Goal: Transaction & Acquisition: Purchase product/service

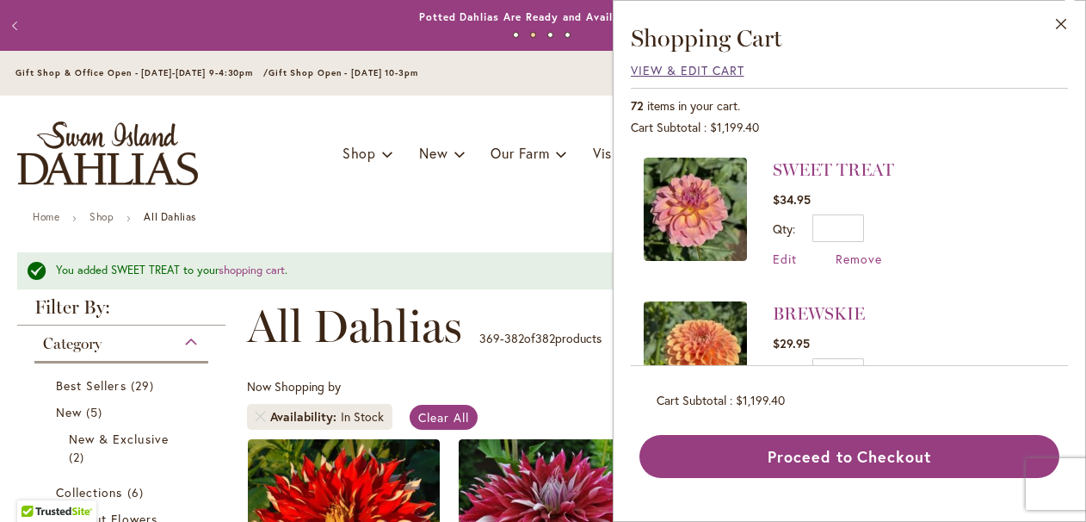
click at [730, 69] on span "View & Edit Cart" at bounding box center [688, 70] width 114 height 16
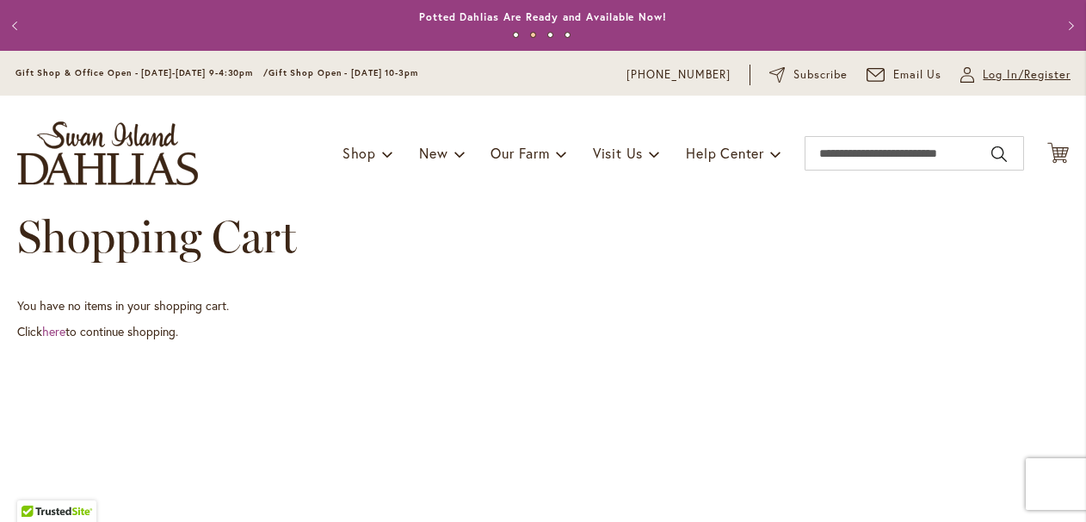
click at [1029, 77] on span "Log In/Register" at bounding box center [1027, 74] width 88 height 17
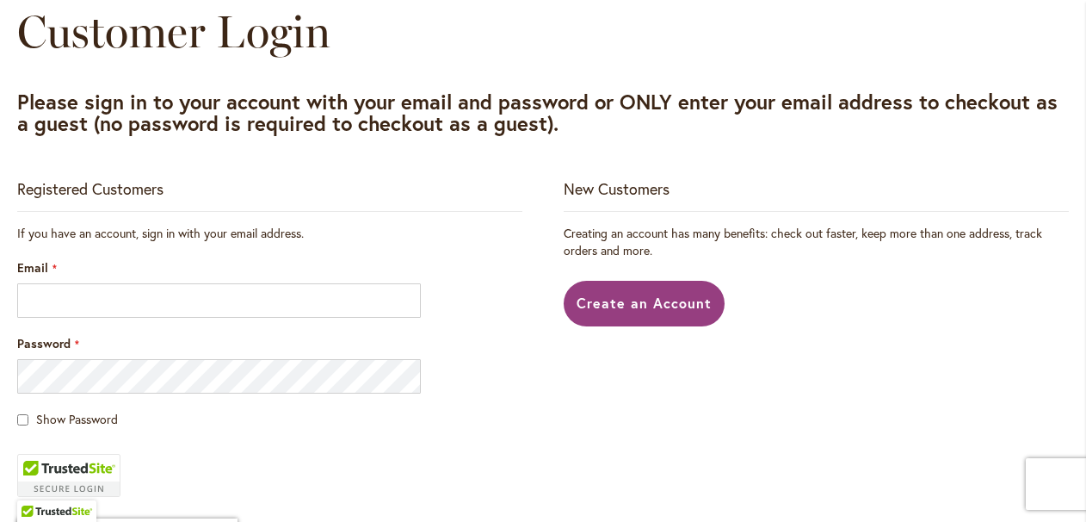
scroll to position [214, 0]
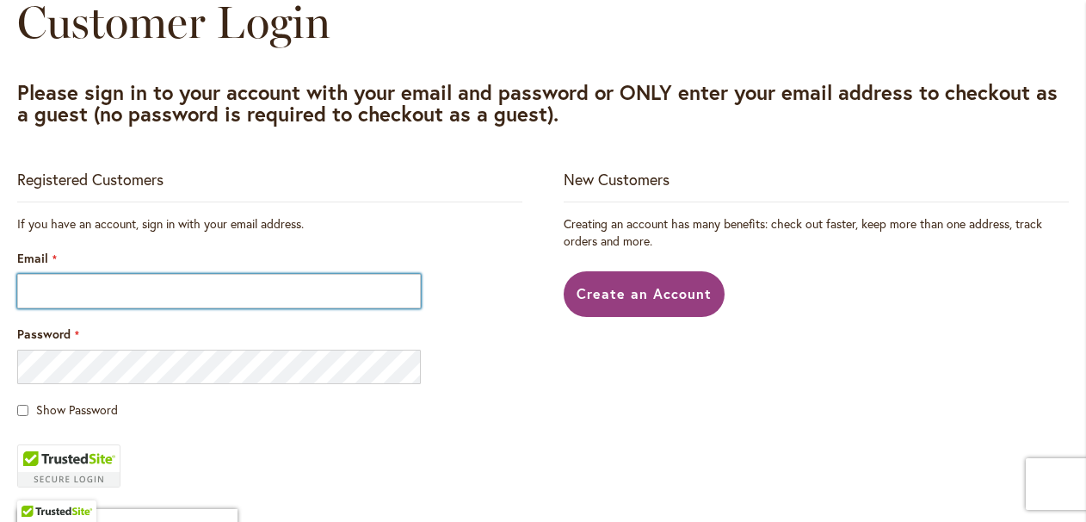
click at [345, 297] on input "Email" at bounding box center [219, 291] width 404 height 34
type input "**********"
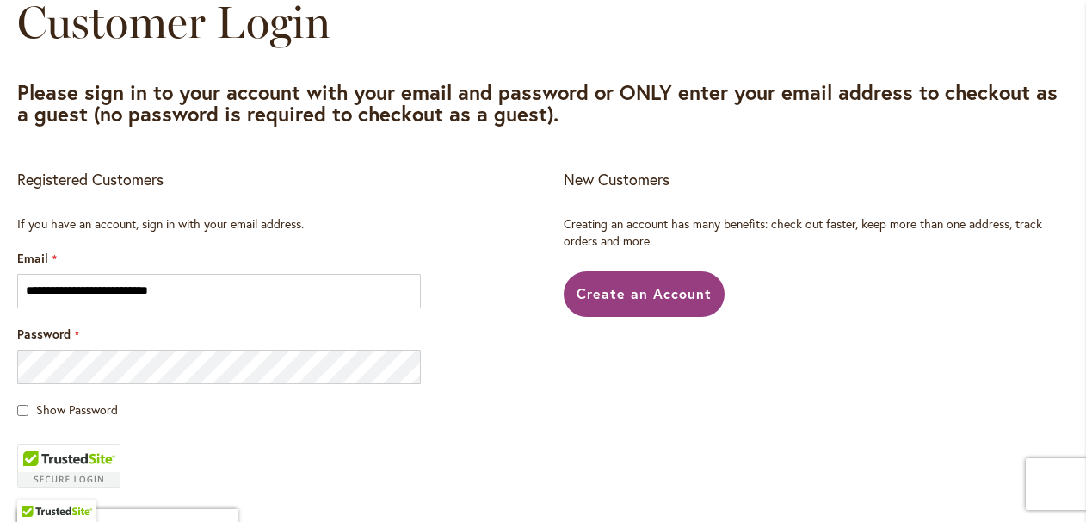
scroll to position [234, 0]
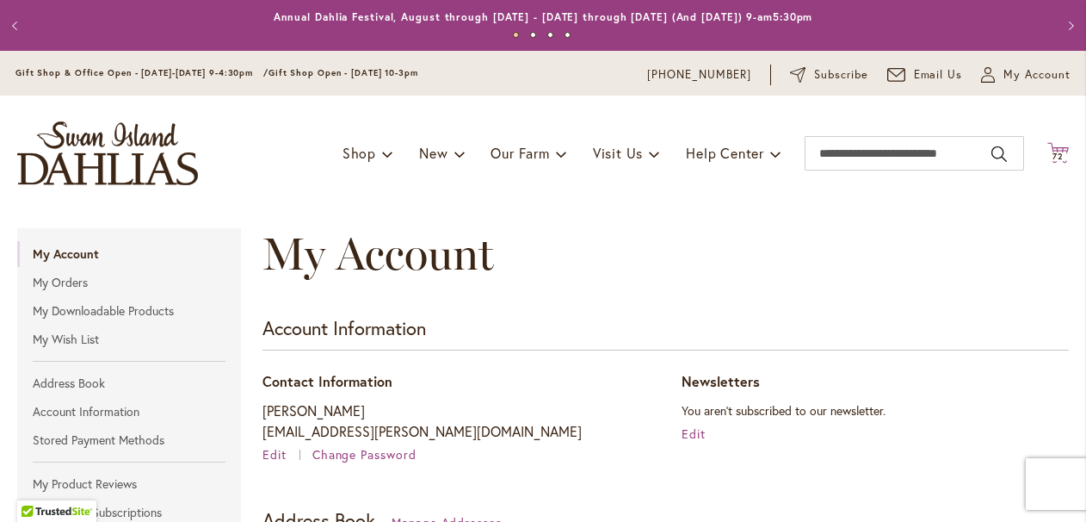
click at [1056, 157] on span "72" at bounding box center [1058, 156] width 11 height 11
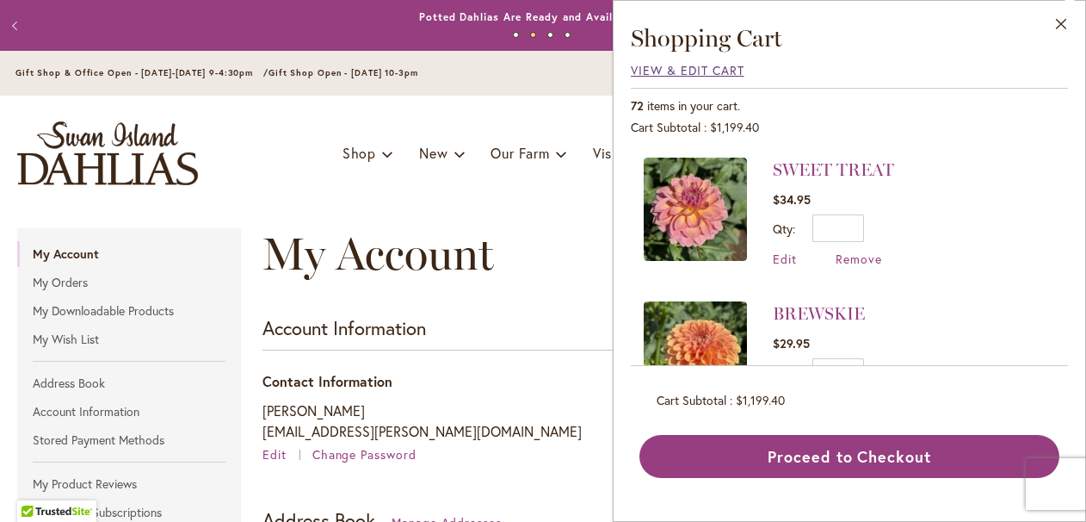
click at [704, 71] on span "View & Edit Cart" at bounding box center [688, 70] width 114 height 16
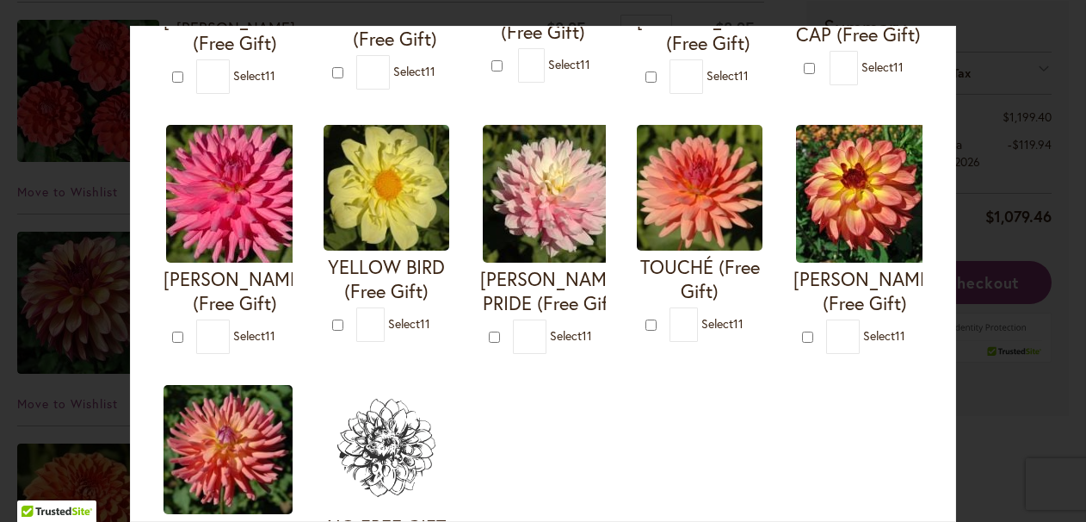
scroll to position [620, 0]
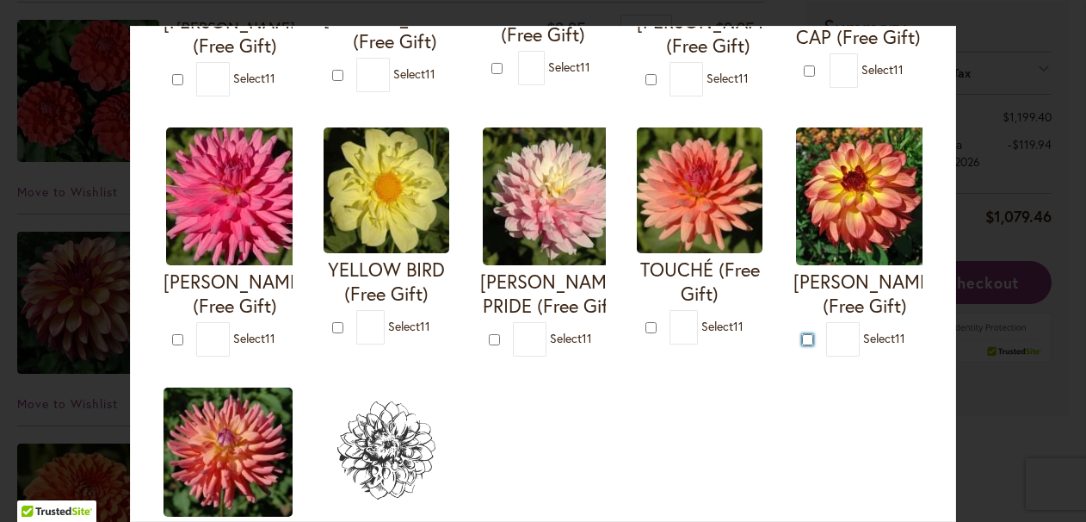
type input "*"
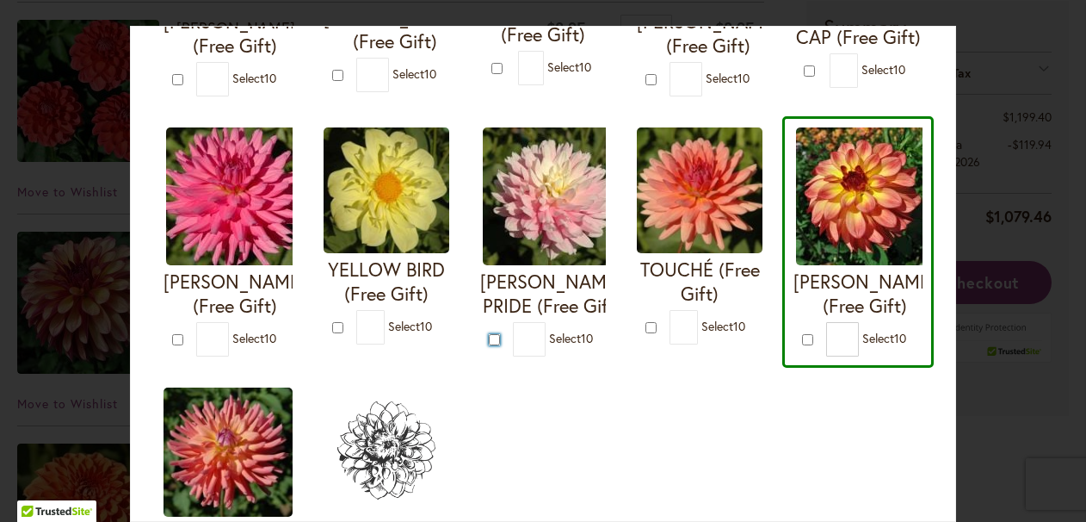
type input "*"
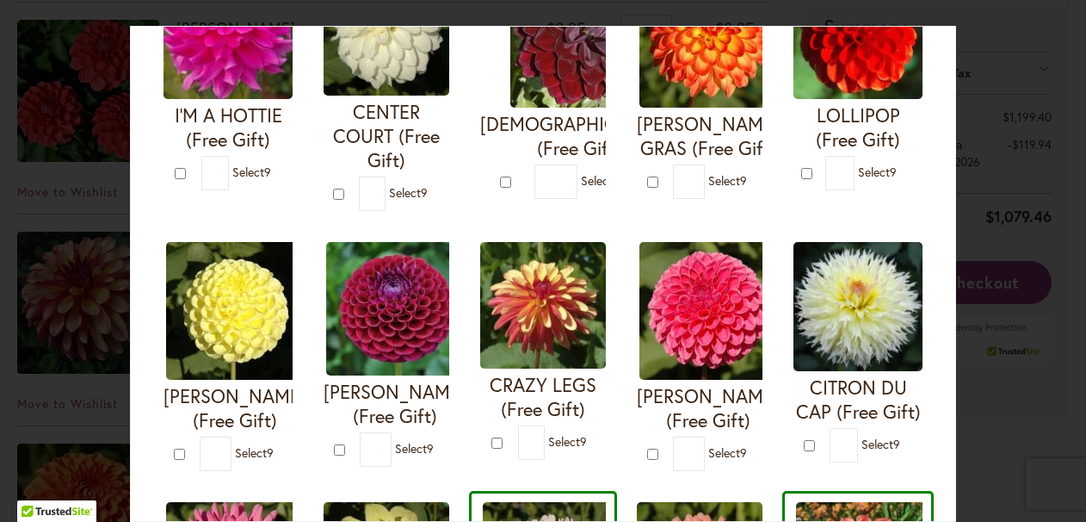
scroll to position [241, 0]
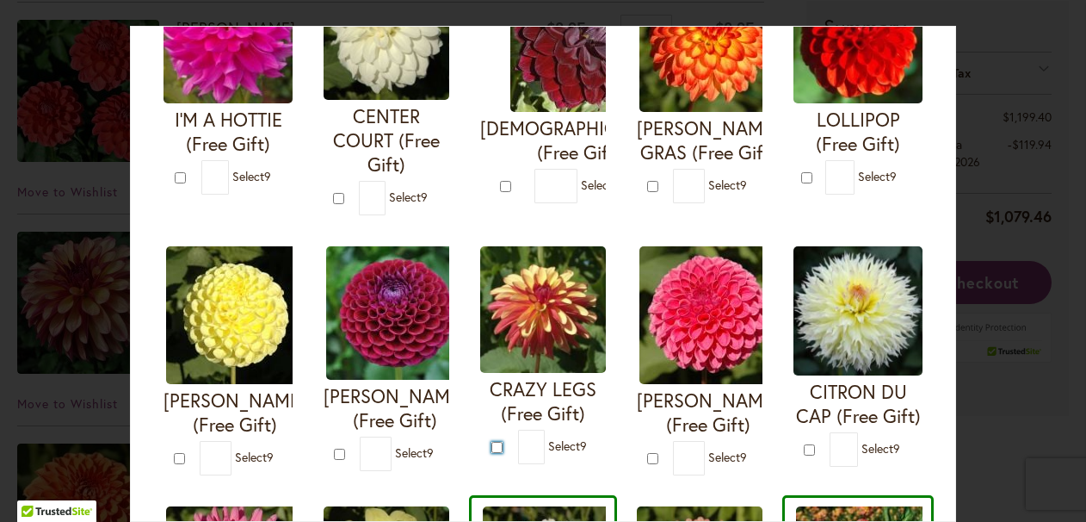
type input "*"
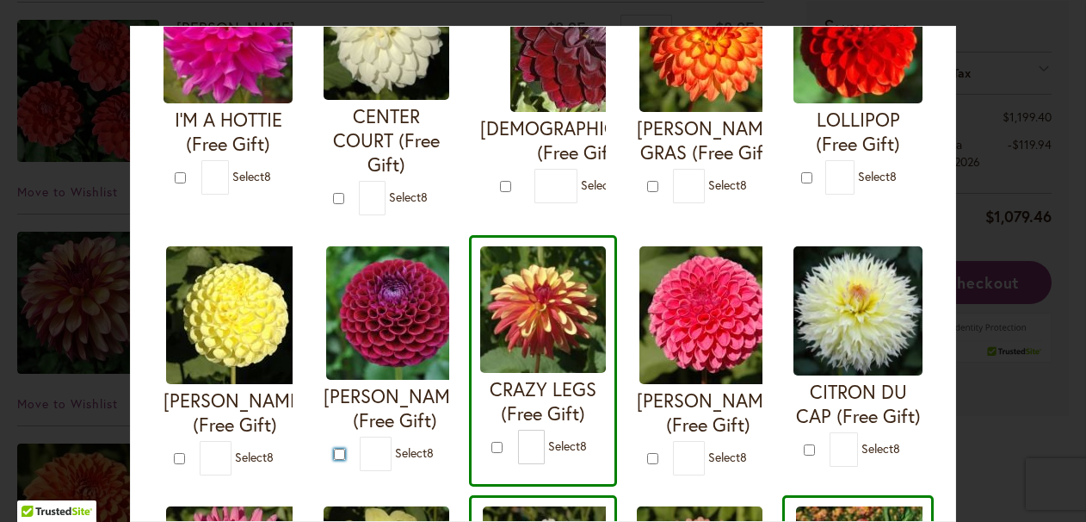
type input "*"
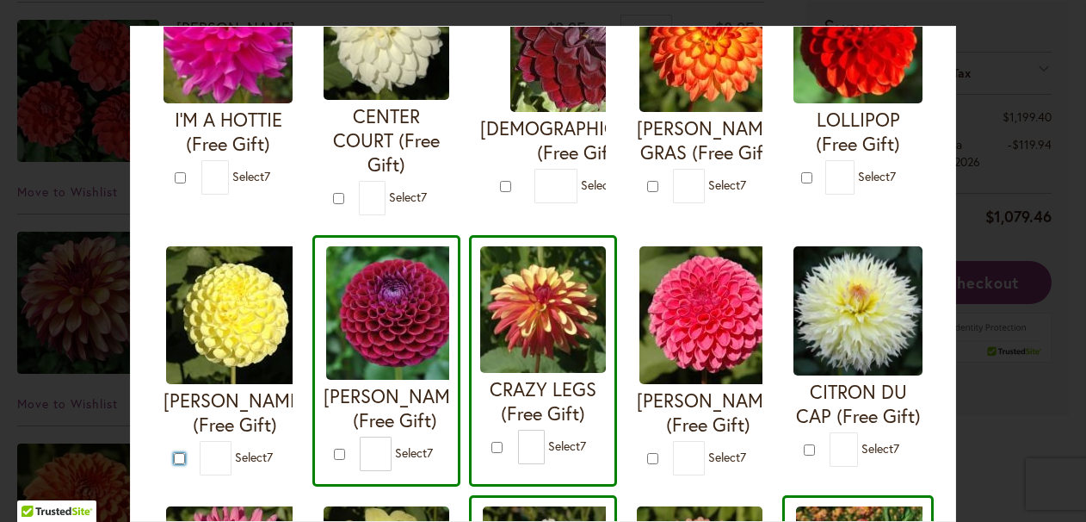
type input "*"
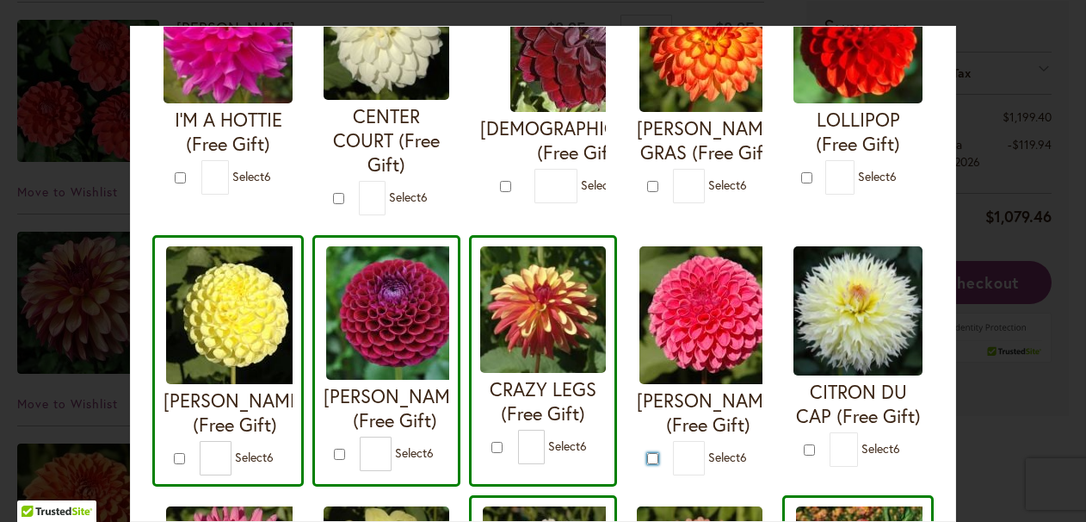
type input "*"
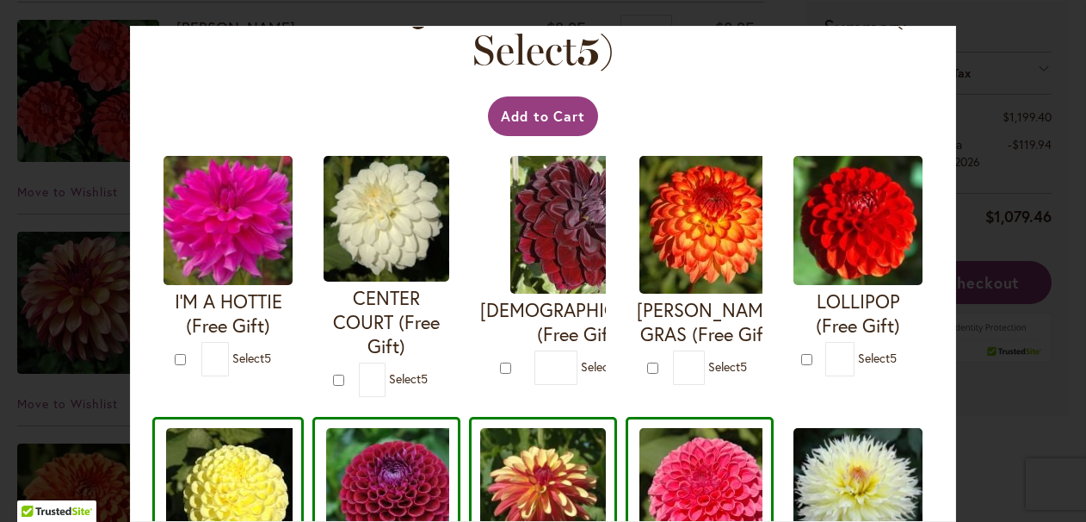
scroll to position [57, 0]
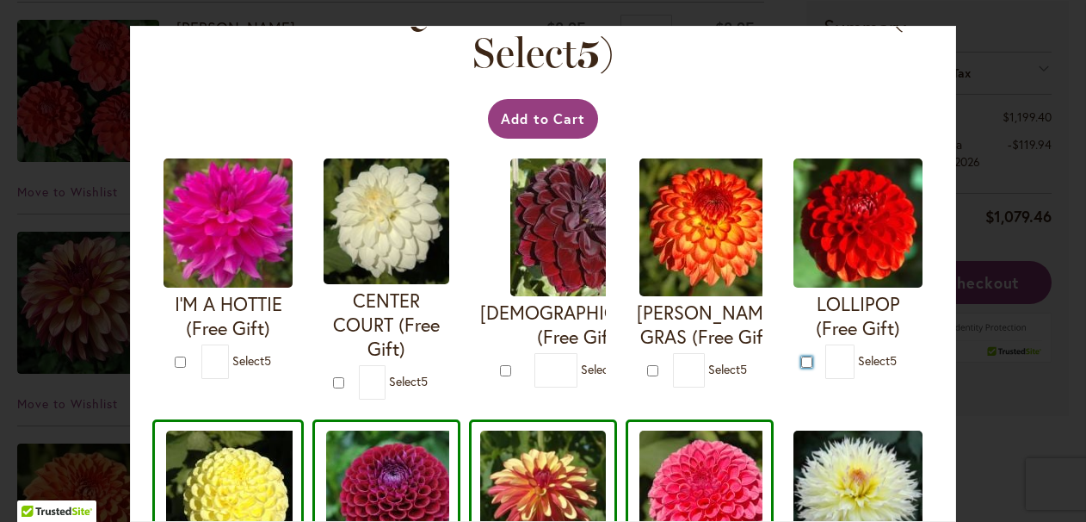
type input "*"
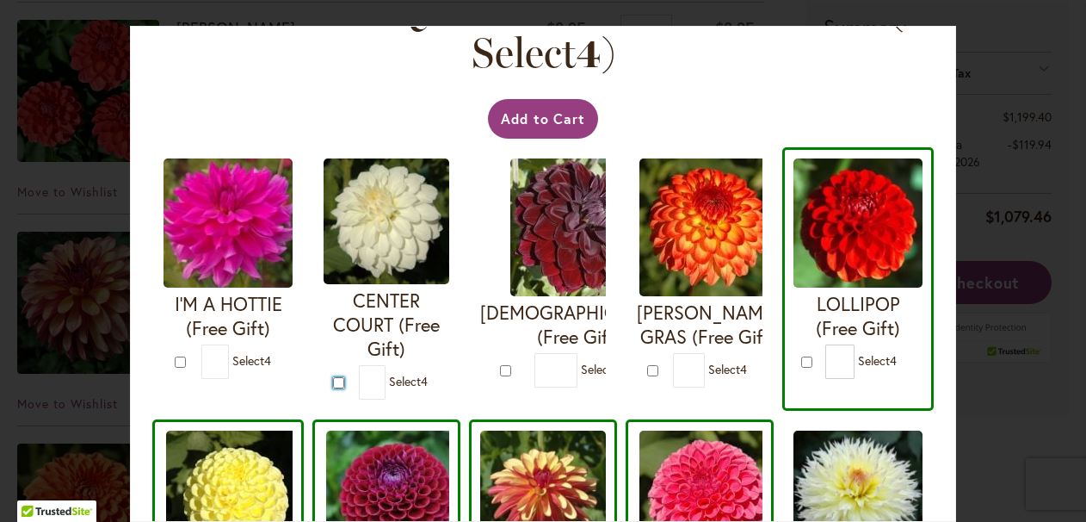
type input "*"
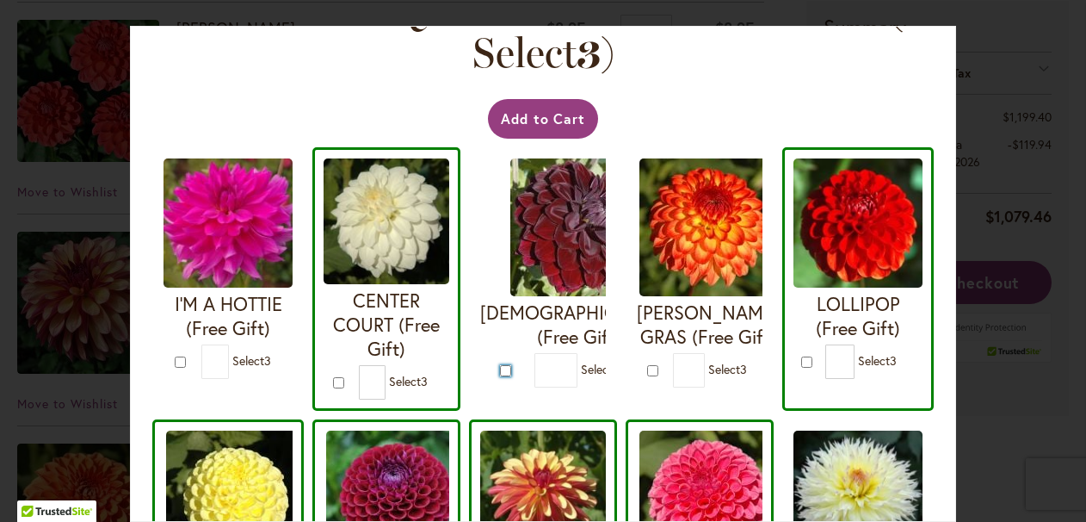
type input "*"
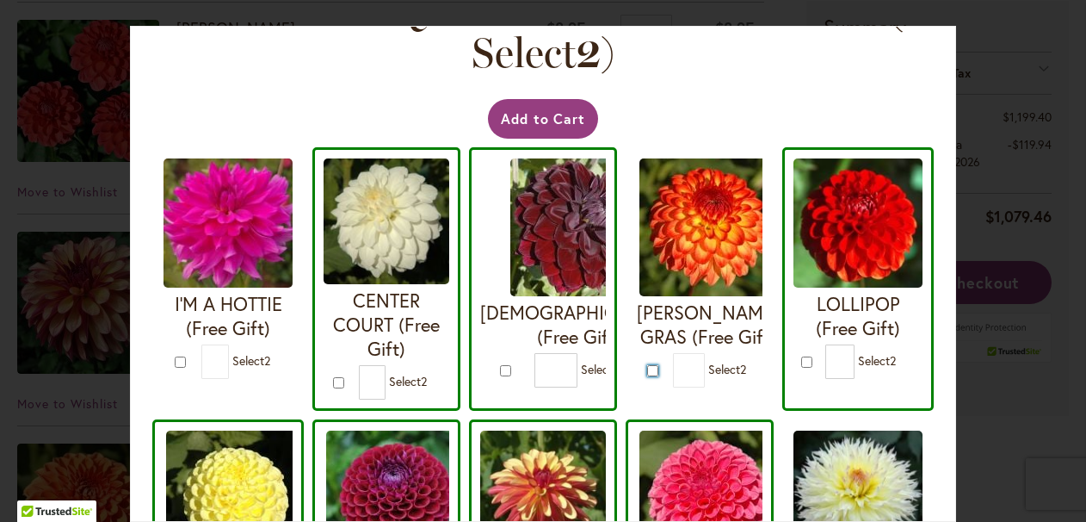
type input "*"
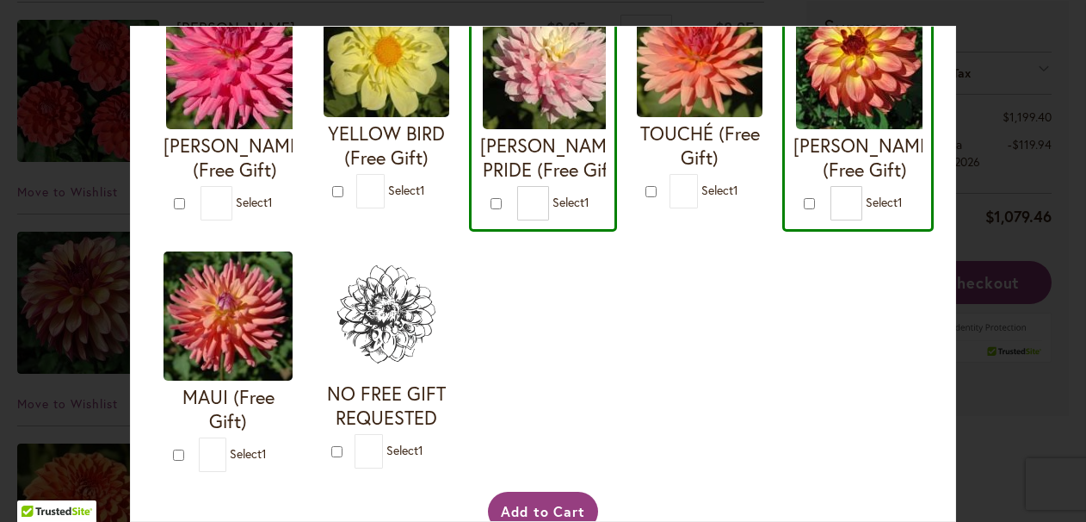
scroll to position [758, 0]
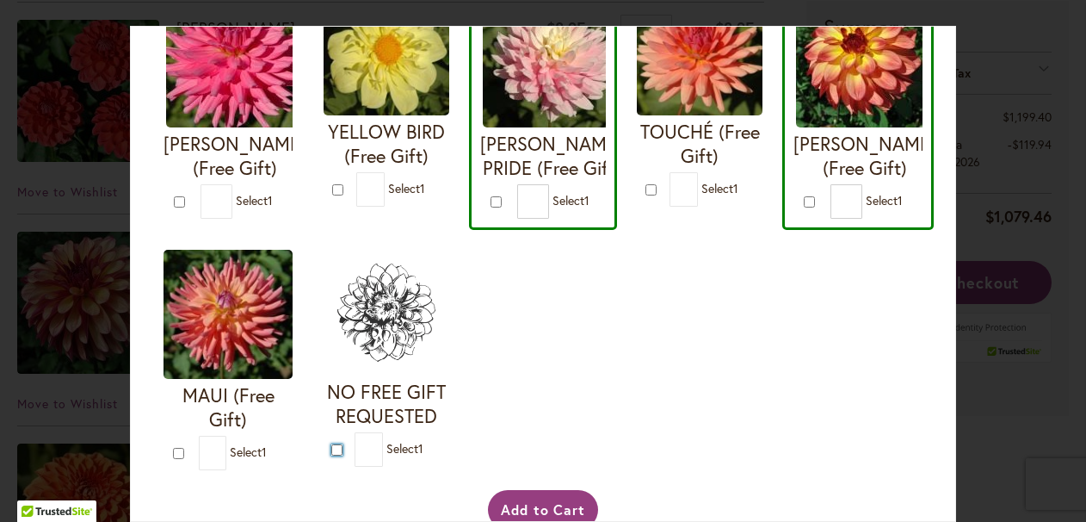
type input "*"
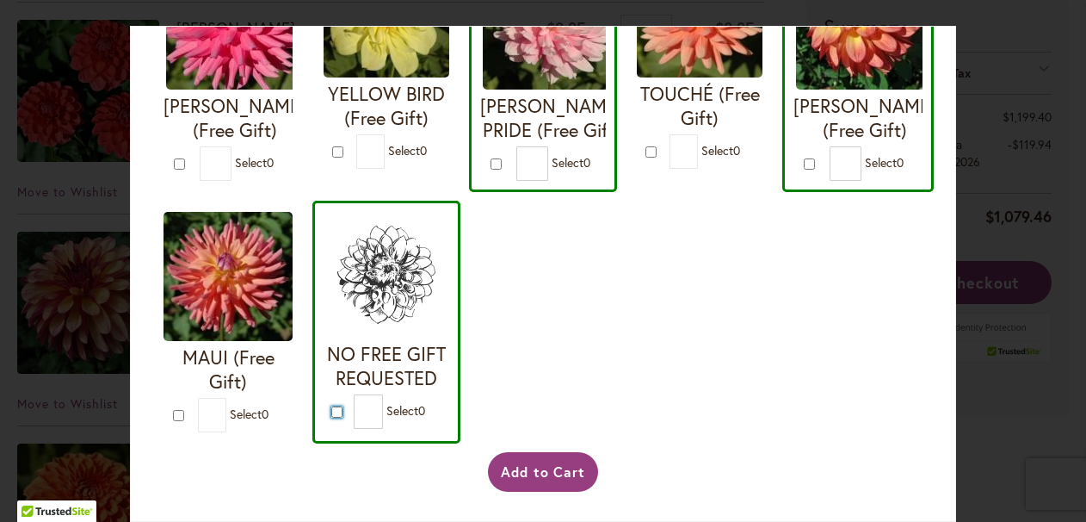
scroll to position [823, 0]
click at [524, 472] on button "Add to Cart" at bounding box center [543, 472] width 111 height 40
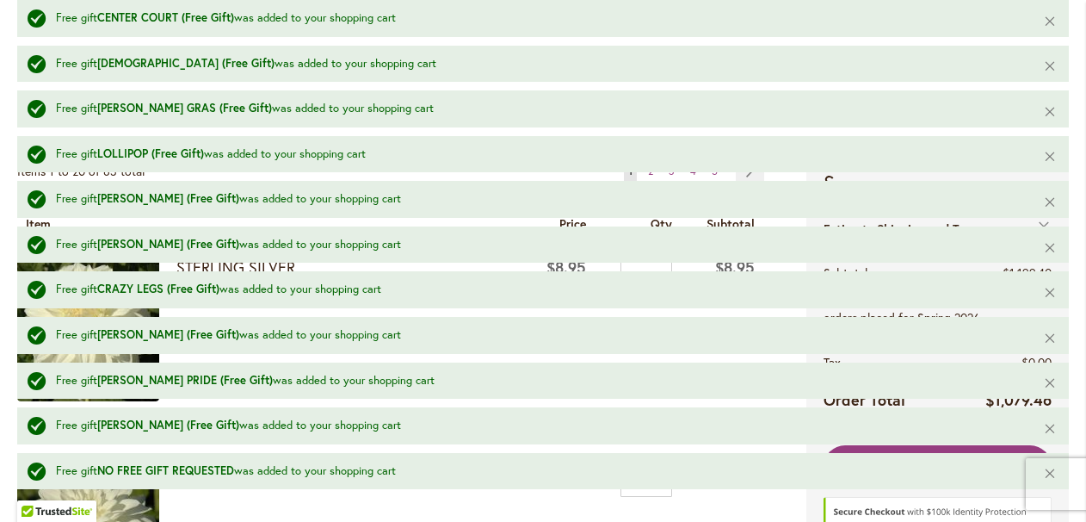
scroll to position [639, 0]
click at [1051, 22] on button "Close" at bounding box center [1050, 20] width 37 height 41
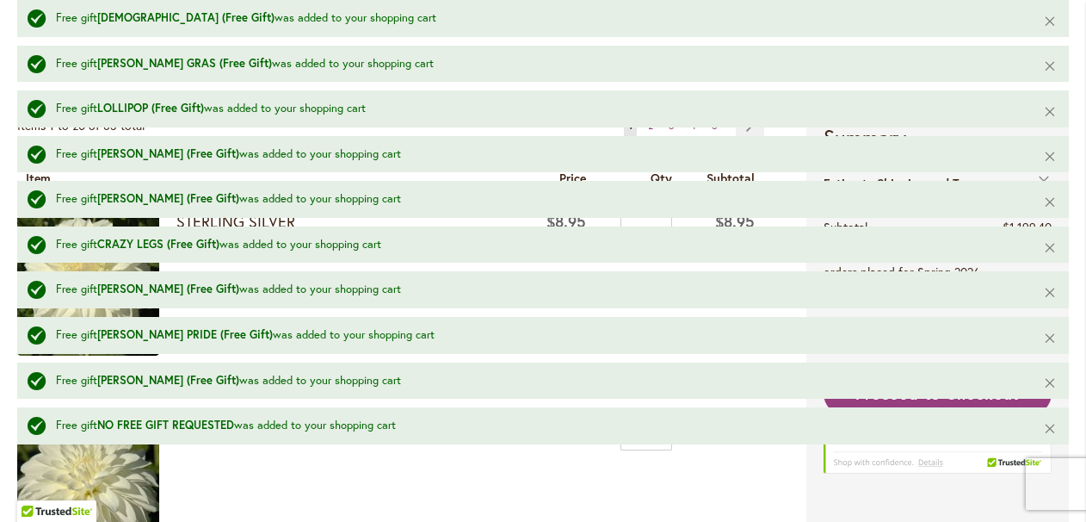
scroll to position [593, 0]
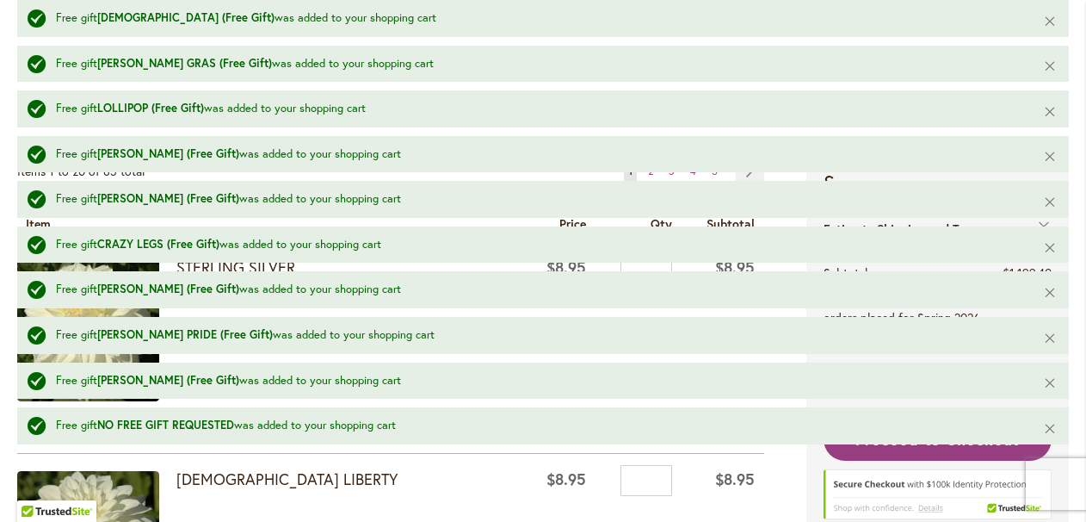
click at [1051, 22] on button "Close" at bounding box center [1050, 20] width 37 height 41
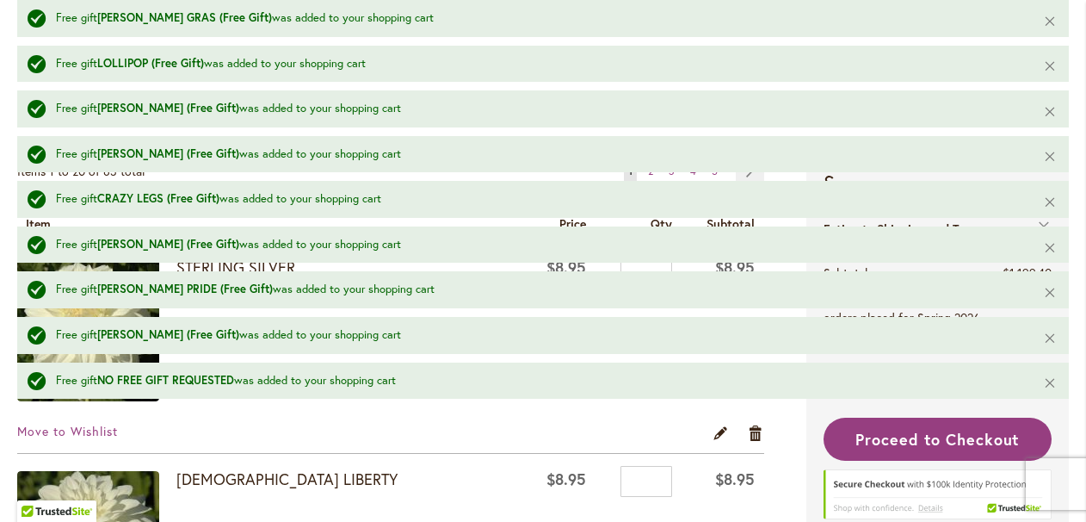
click at [1051, 22] on button "Close" at bounding box center [1050, 20] width 37 height 41
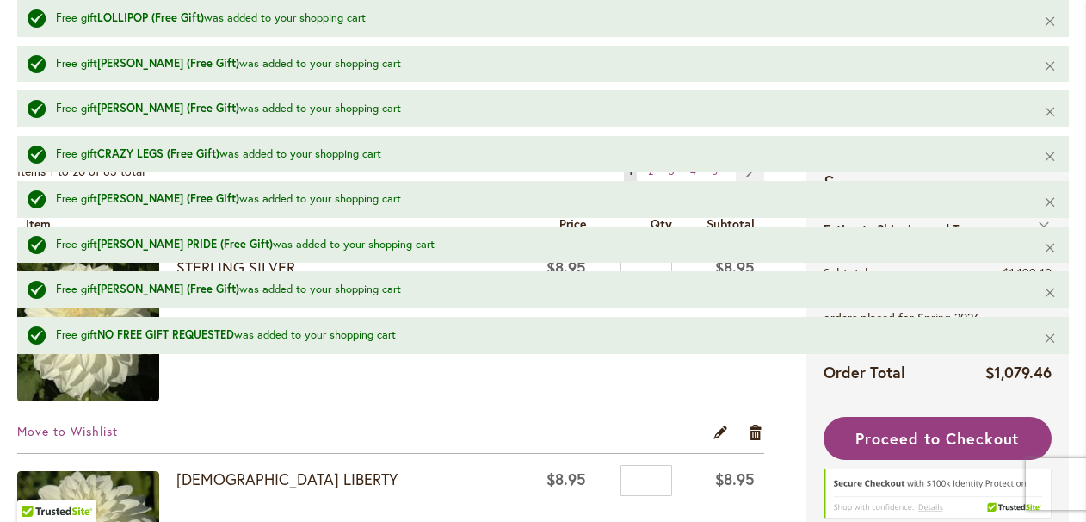
click at [1051, 22] on button "Close" at bounding box center [1050, 20] width 37 height 41
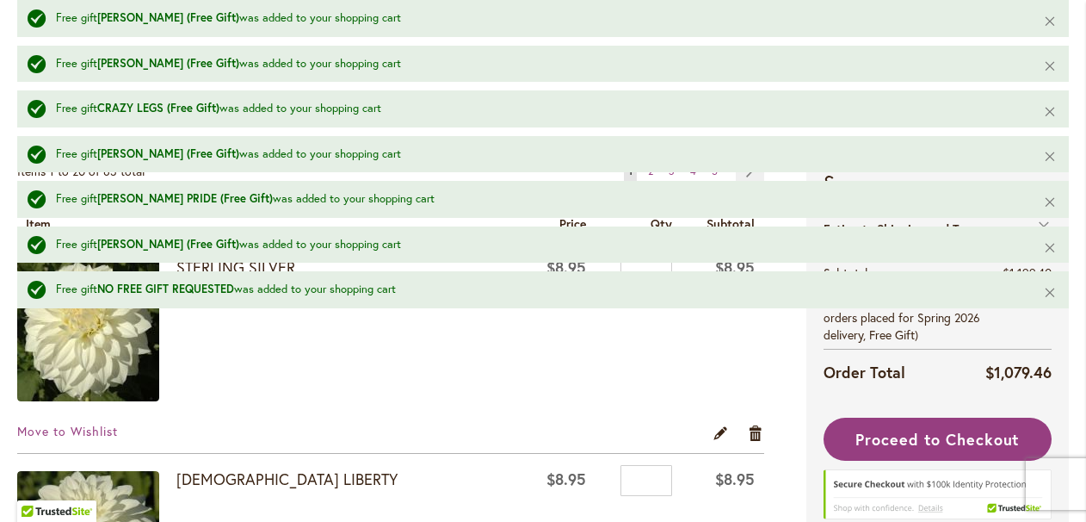
click at [1051, 22] on button "Close" at bounding box center [1050, 20] width 37 height 41
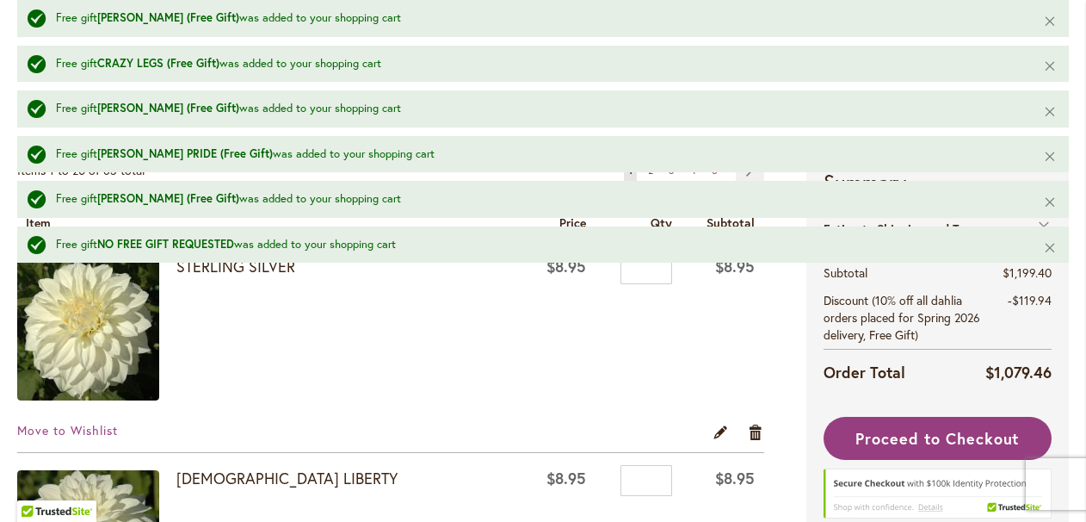
click at [1051, 22] on button "Close" at bounding box center [1050, 20] width 37 height 41
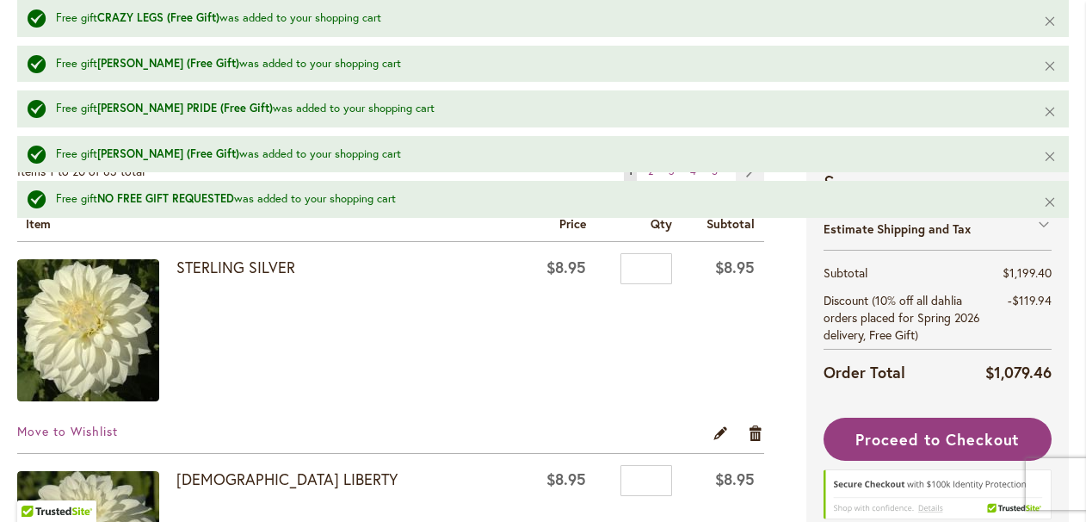
click at [1051, 22] on button "Close" at bounding box center [1050, 20] width 37 height 41
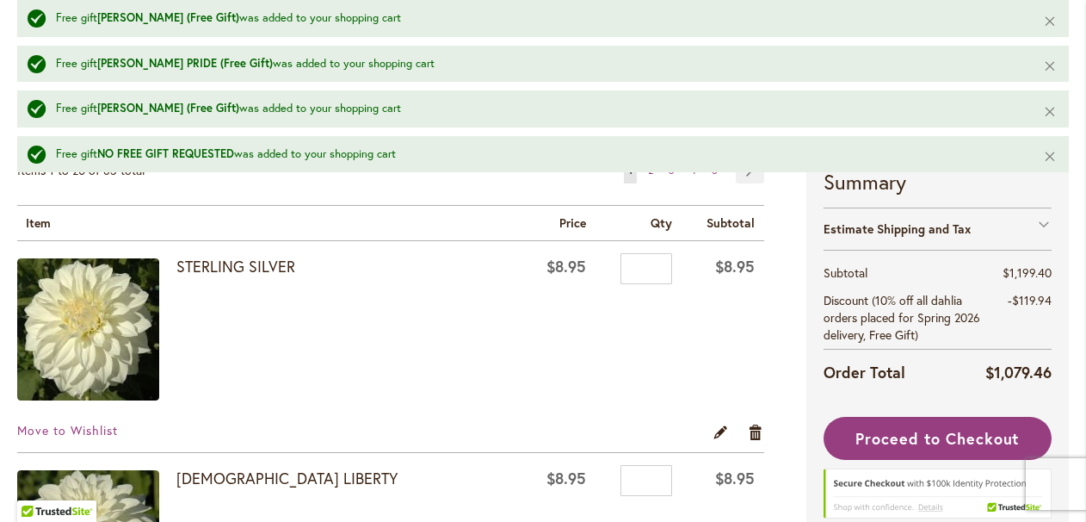
click at [1051, 22] on button "Close" at bounding box center [1050, 20] width 37 height 41
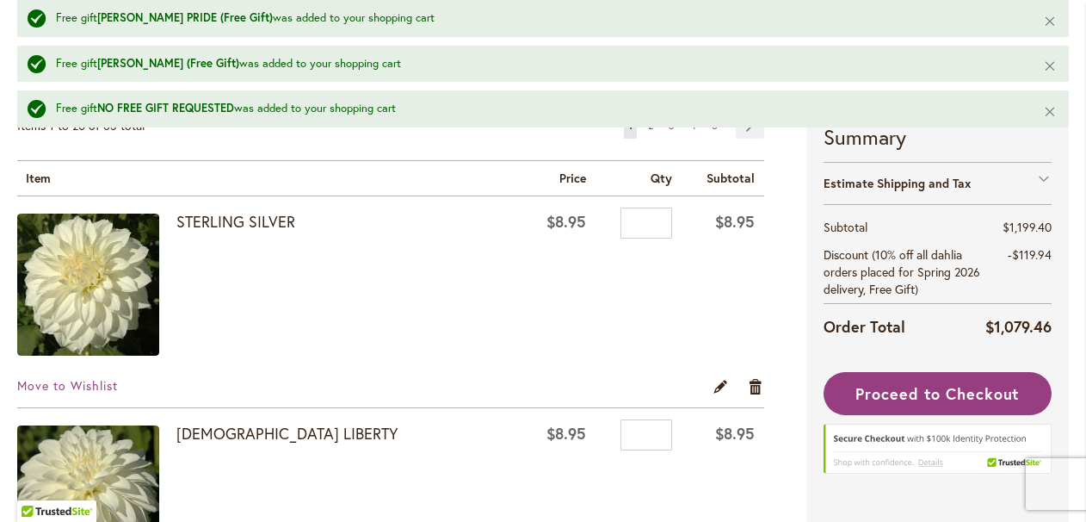
scroll to position [276, 0]
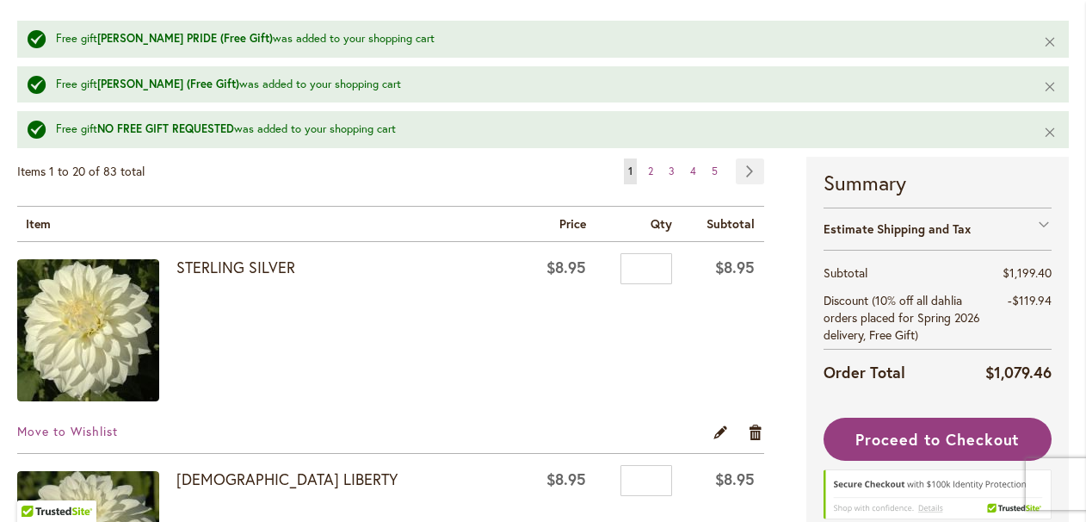
click at [1051, 22] on button "Close" at bounding box center [1050, 41] width 37 height 41
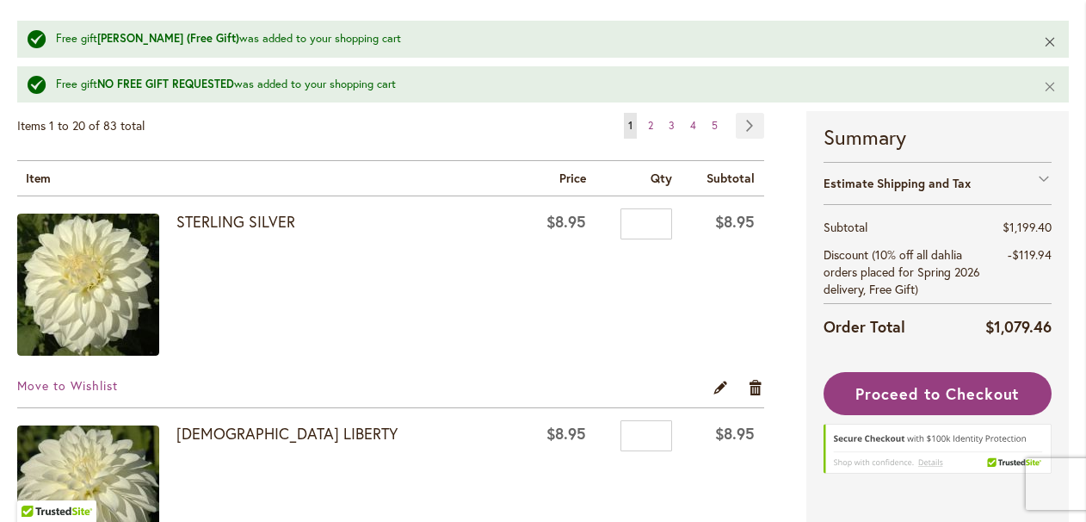
click at [1048, 40] on button "Close" at bounding box center [1050, 41] width 37 height 41
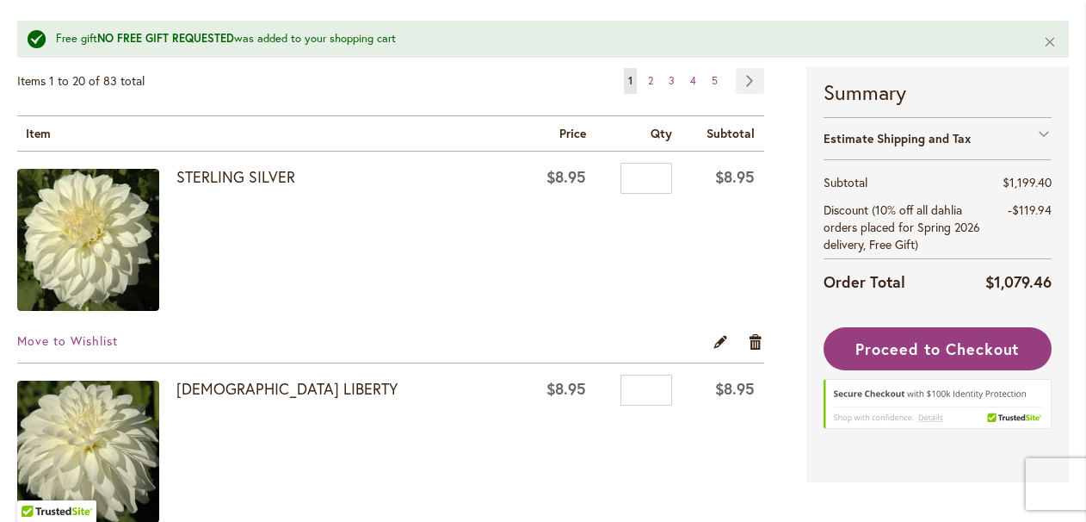
click at [1048, 40] on button "Close" at bounding box center [1050, 41] width 37 height 41
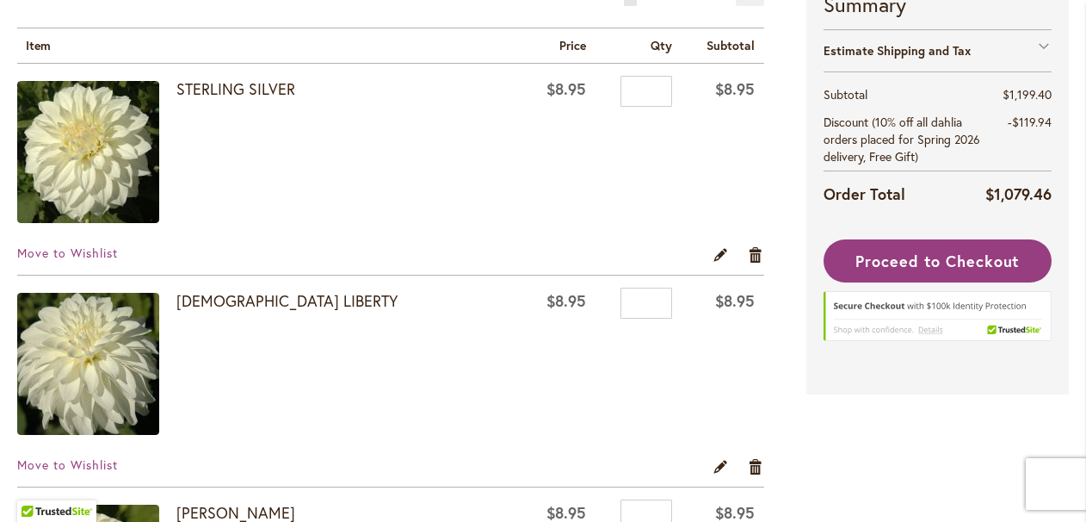
scroll to position [318, 0]
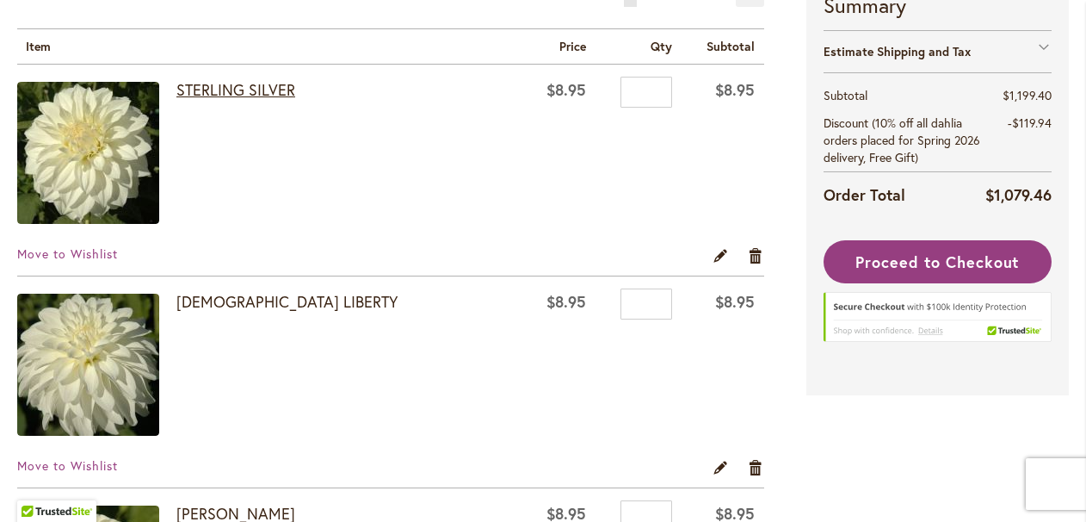
click at [274, 90] on link "STERLING SILVER" at bounding box center [235, 89] width 119 height 21
click at [217, 300] on link "[DEMOGRAPHIC_DATA] LIBERTY" at bounding box center [286, 301] width 221 height 21
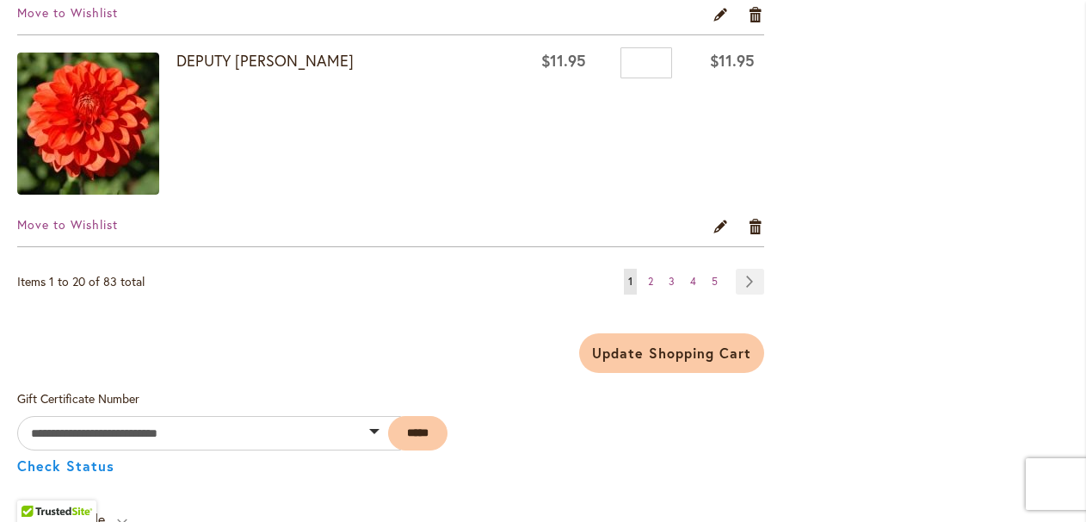
scroll to position [4406, 0]
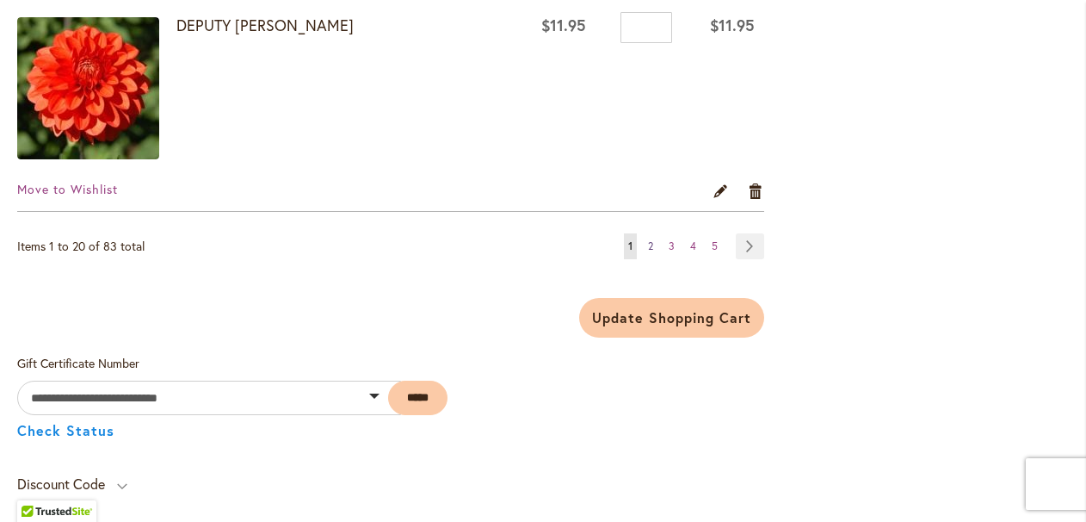
click at [651, 246] on span "2" at bounding box center [650, 245] width 5 height 13
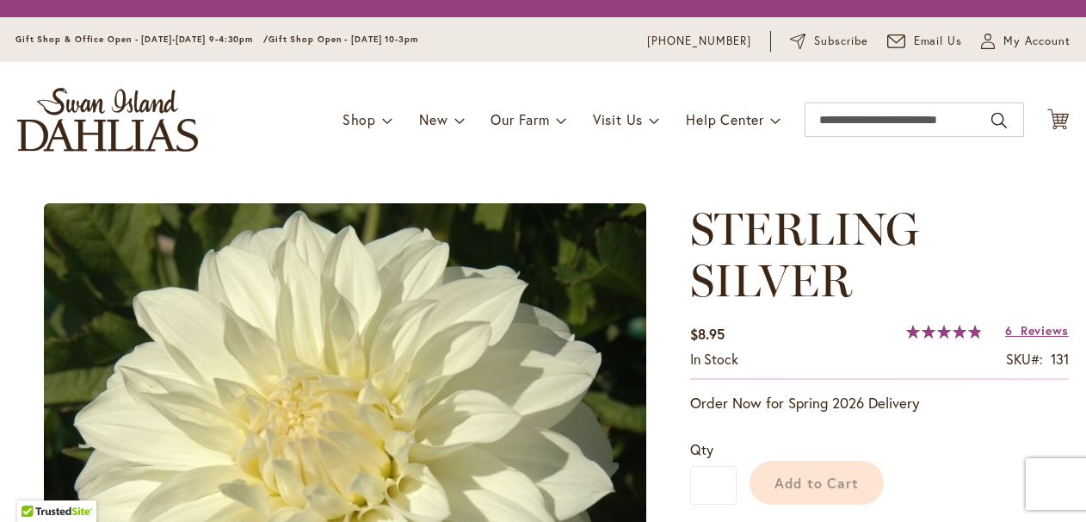
type input "*****"
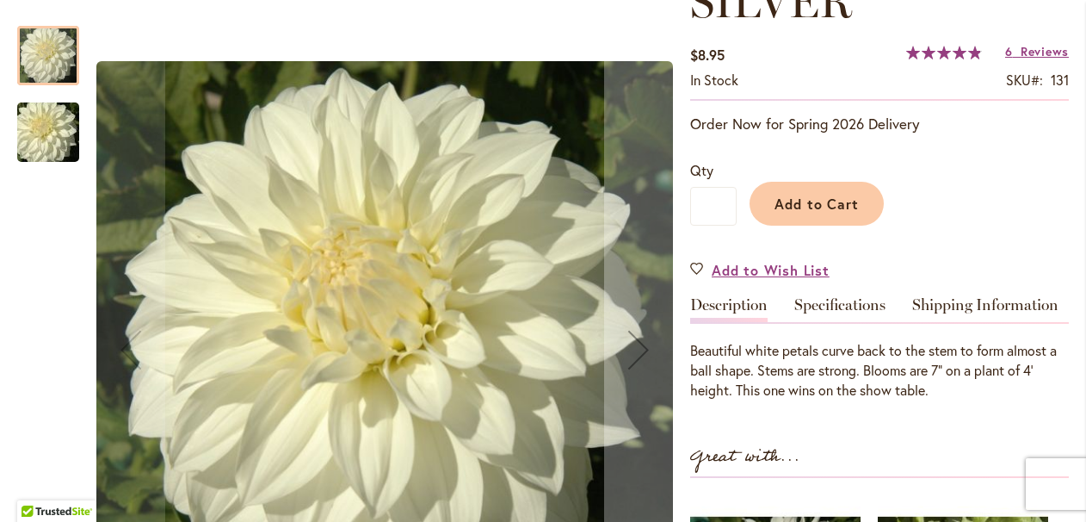
scroll to position [327, 0]
click at [41, 134] on img "Sterling Silver" at bounding box center [48, 132] width 124 height 83
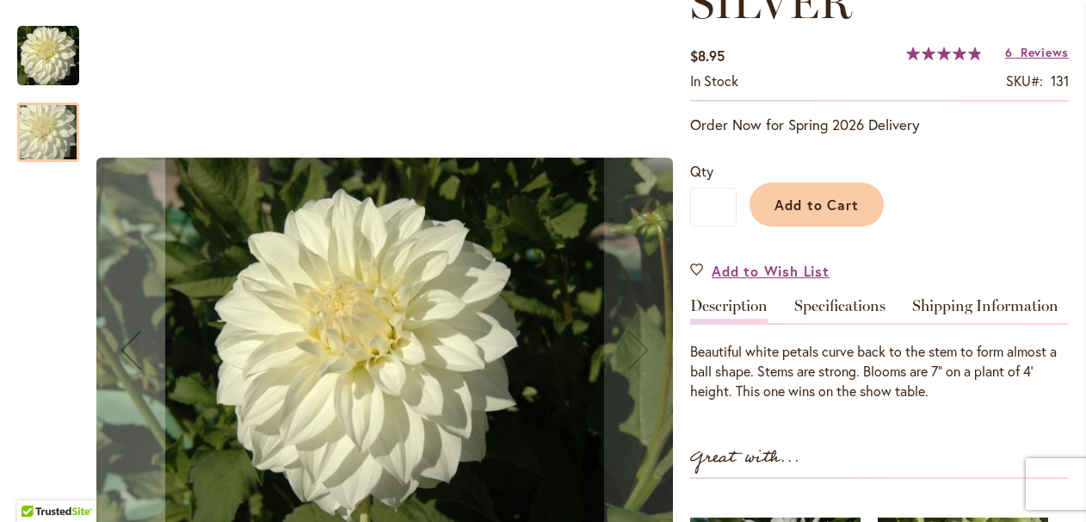
click at [58, 69] on img "Sterling Silver" at bounding box center [48, 56] width 62 height 62
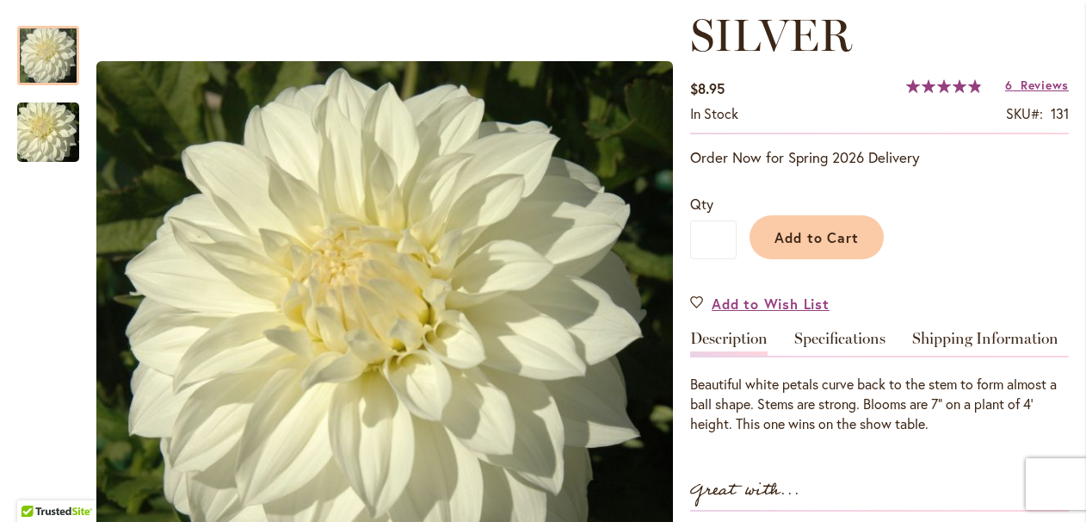
scroll to position [293, 0]
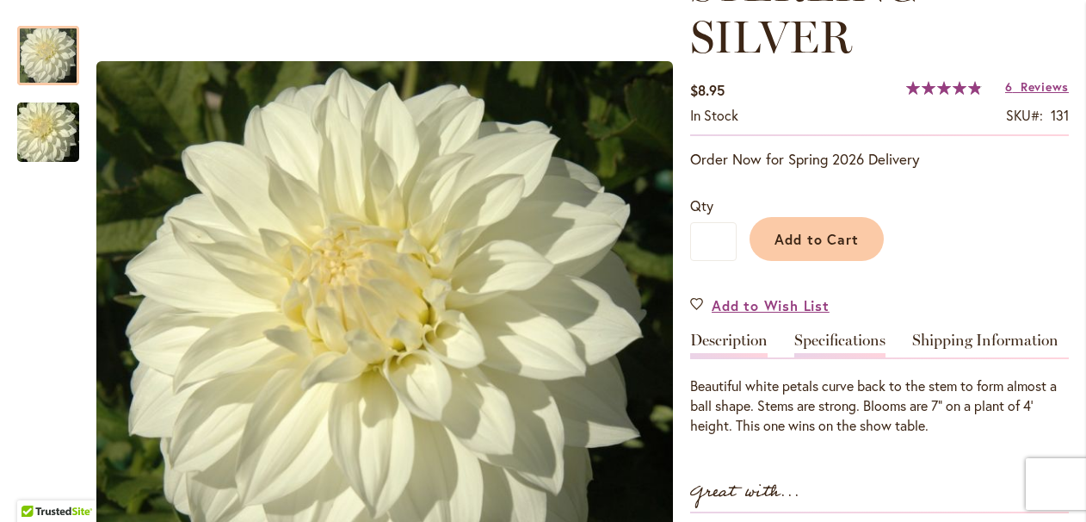
click at [855, 341] on link "Specifications" at bounding box center [840, 344] width 91 height 25
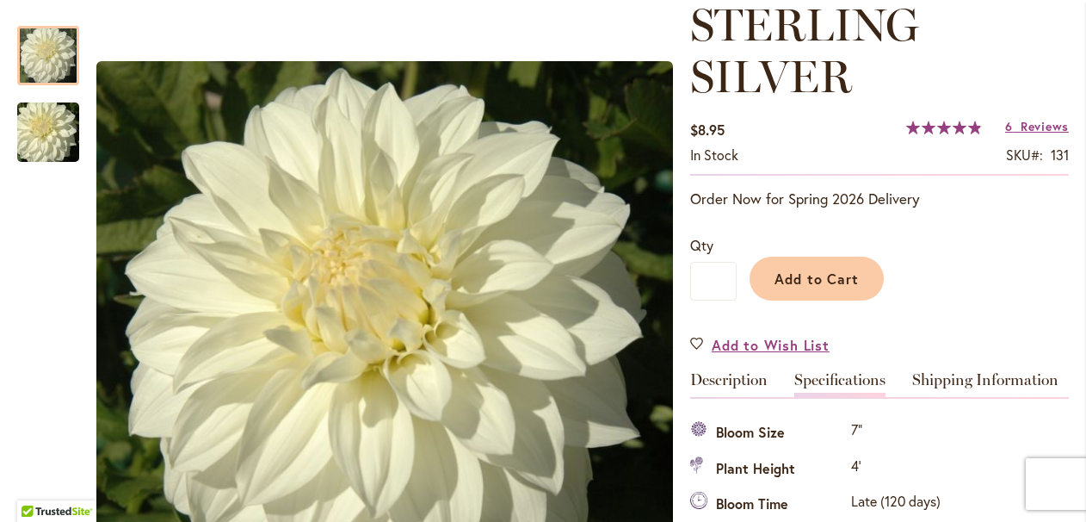
scroll to position [251, 0]
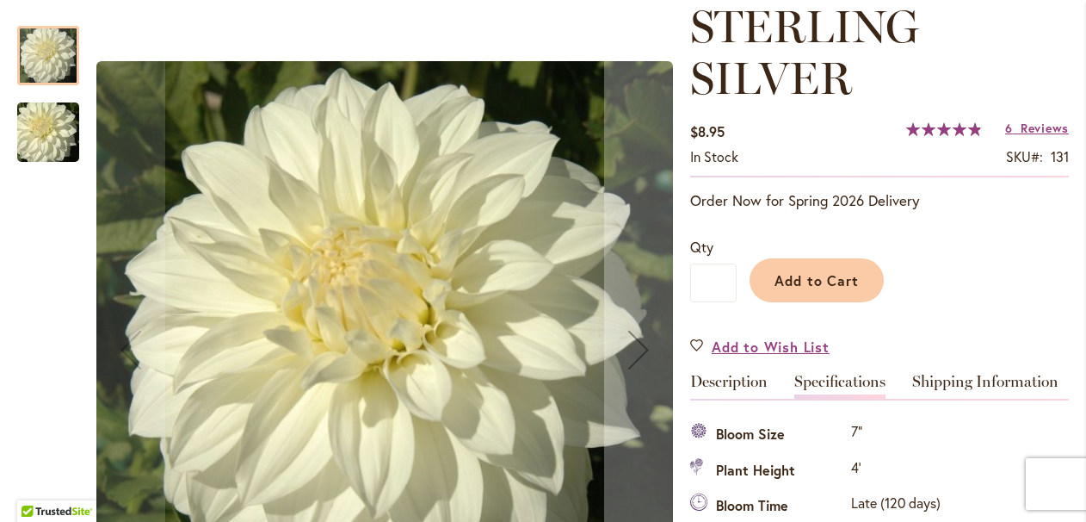
click at [40, 148] on img "Sterling Silver" at bounding box center [48, 132] width 124 height 83
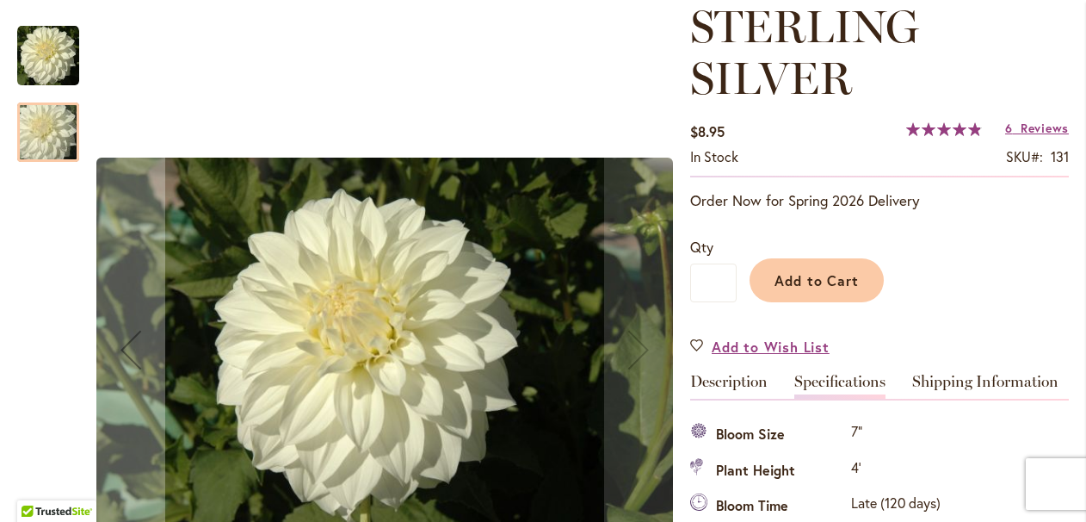
click at [46, 59] on img "Sterling Silver" at bounding box center [48, 56] width 62 height 62
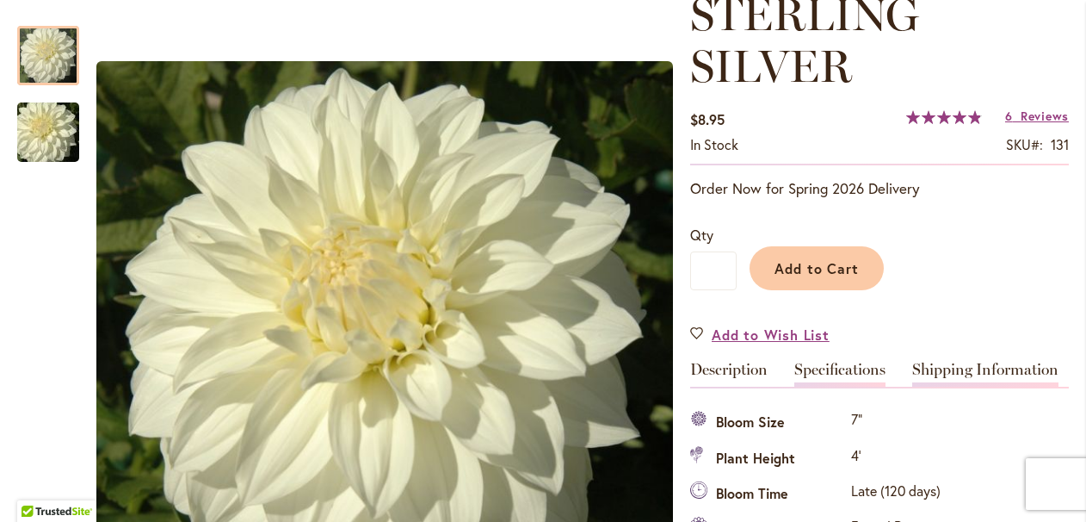
scroll to position [263, 0]
click at [732, 369] on link "Description" at bounding box center [728, 374] width 77 height 25
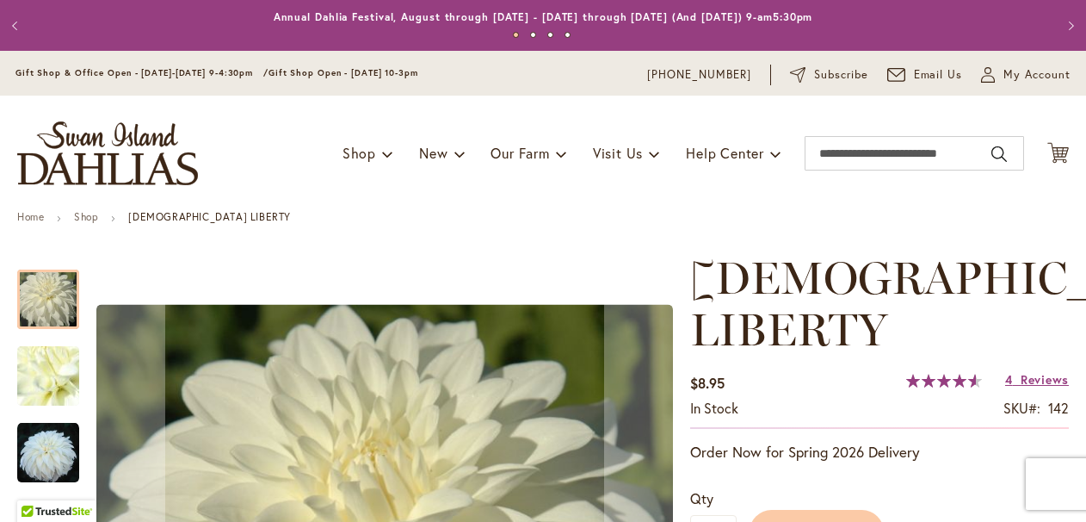
type input "*****"
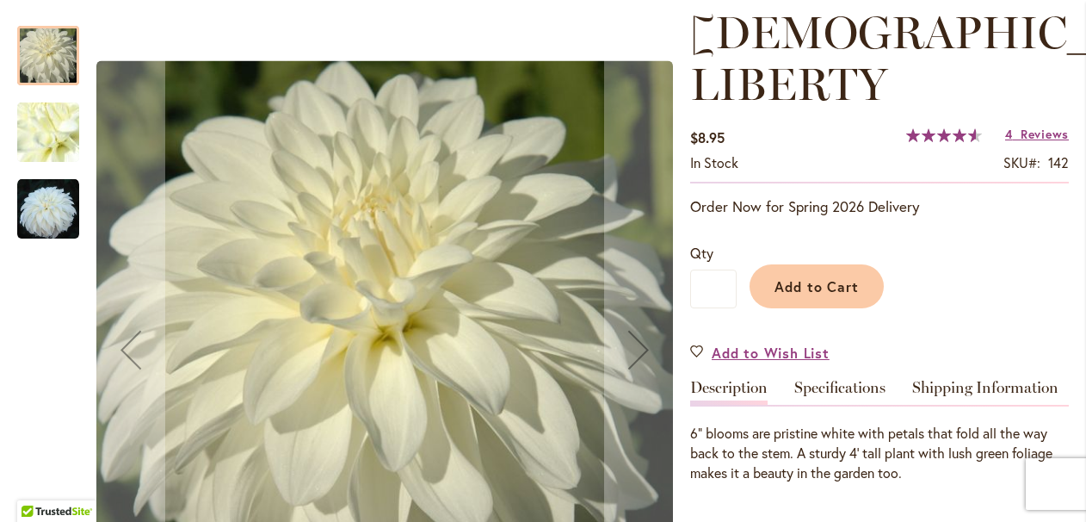
scroll to position [251, 0]
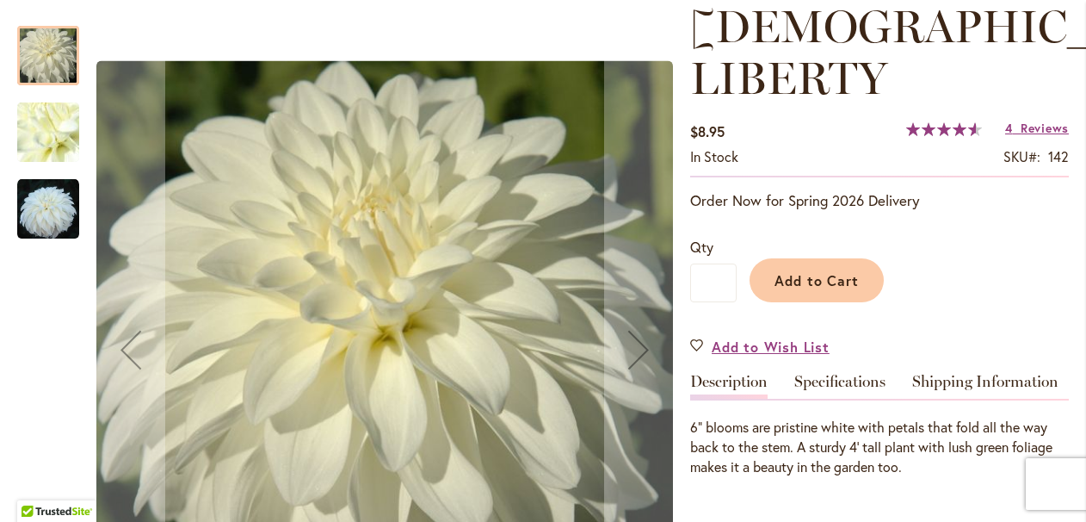
click at [37, 215] on img "LADY LIBERTY" at bounding box center [48, 209] width 62 height 62
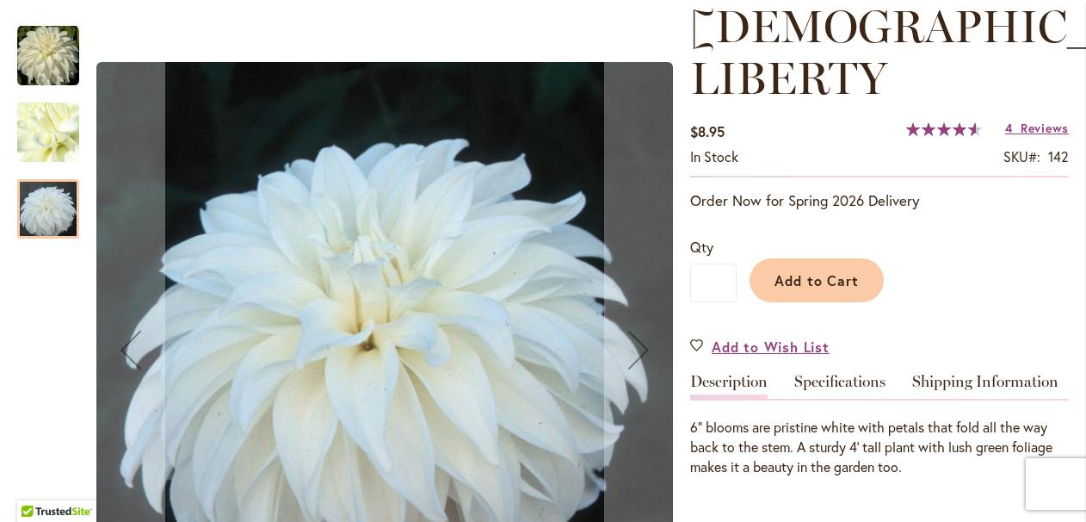
click at [39, 132] on img "LADY LIBERTY" at bounding box center [48, 132] width 124 height 93
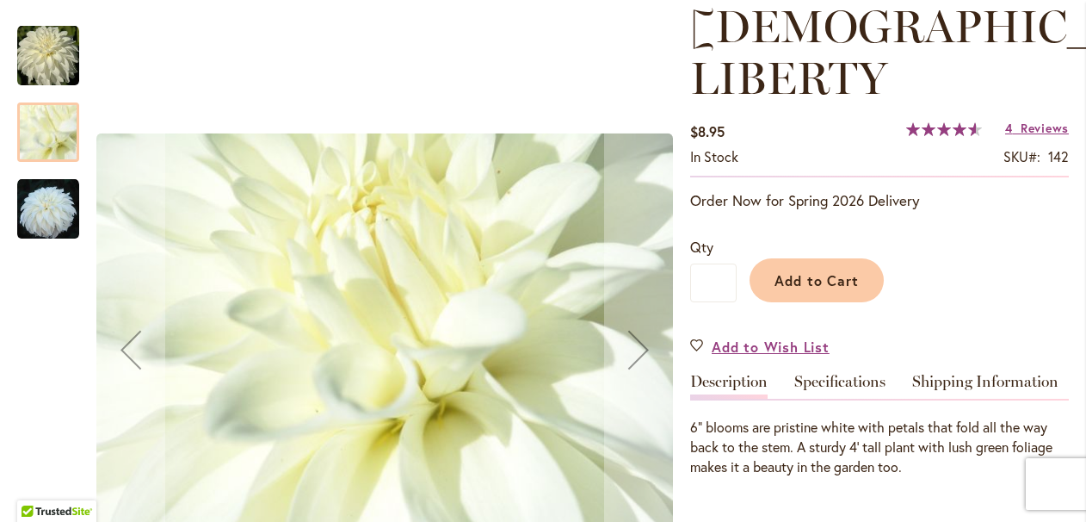
click at [40, 56] on img "LADY LIBERTY" at bounding box center [48, 56] width 62 height 62
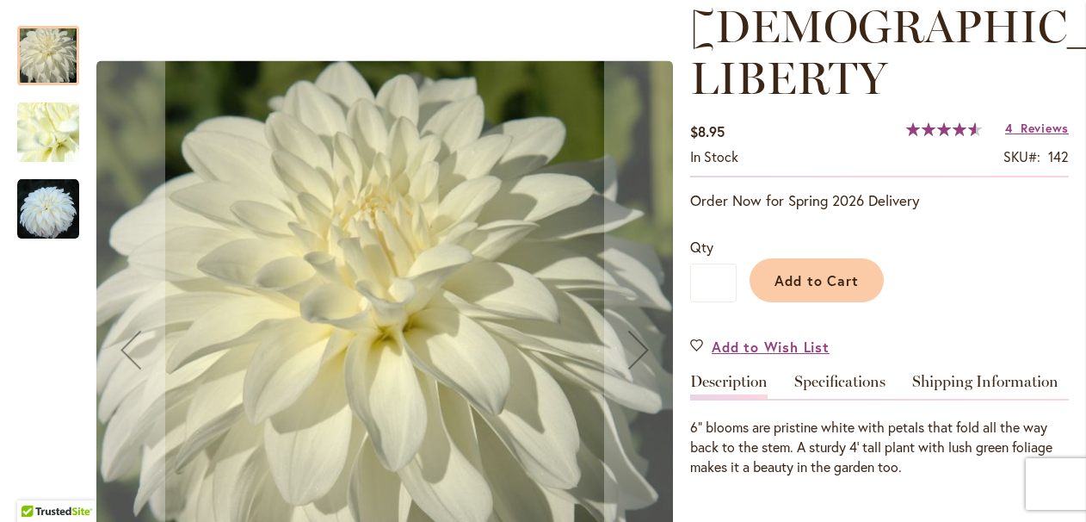
click at [40, 219] on img "LADY LIBERTY" at bounding box center [48, 209] width 62 height 62
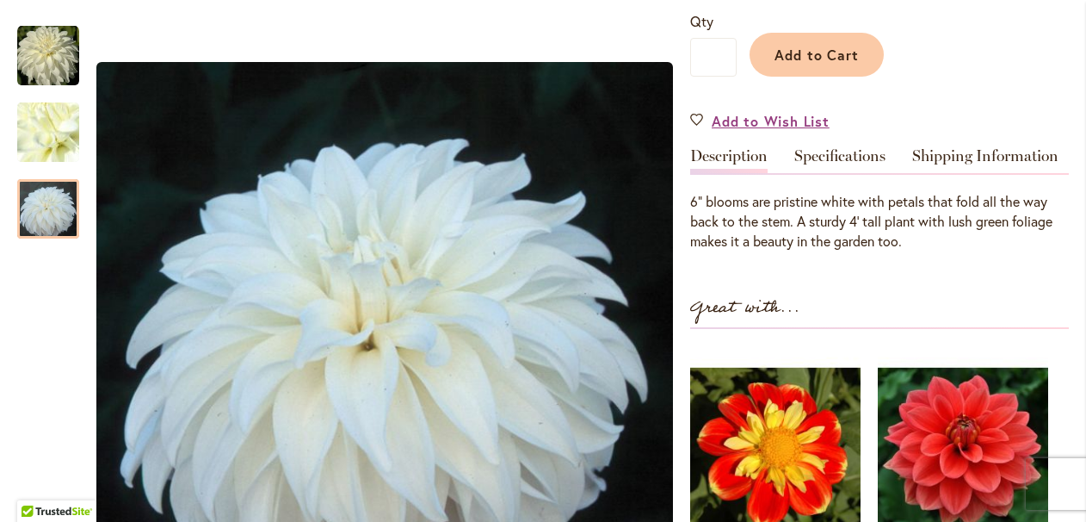
scroll to position [466, 0]
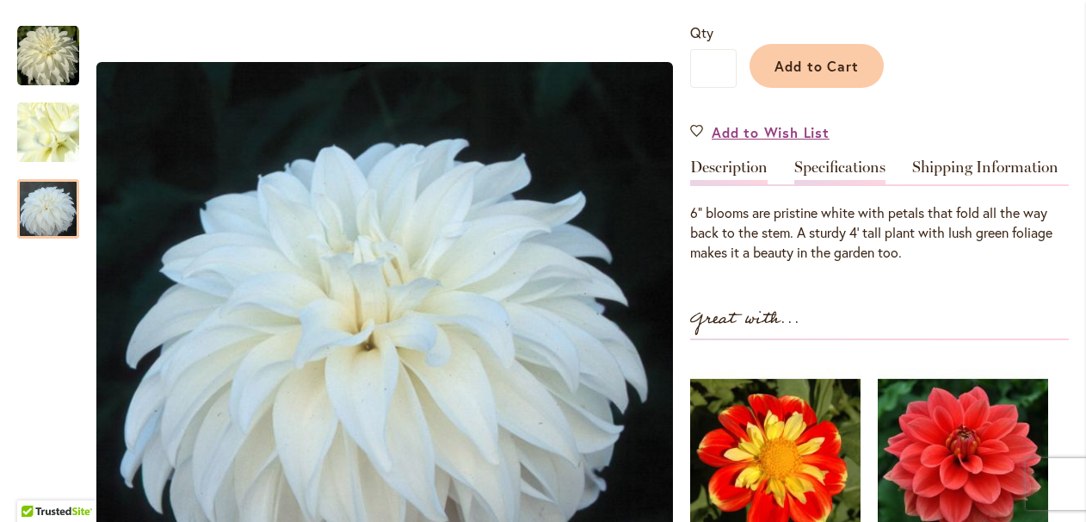
click at [820, 159] on link "Specifications" at bounding box center [840, 171] width 91 height 25
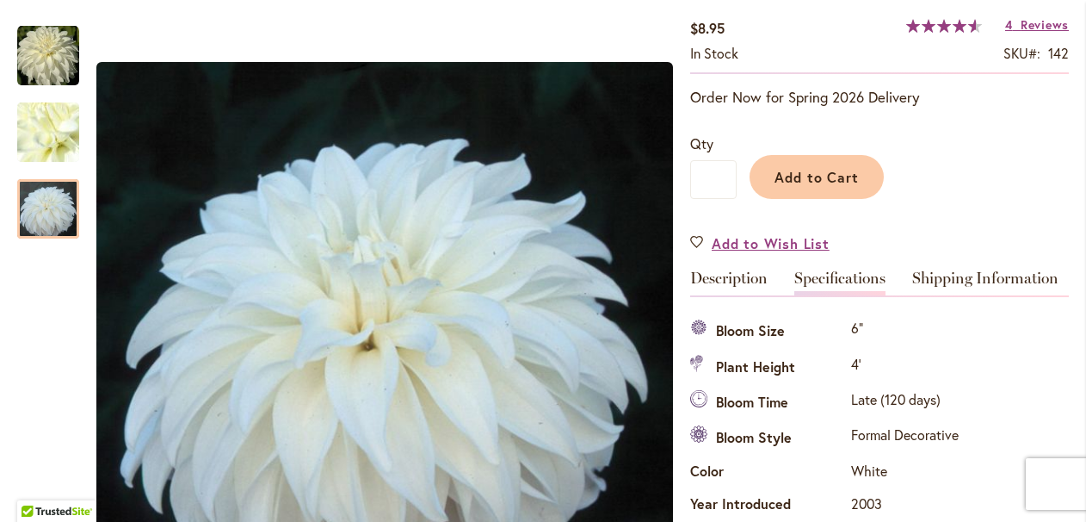
scroll to position [353, 0]
click at [747, 272] on link "Description" at bounding box center [728, 284] width 77 height 25
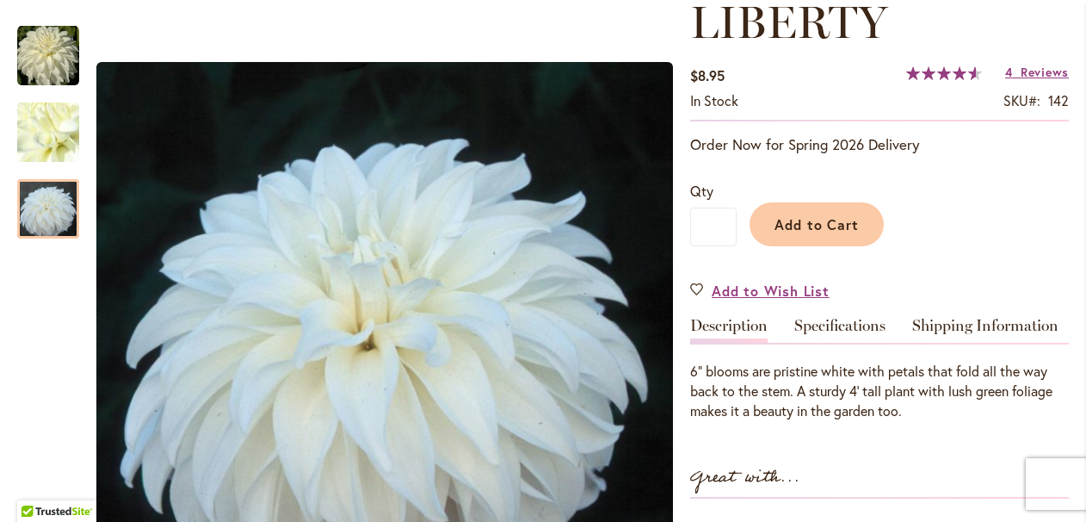
scroll to position [310, 0]
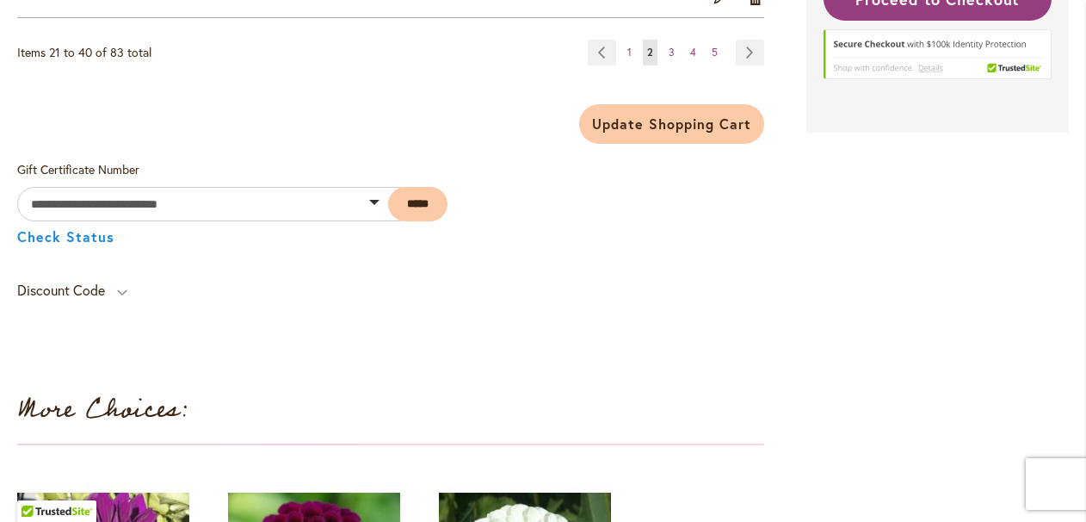
scroll to position [4602, 0]
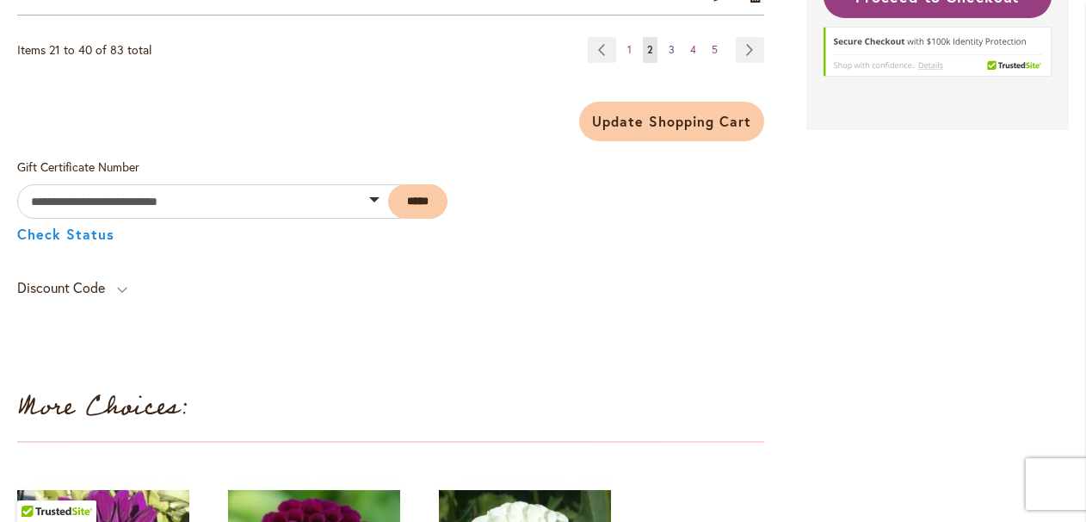
click at [673, 48] on span "3" at bounding box center [672, 49] width 6 height 13
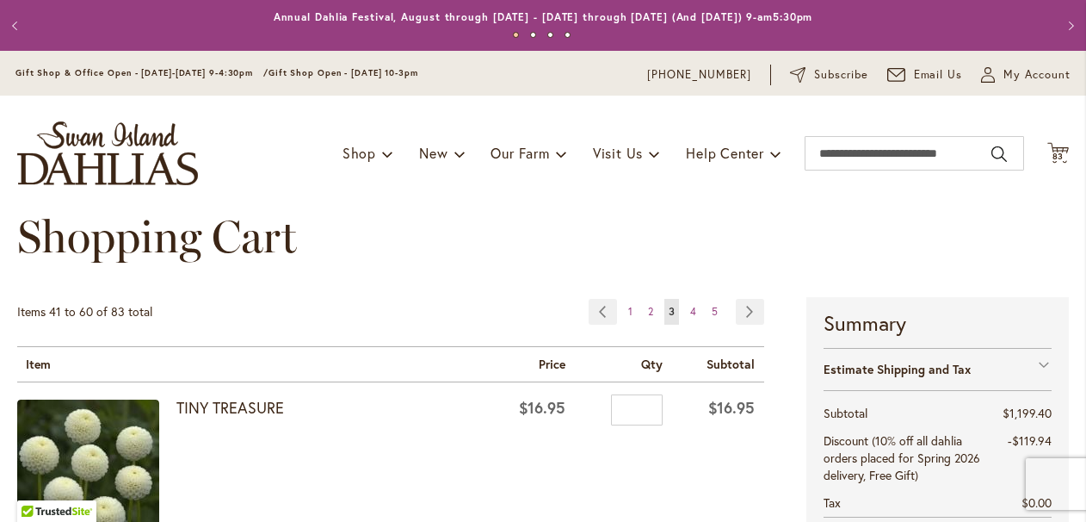
scroll to position [352, 0]
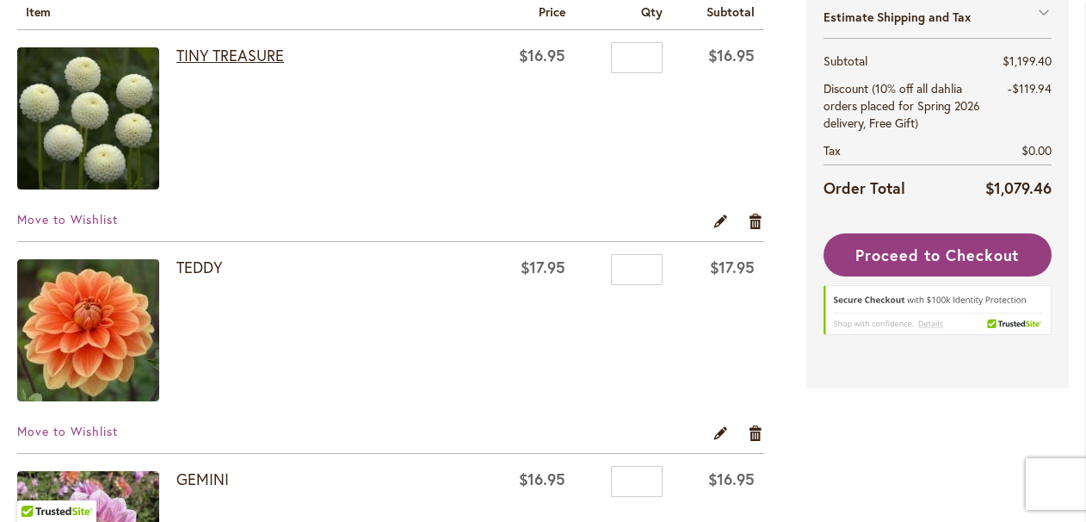
click at [244, 56] on link "TINY TREASURE" at bounding box center [230, 55] width 108 height 21
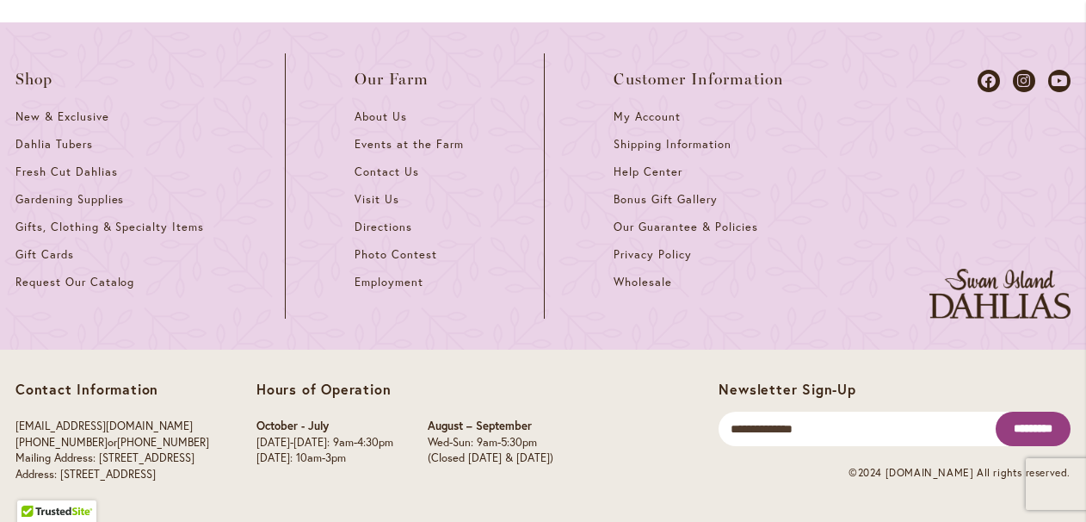
scroll to position [4576, 0]
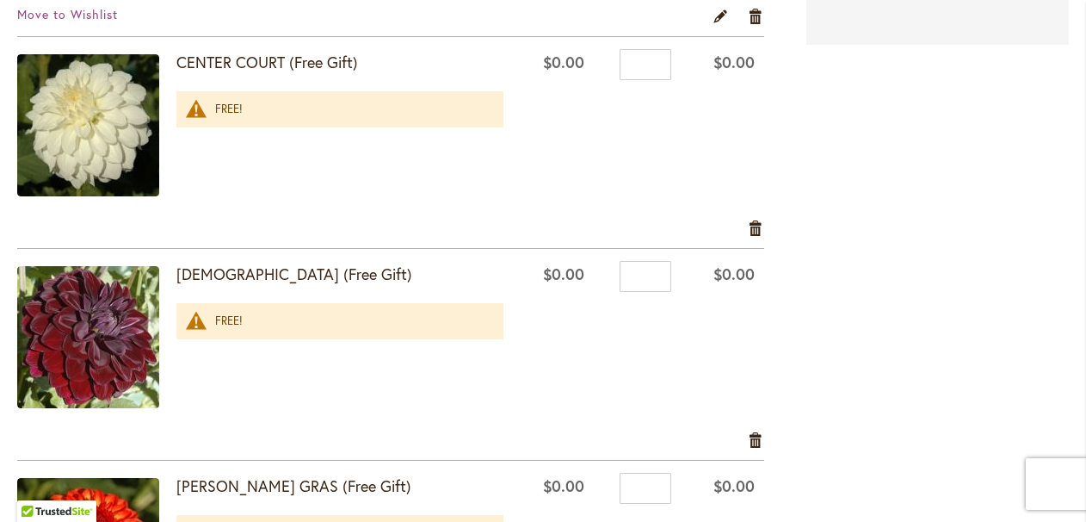
scroll to position [2882, 0]
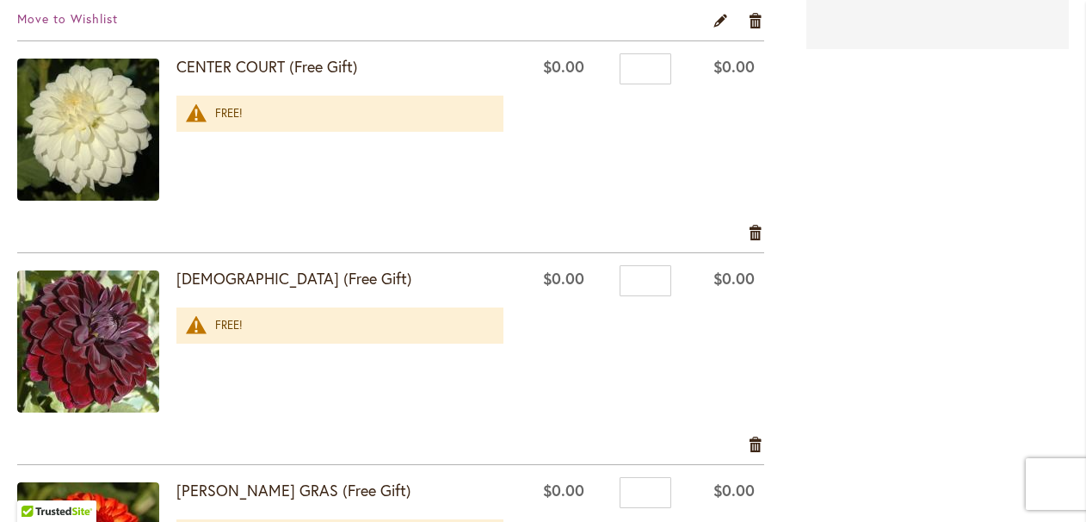
click at [262, 68] on strong "CENTER COURT (Free Gift)" at bounding box center [339, 67] width 327 height 22
click at [95, 114] on img at bounding box center [88, 130] width 142 height 142
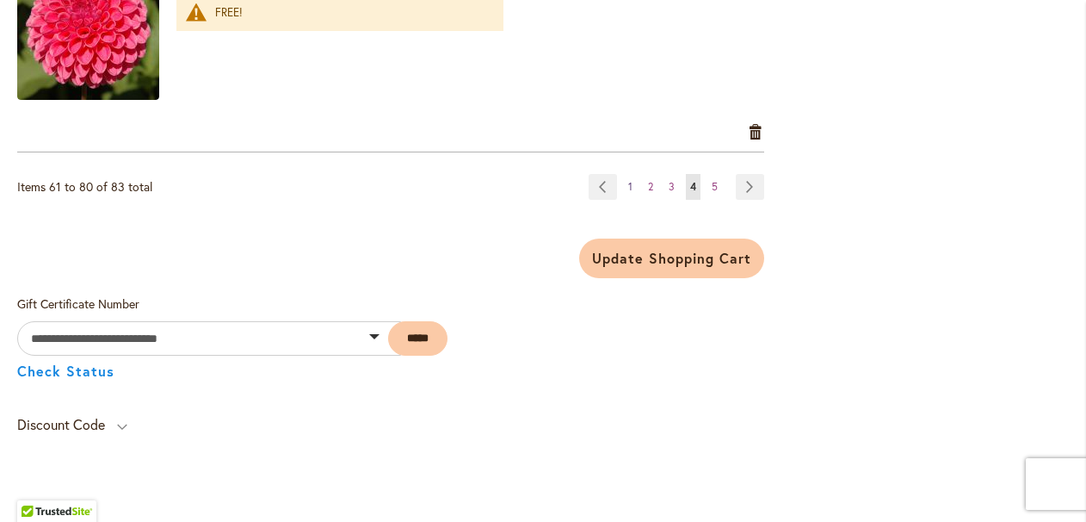
scroll to position [4464, 0]
click at [716, 183] on span "5" at bounding box center [715, 187] width 6 height 13
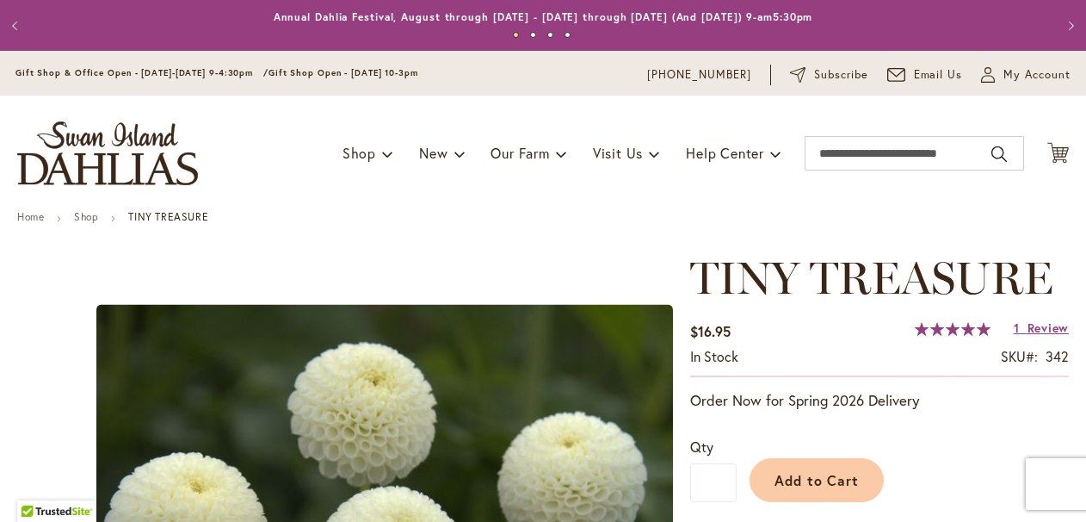
type input "*****"
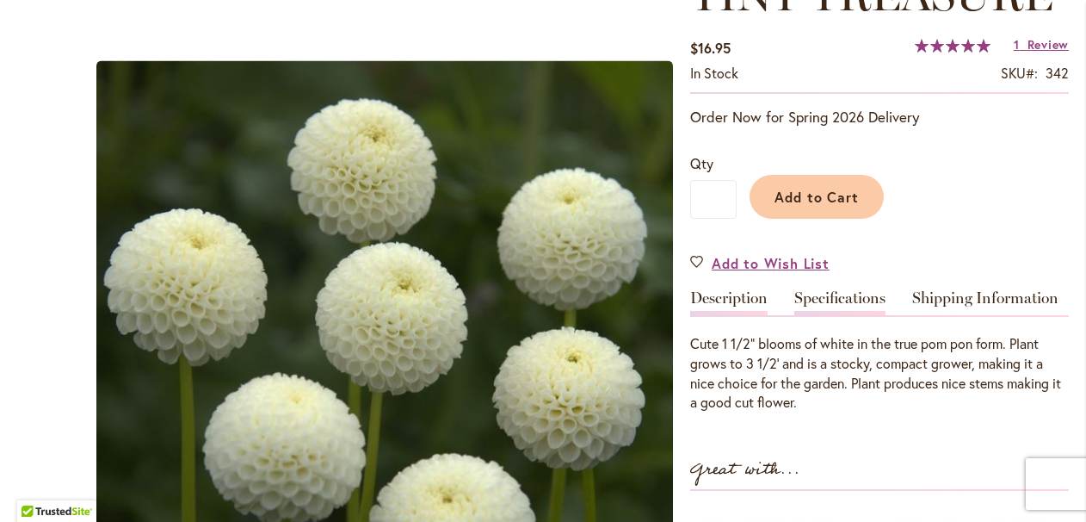
scroll to position [283, 0]
click at [825, 307] on link "Specifications" at bounding box center [840, 302] width 91 height 25
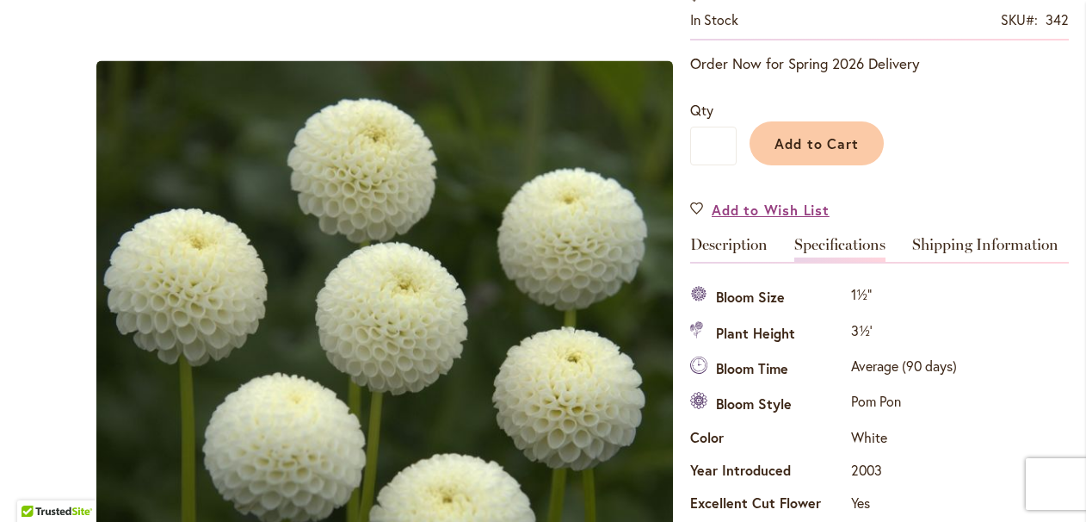
scroll to position [0, 0]
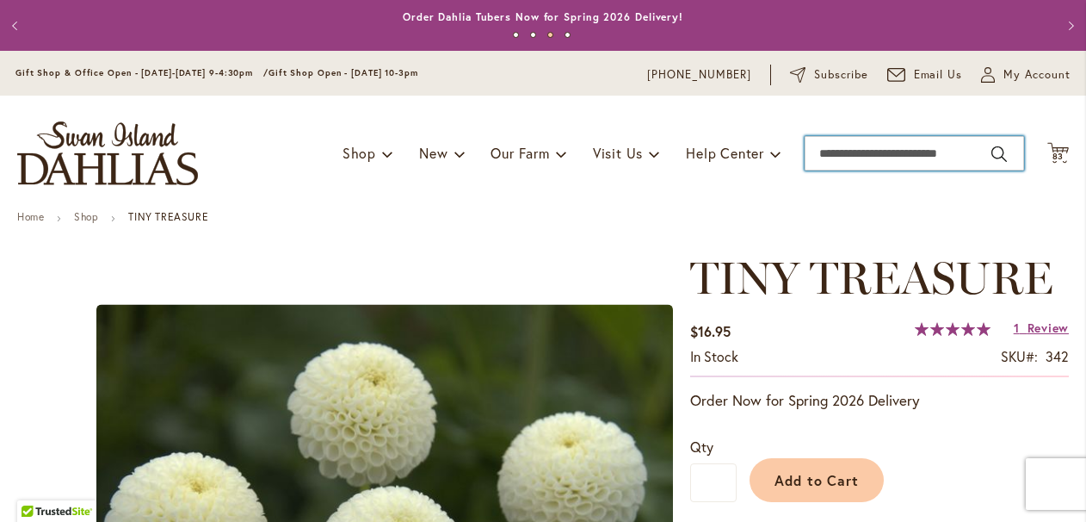
click at [832, 160] on input "Search" at bounding box center [915, 153] width 220 height 34
type input "**********"
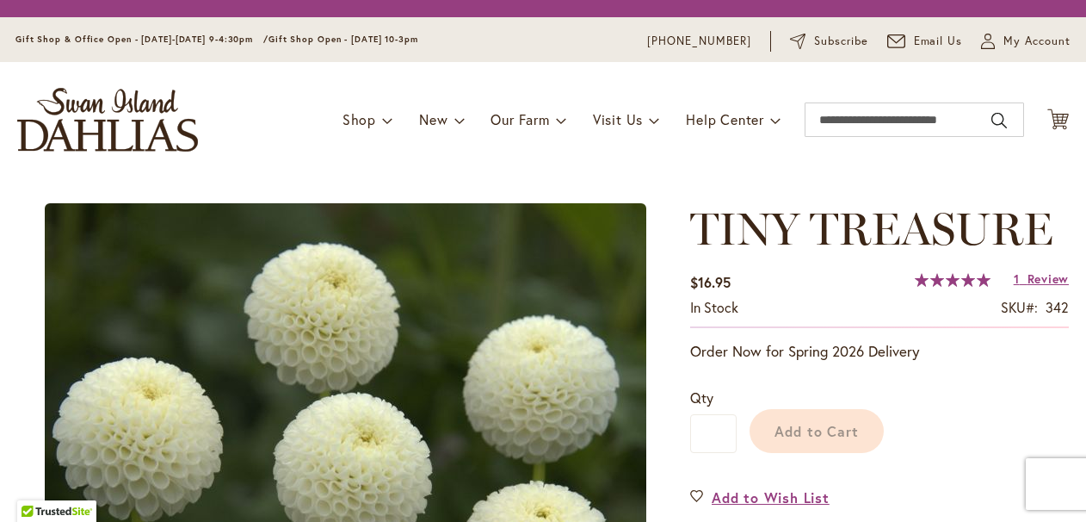
type input "*****"
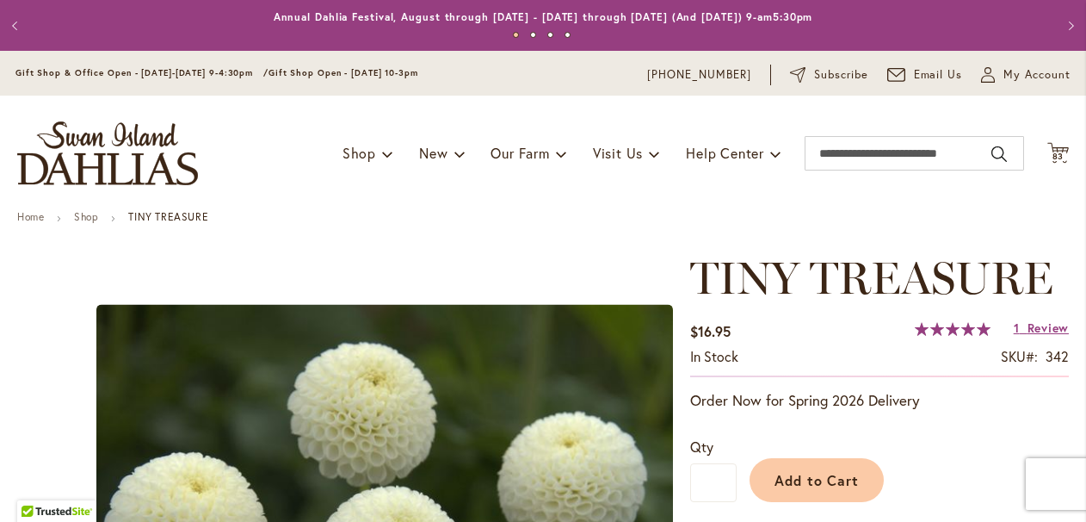
click at [244, 145] on div "Toggle Nav Shop Dahlia Tubers Collections Fresh Cut Dahlias Gardening Supplies …" at bounding box center [543, 153] width 1086 height 115
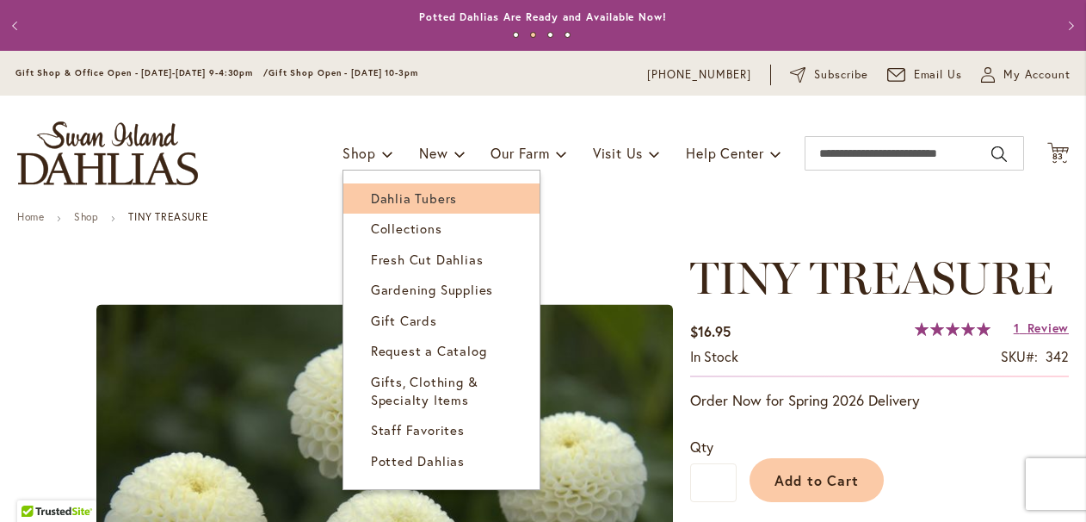
click at [414, 199] on span "Dahlia Tubers" at bounding box center [414, 197] width 86 height 17
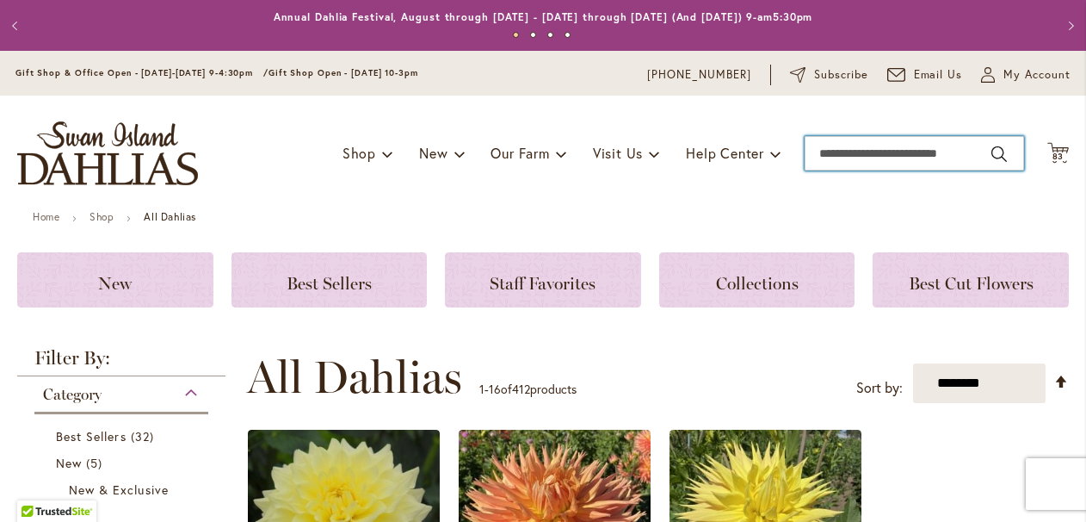
click at [847, 155] on input "Search" at bounding box center [915, 153] width 220 height 34
type input "**********"
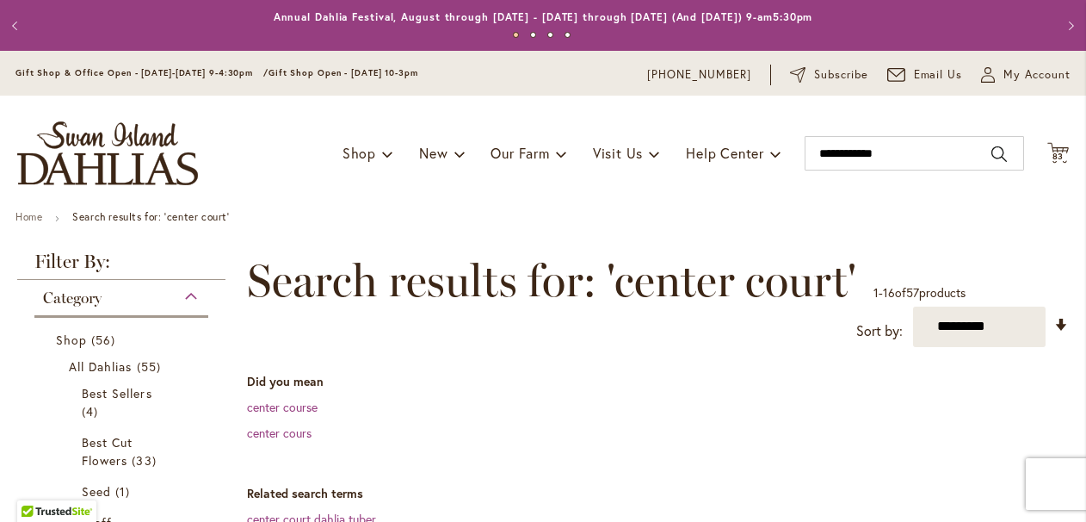
scroll to position [524, 0]
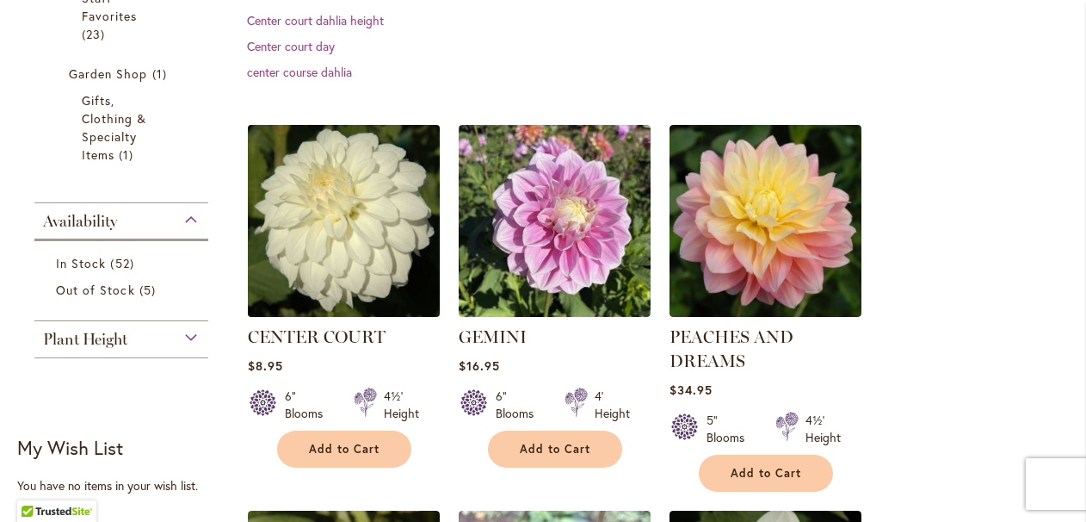
click at [331, 290] on img at bounding box center [343, 220] width 201 height 201
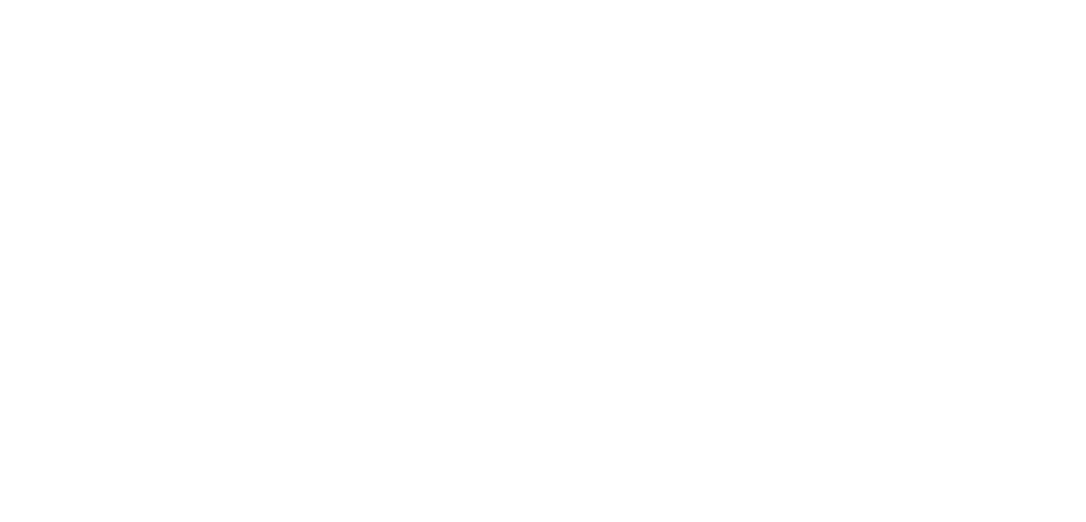
type input "*****"
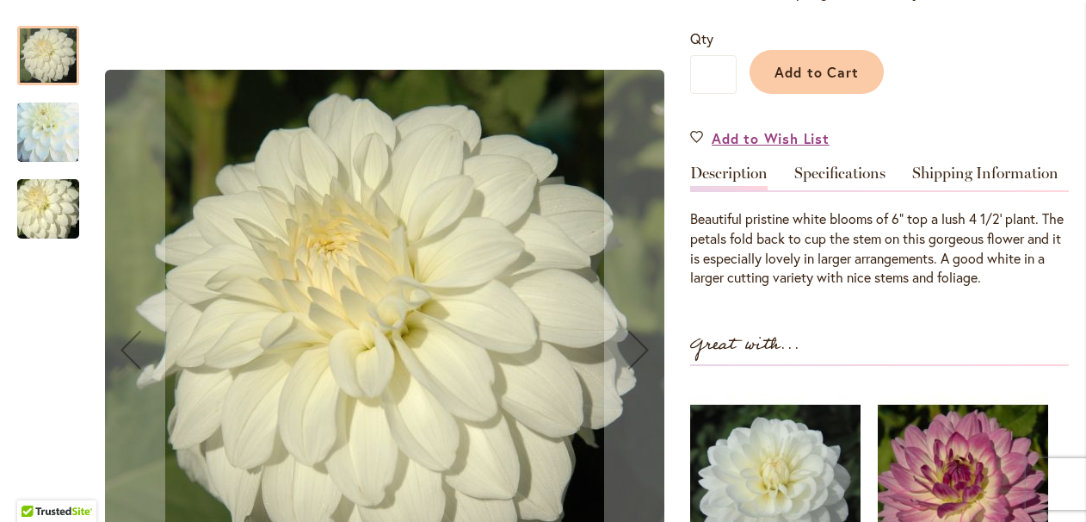
scroll to position [418, 0]
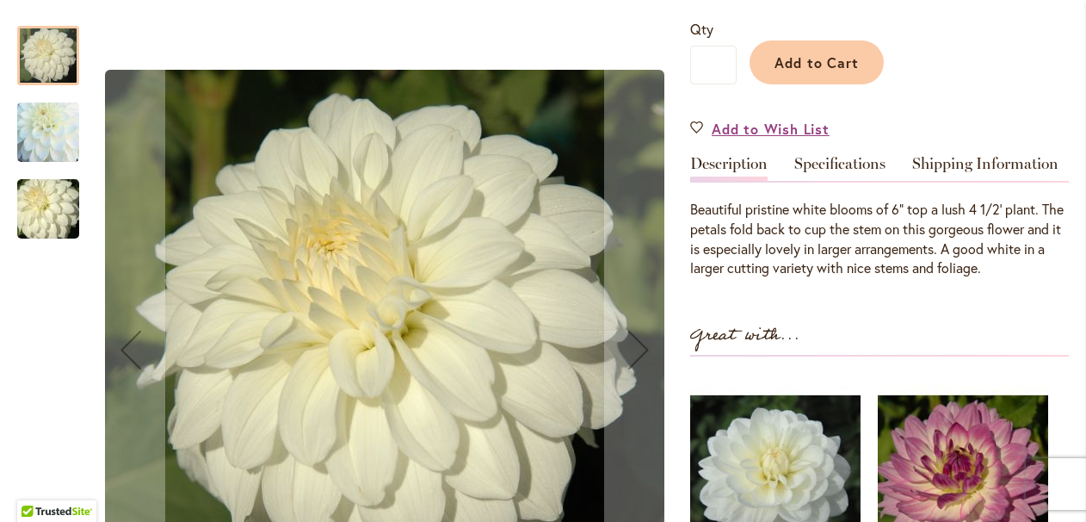
click at [41, 127] on img "CENTER COURT" at bounding box center [48, 132] width 124 height 119
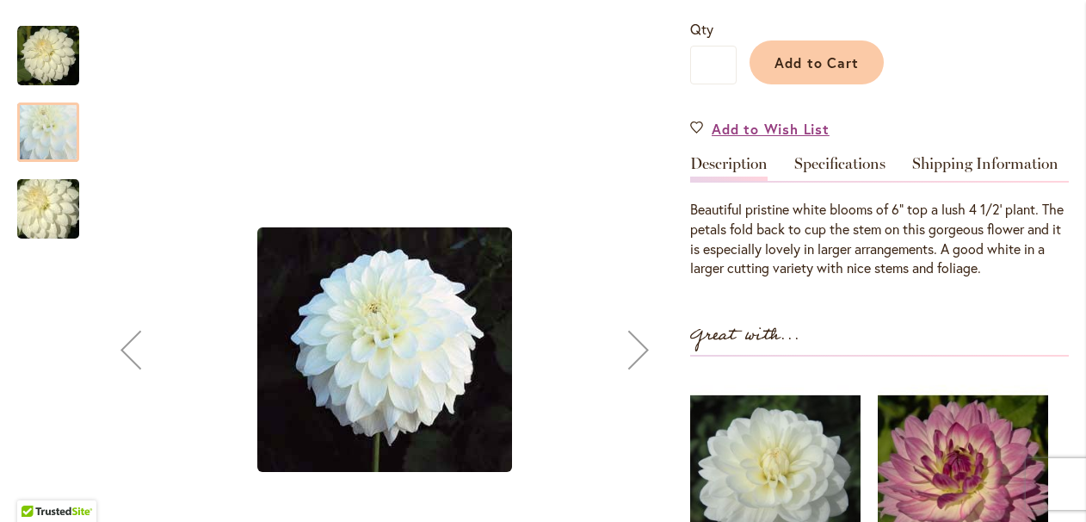
click at [53, 201] on img "CENTER COURT" at bounding box center [48, 209] width 124 height 83
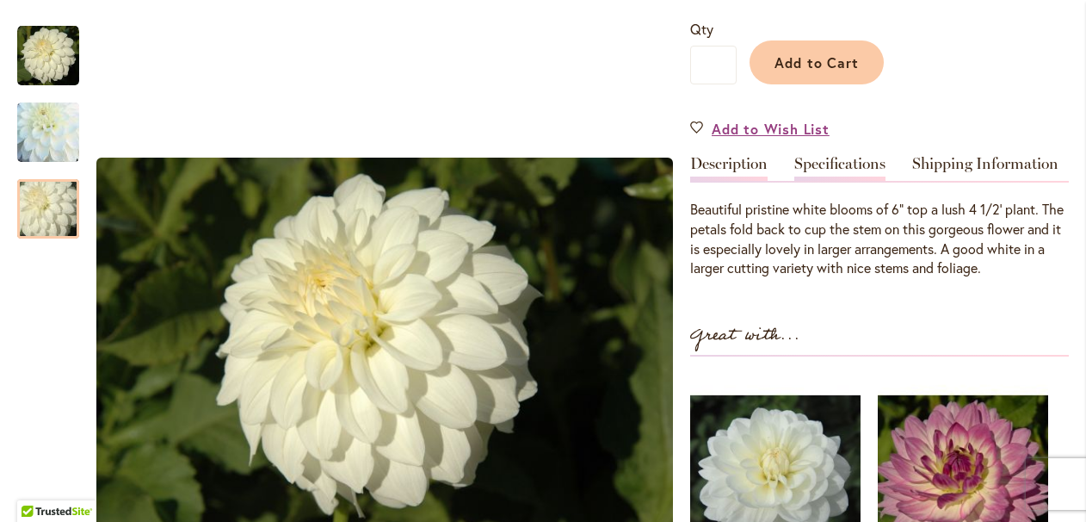
click at [828, 158] on link "Specifications" at bounding box center [840, 168] width 91 height 25
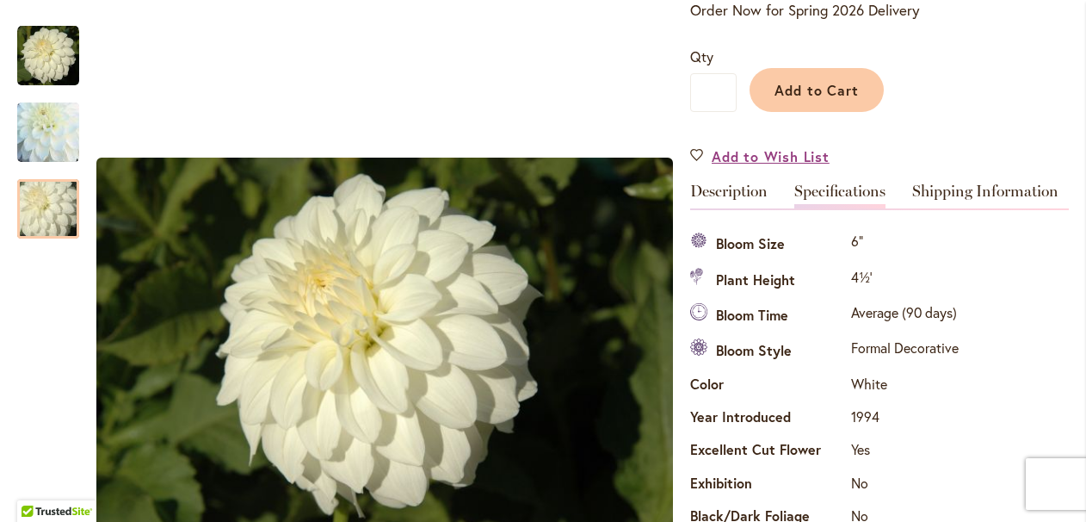
scroll to position [389, 0]
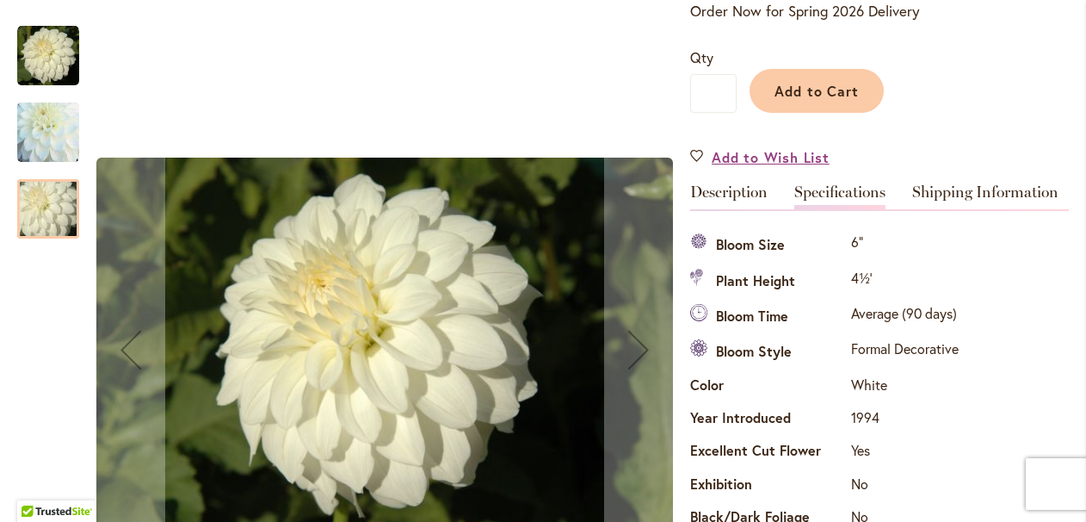
click at [56, 65] on img "CENTER COURT" at bounding box center [48, 56] width 62 height 62
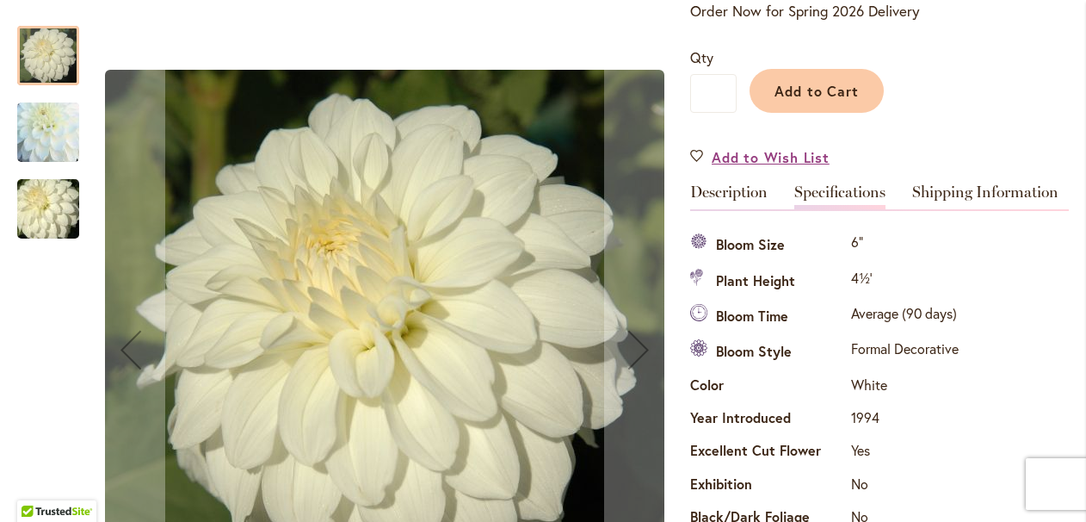
click at [60, 211] on img "CENTER COURT" at bounding box center [48, 209] width 124 height 83
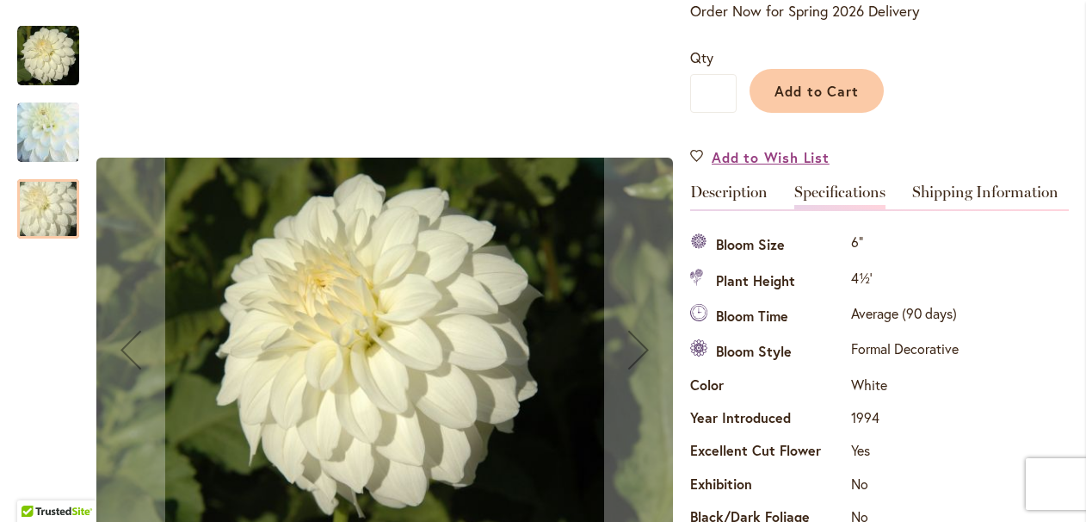
click at [73, 131] on img "CENTER COURT" at bounding box center [48, 132] width 124 height 119
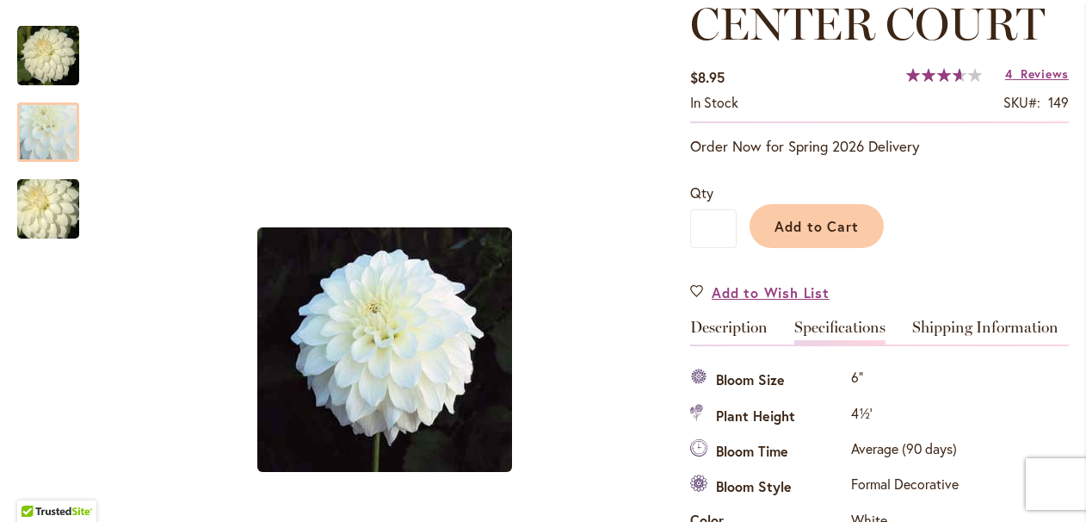
scroll to position [252, 0]
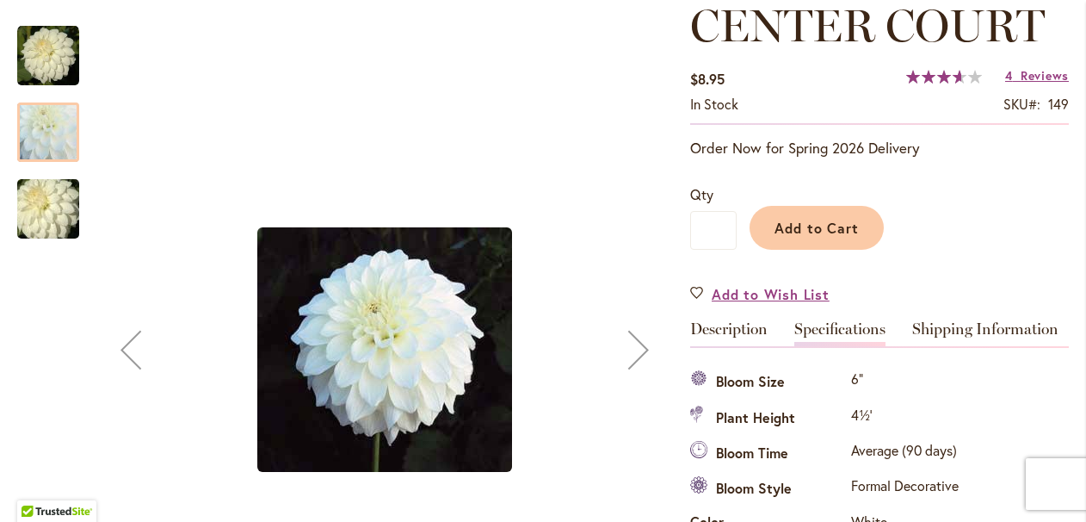
click at [62, 59] on img "CENTER COURT" at bounding box center [48, 56] width 62 height 62
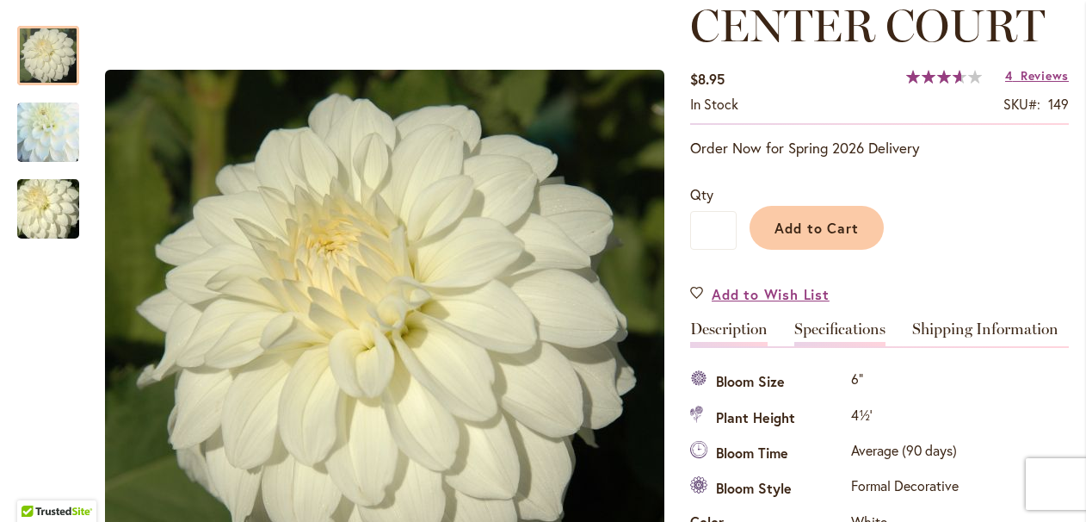
click at [728, 331] on link "Description" at bounding box center [728, 333] width 77 height 25
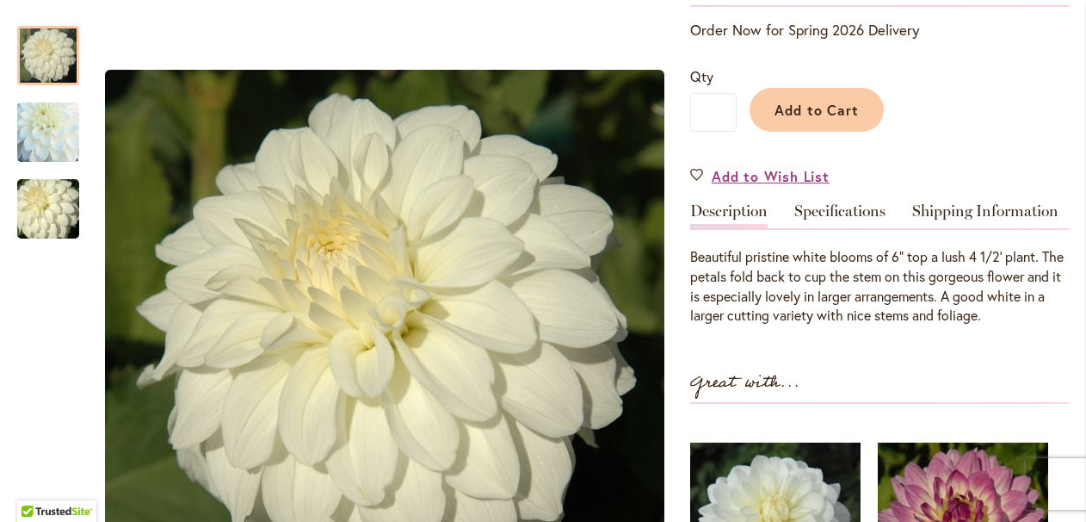
scroll to position [251, 0]
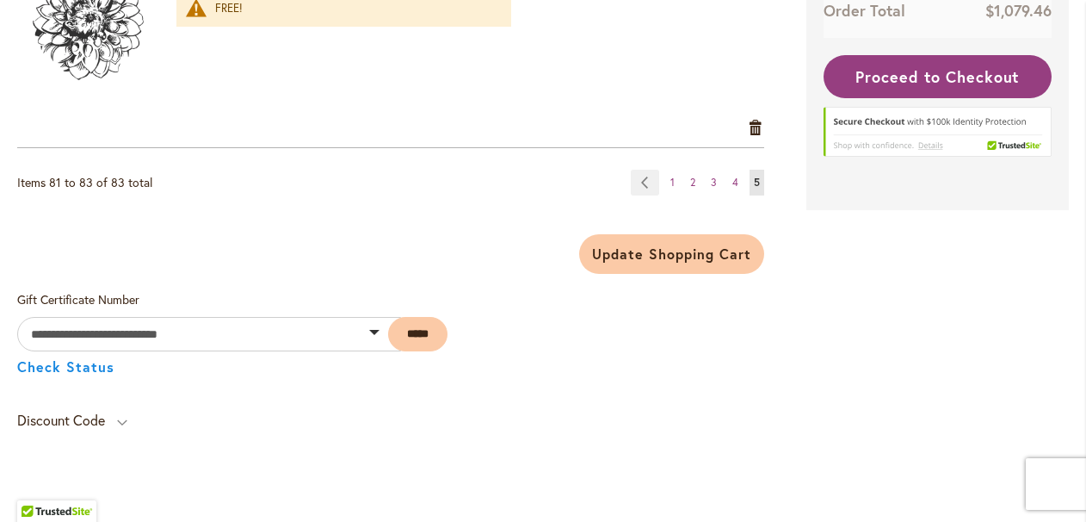
scroll to position [910, 0]
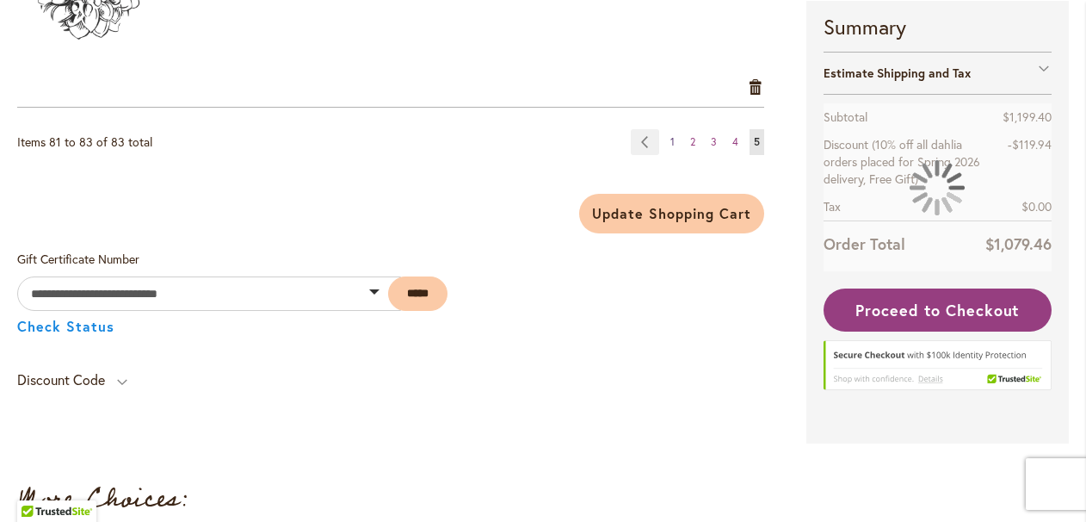
click at [675, 145] on link "Page 1" at bounding box center [672, 142] width 13 height 26
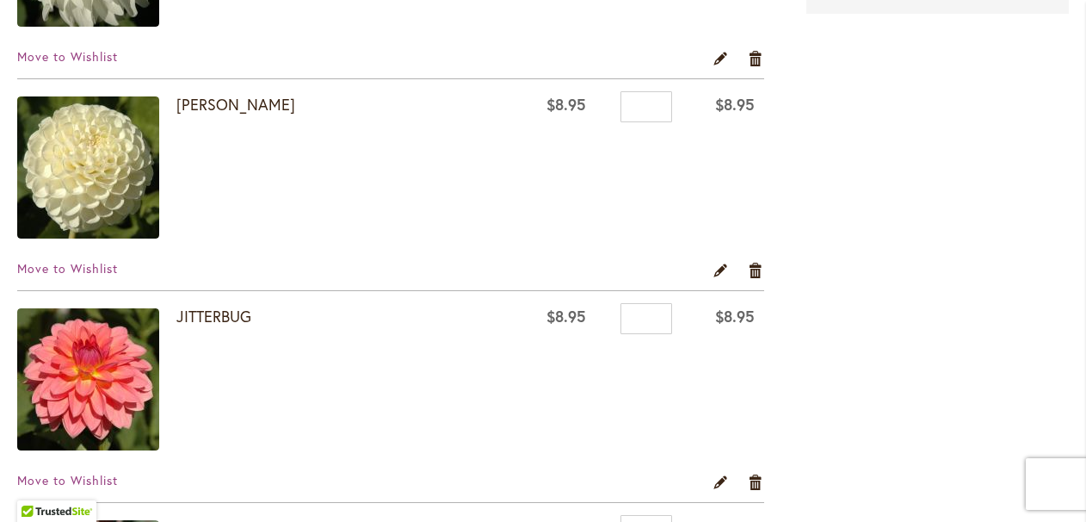
scroll to position [729, 0]
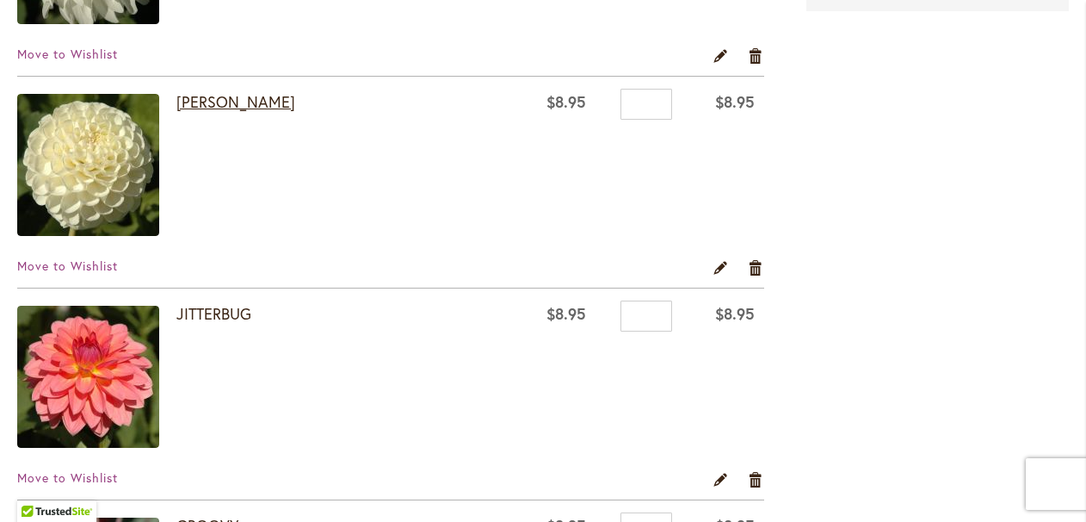
click at [250, 97] on link "[PERSON_NAME]" at bounding box center [235, 101] width 119 height 21
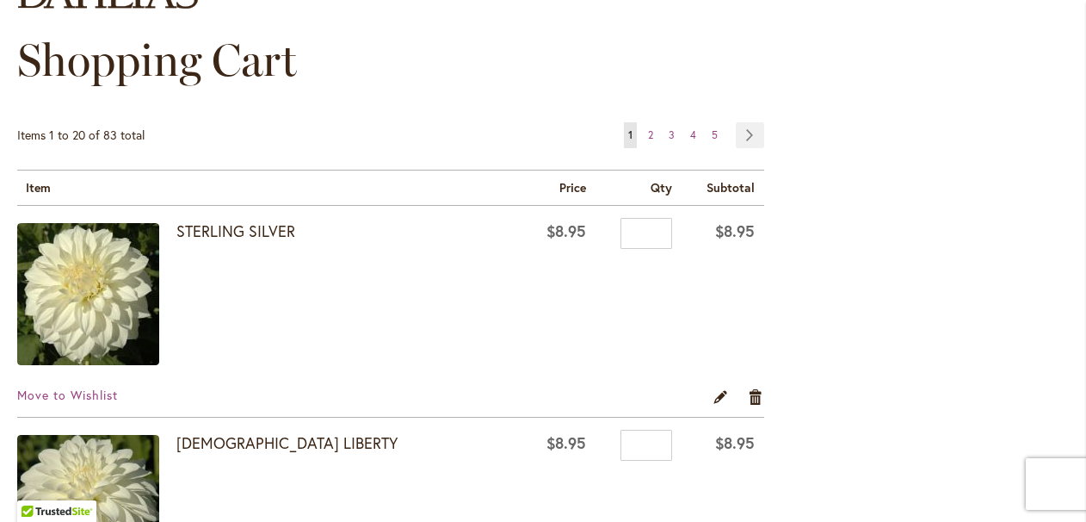
scroll to position [175, 0]
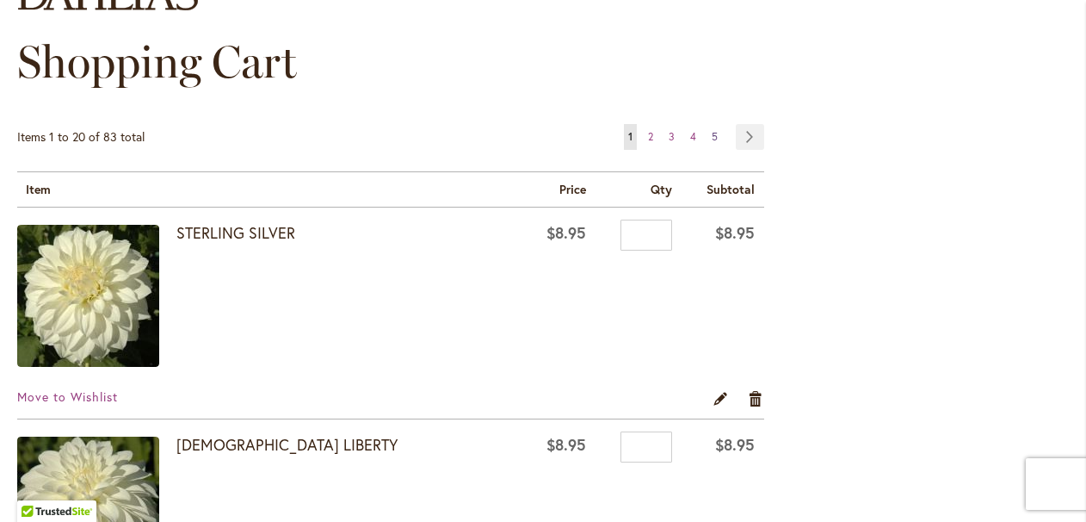
click at [713, 135] on span "5" at bounding box center [715, 136] width 6 height 13
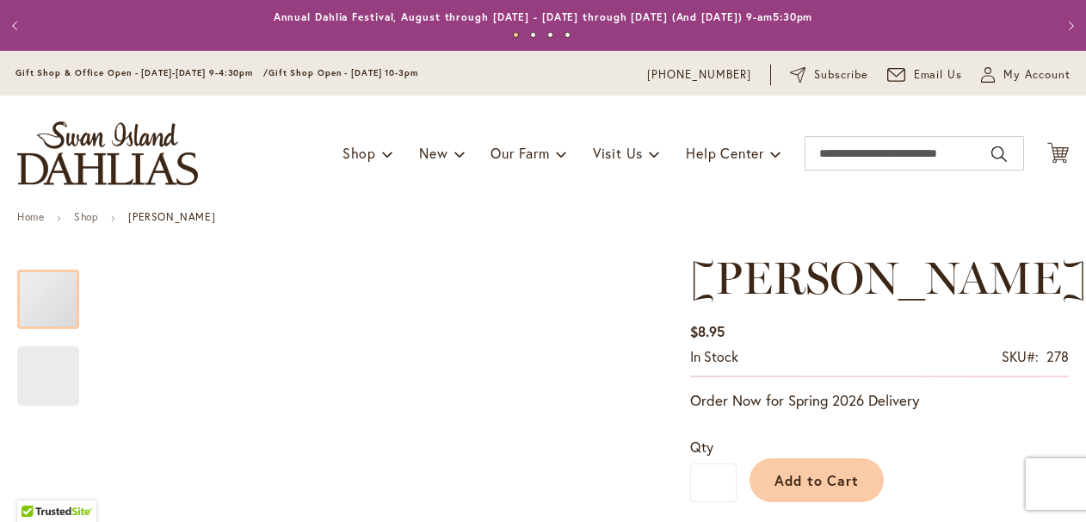
type input "*****"
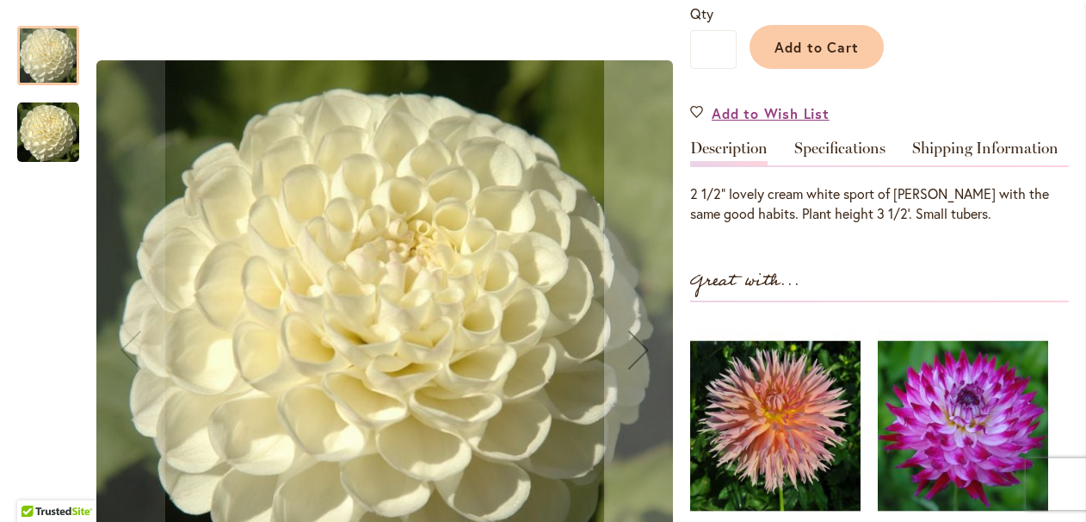
scroll to position [427, 0]
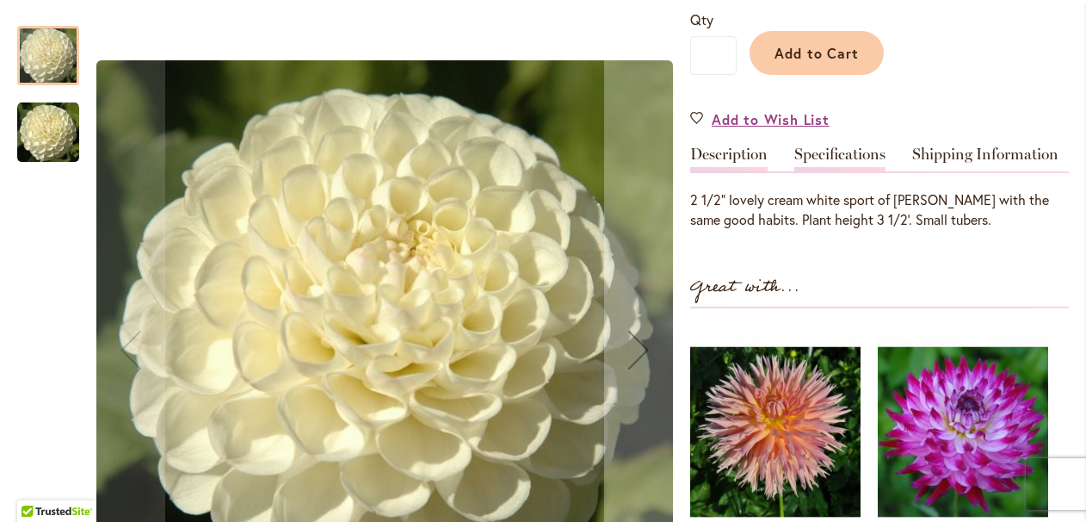
click at [851, 148] on link "Specifications" at bounding box center [840, 158] width 91 height 25
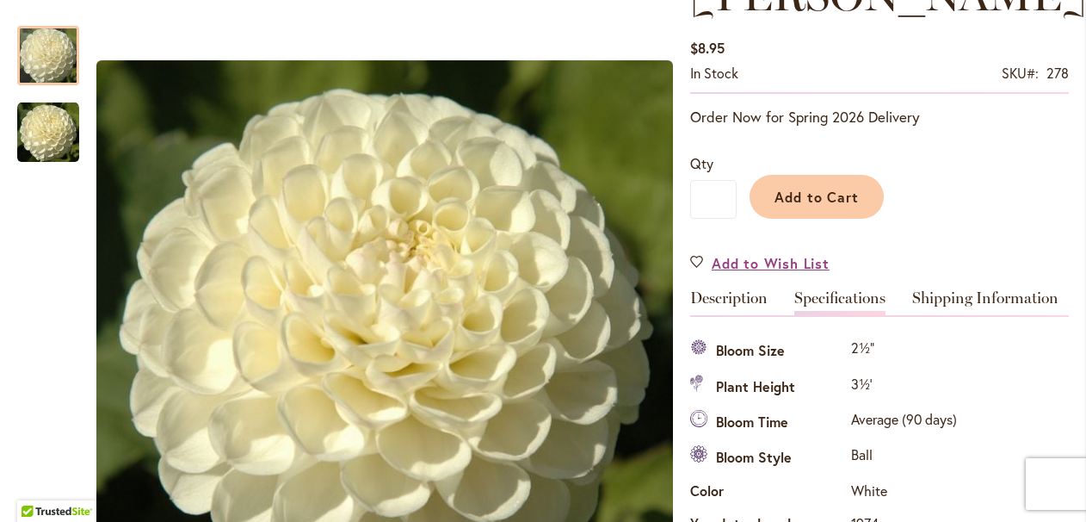
scroll to position [292, 0]
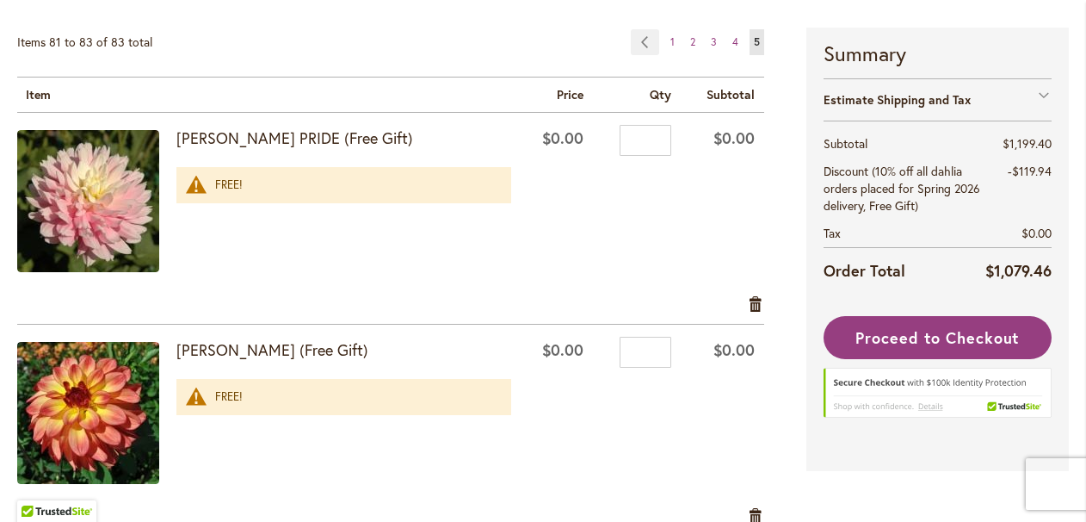
scroll to position [215, 0]
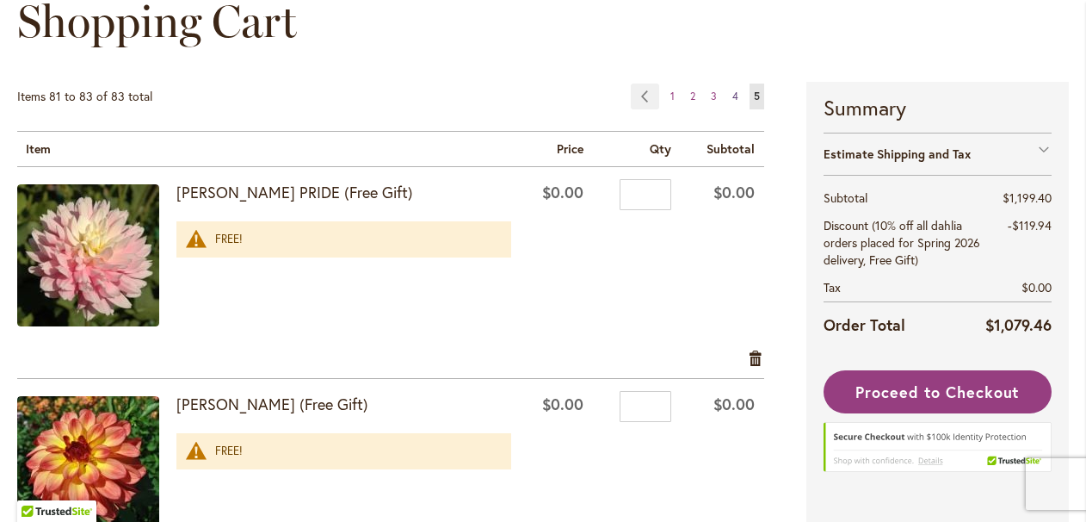
click at [735, 96] on span "4" at bounding box center [736, 96] width 6 height 13
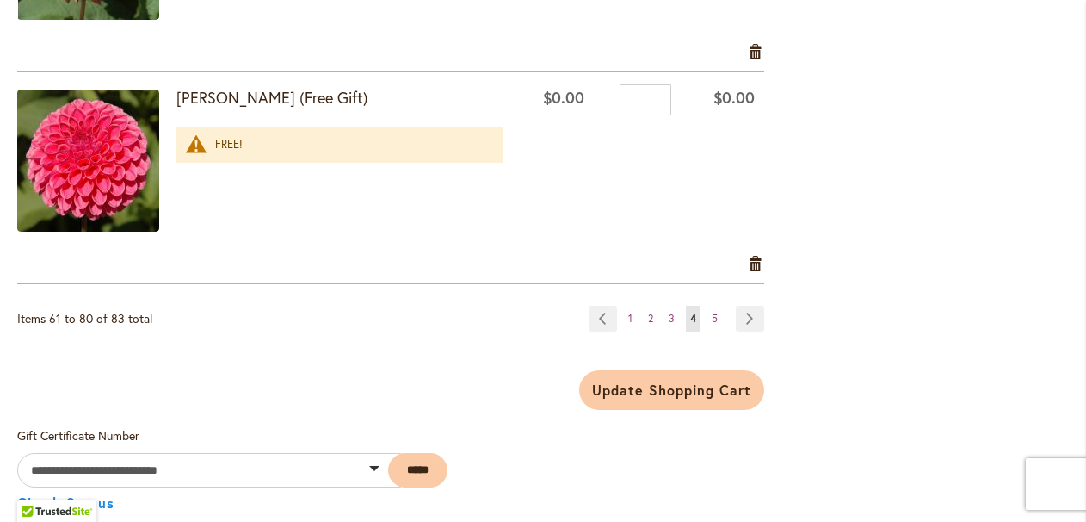
scroll to position [4351, 0]
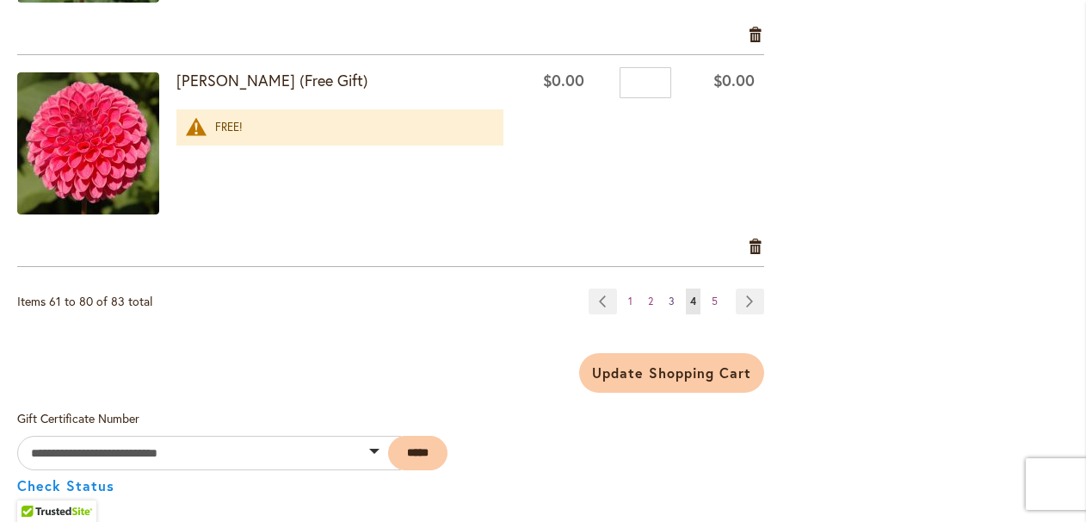
click at [672, 302] on span "3" at bounding box center [672, 300] width 6 height 13
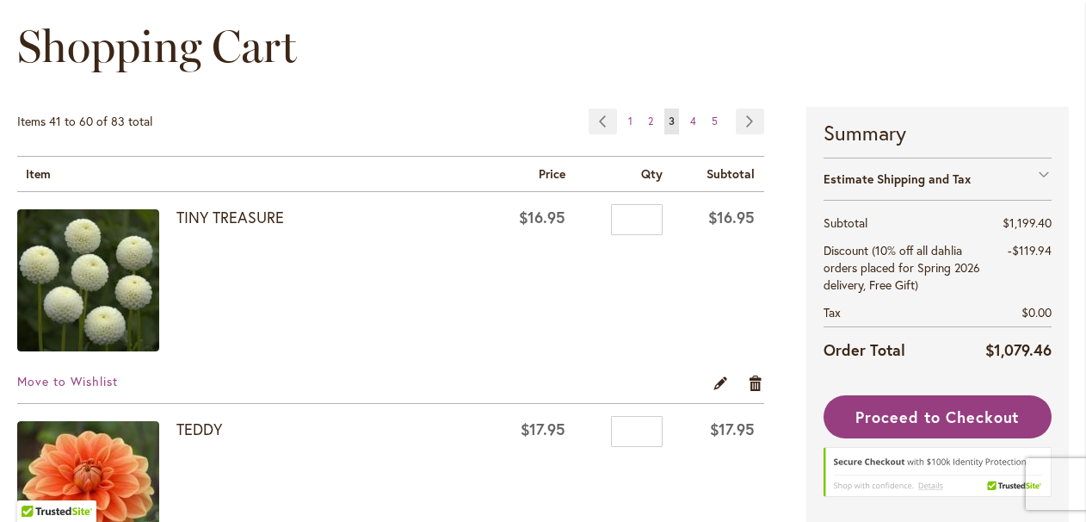
scroll to position [196, 0]
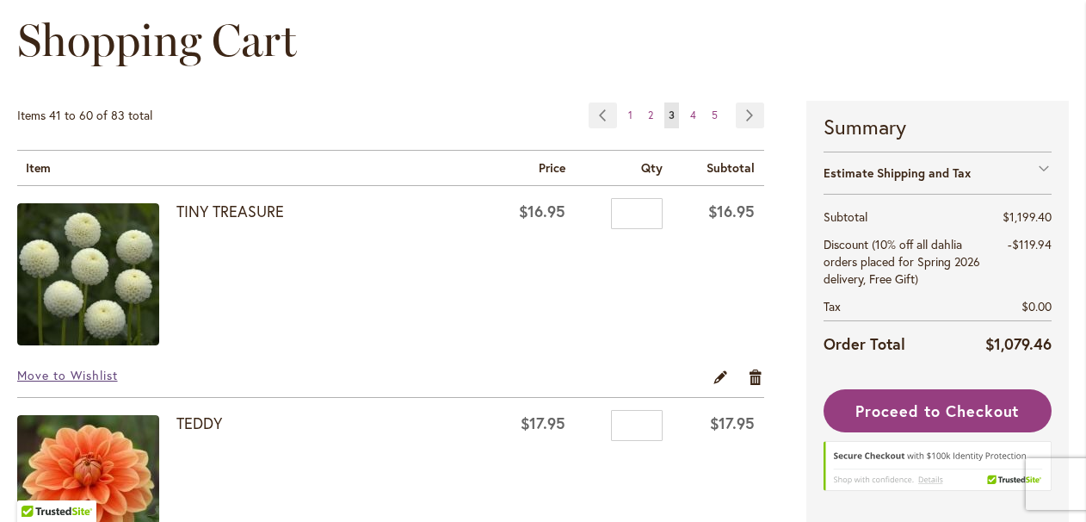
click at [53, 370] on span "Move to Wishlist" at bounding box center [67, 375] width 101 height 16
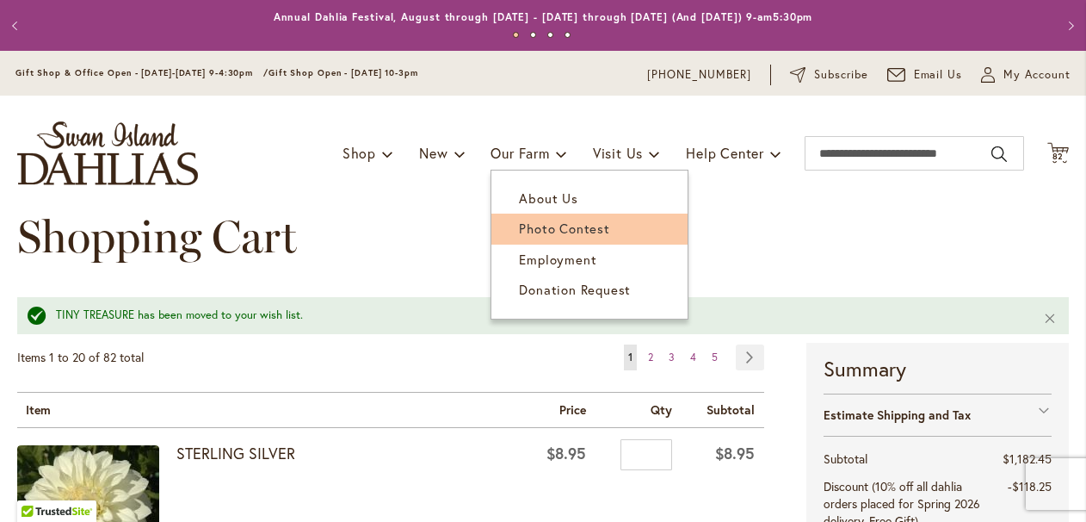
scroll to position [5, 0]
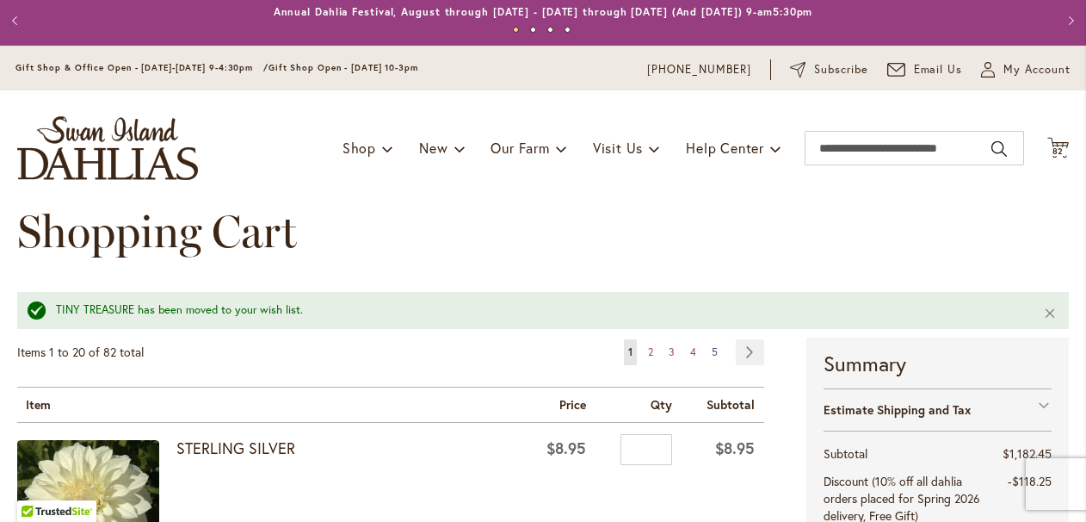
click at [714, 354] on span "5" at bounding box center [715, 351] width 6 height 13
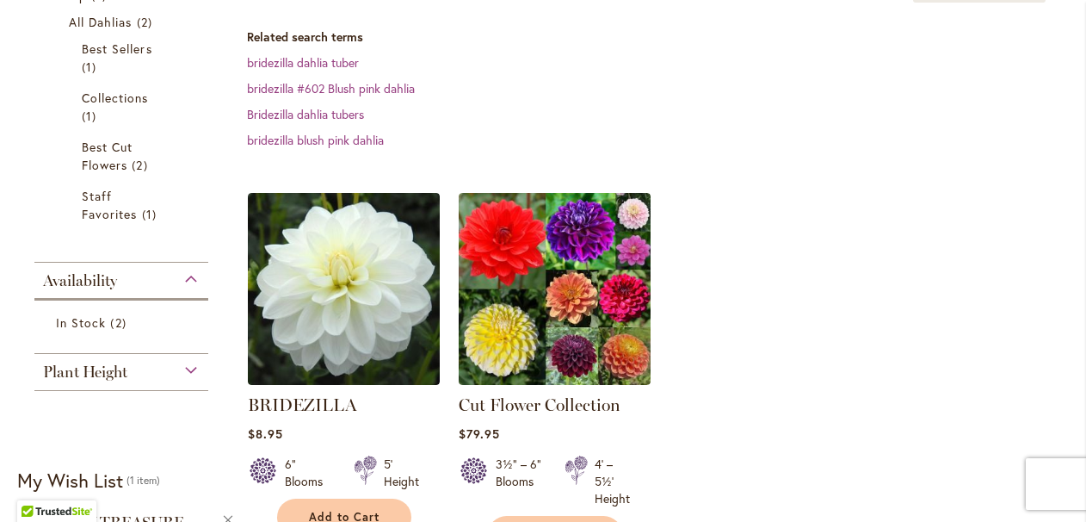
scroll to position [356, 0]
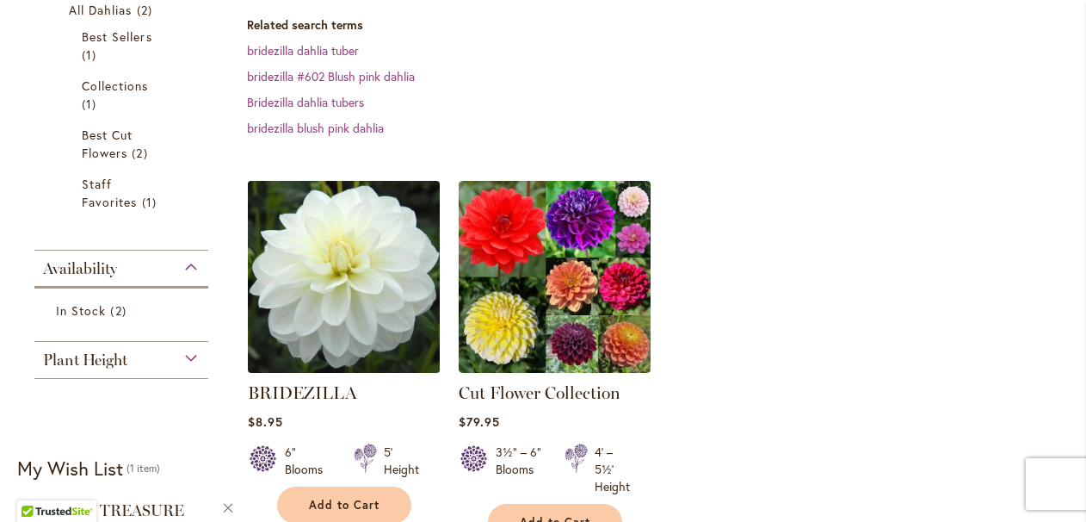
click at [346, 337] on img at bounding box center [343, 276] width 201 height 201
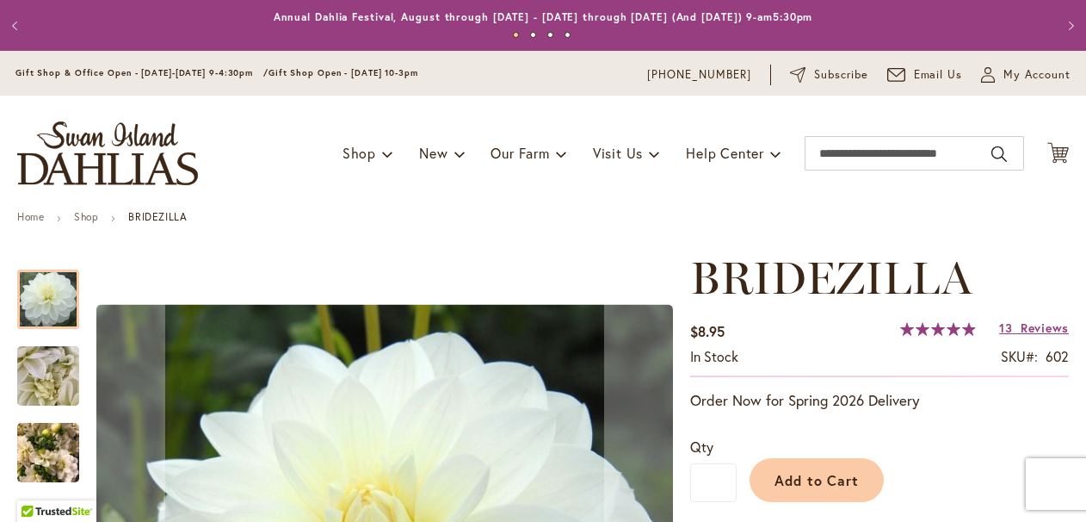
type input "*****"
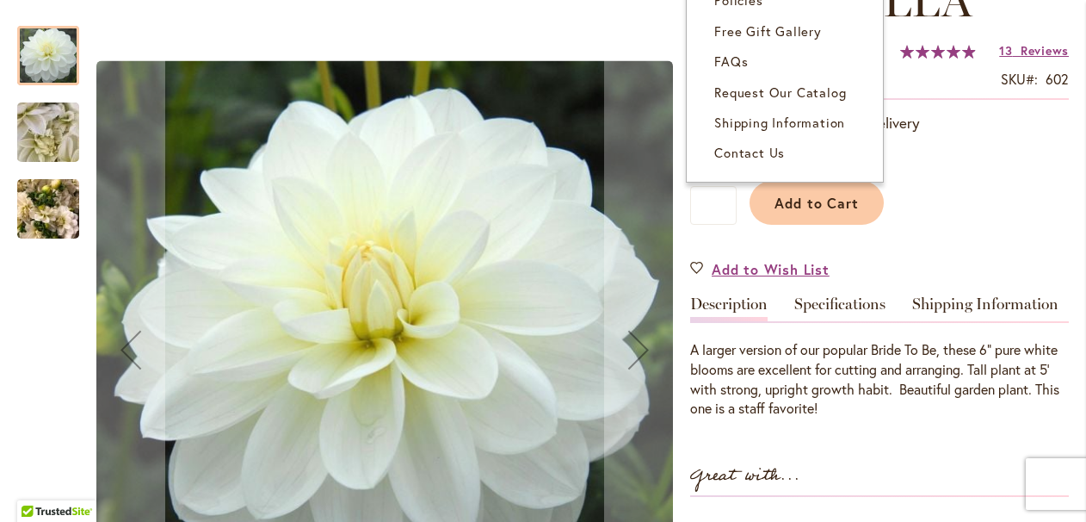
scroll to position [305, 0]
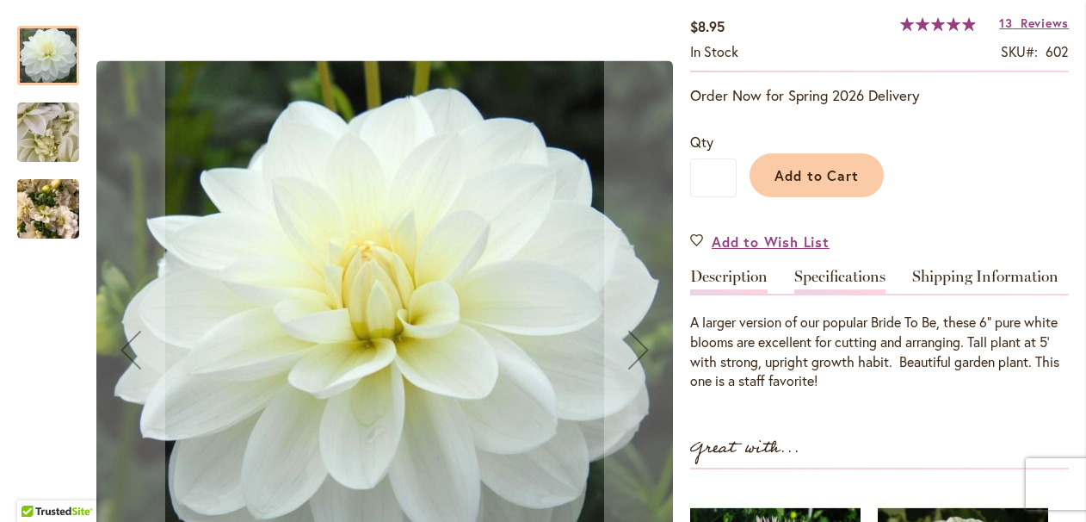
click at [820, 272] on link "Specifications" at bounding box center [840, 281] width 91 height 25
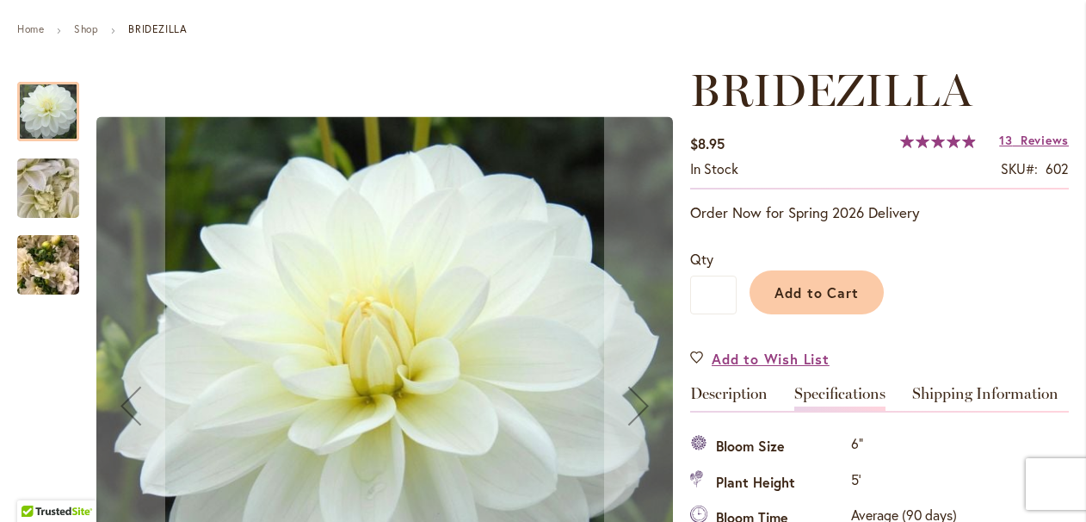
scroll to position [187, 0]
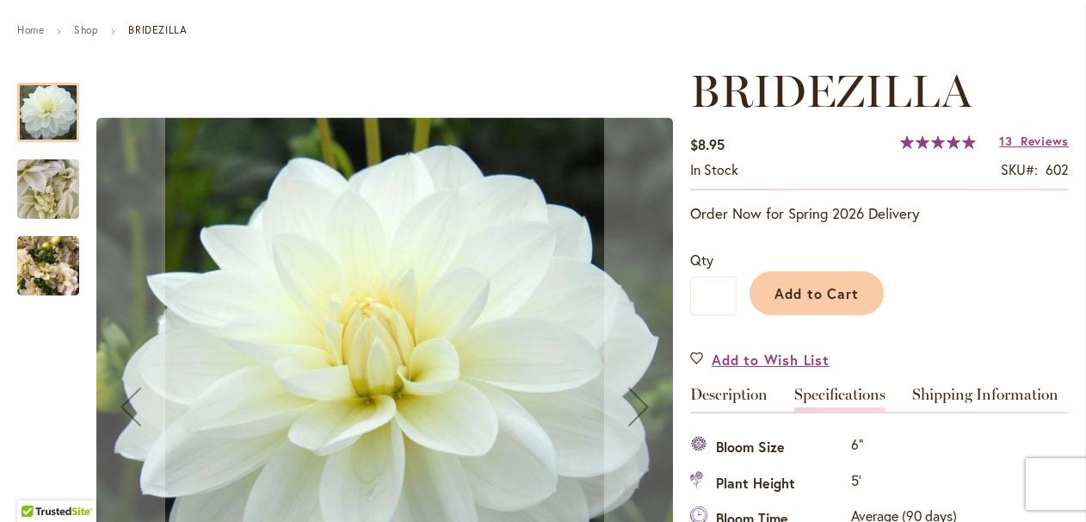
click at [49, 253] on img "BRIDEZILLA" at bounding box center [48, 266] width 62 height 83
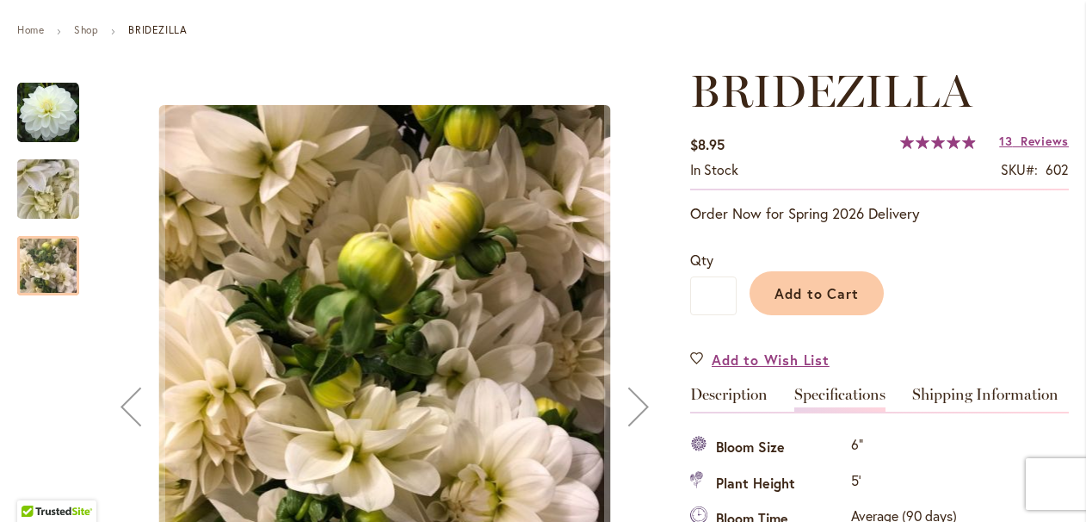
click at [50, 191] on img "BRIDEZILLA" at bounding box center [48, 189] width 124 height 93
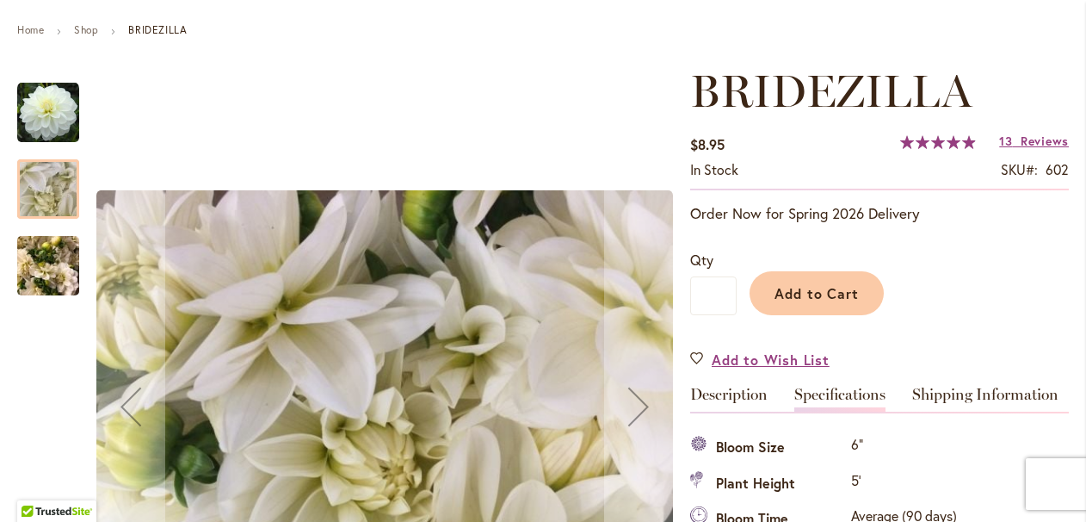
click at [49, 119] on img "BRIDEZILLA" at bounding box center [48, 113] width 62 height 62
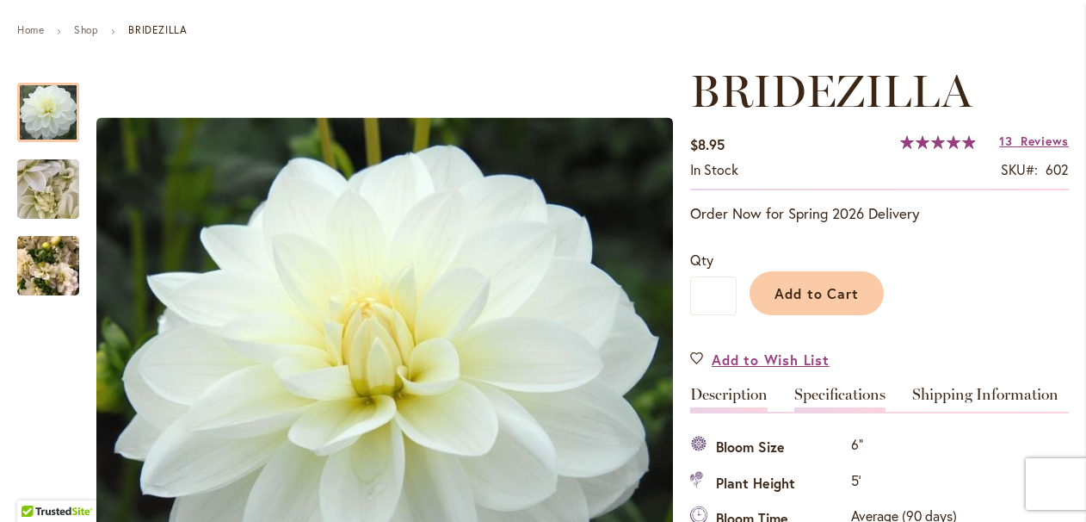
click at [733, 399] on link "Description" at bounding box center [728, 399] width 77 height 25
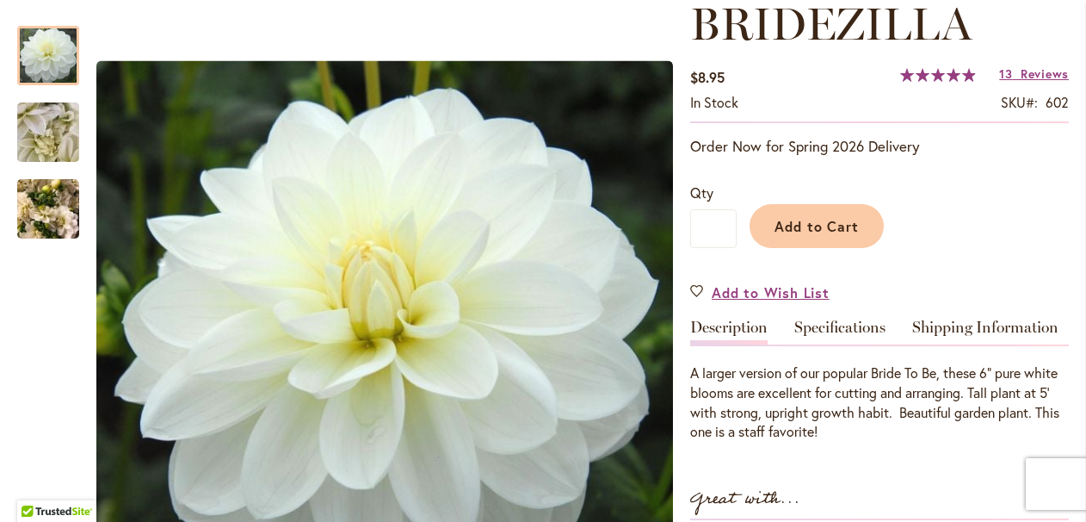
scroll to position [267, 0]
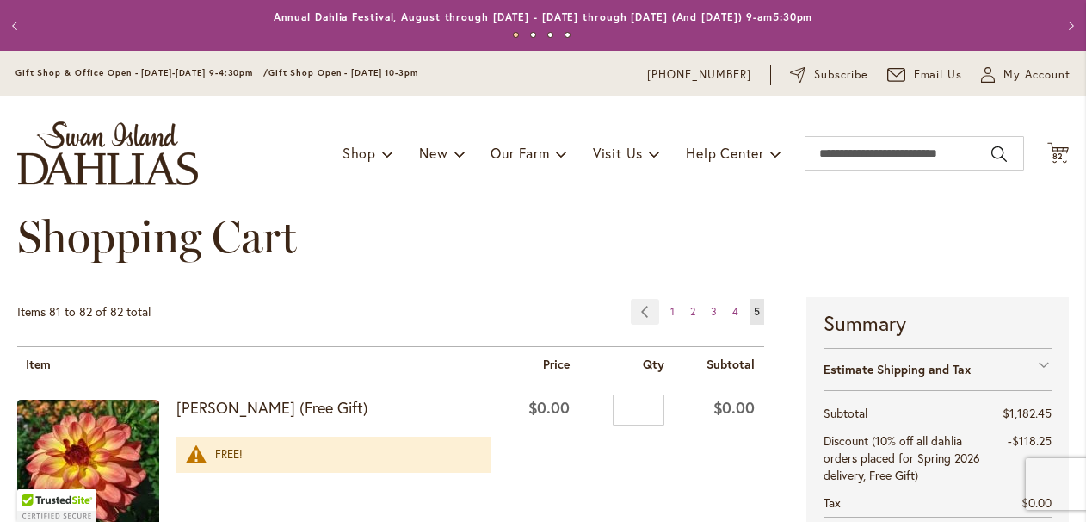
scroll to position [357, 0]
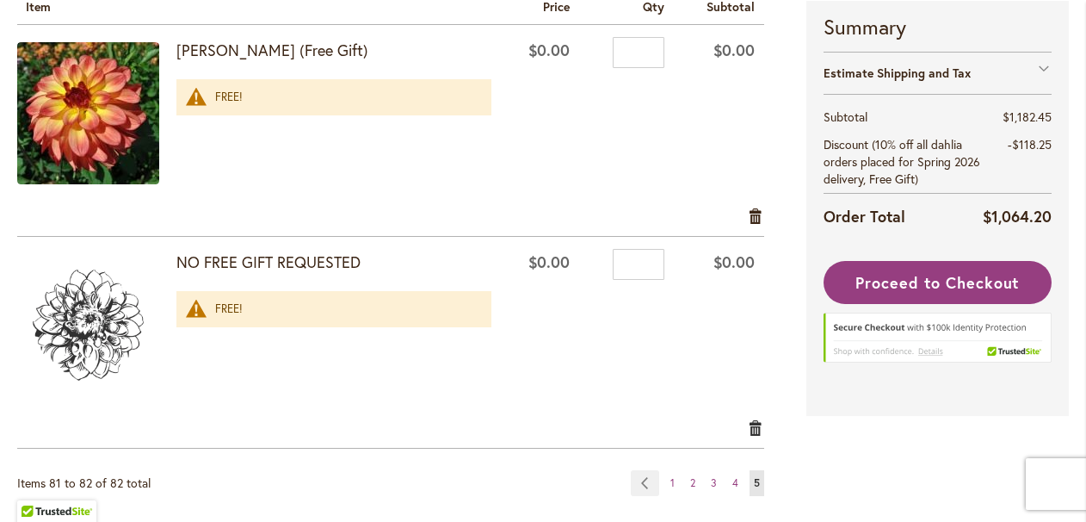
click at [757, 427] on link "Remove item" at bounding box center [756, 427] width 16 height 19
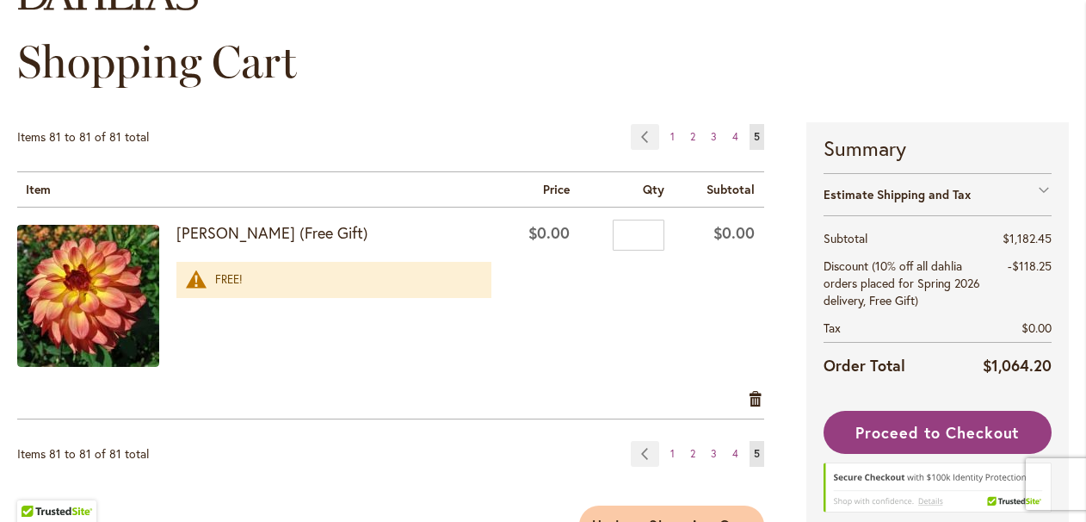
scroll to position [172, 0]
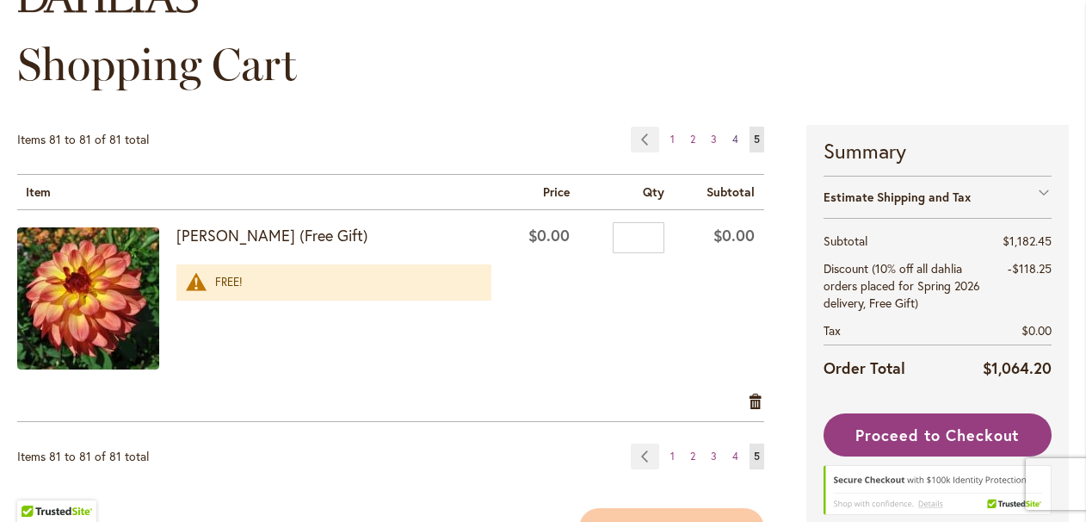
click at [735, 137] on span "4" at bounding box center [736, 139] width 6 height 13
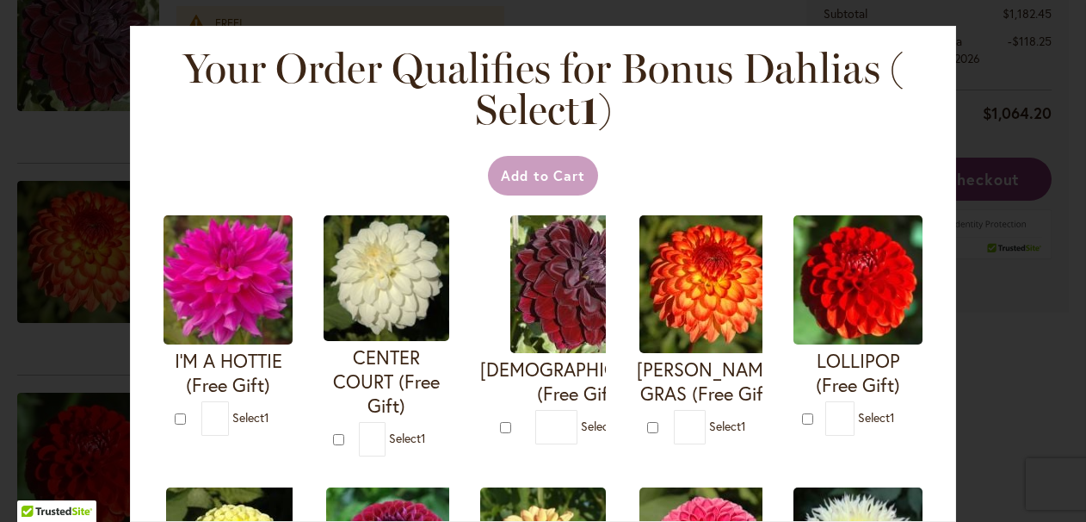
scroll to position [3017, 0]
click at [969, 355] on div "Your Order Qualifies for Bonus Dahlias ( Select 1 ) Add to Cart I'M A HOTTIE (F…" at bounding box center [543, 261] width 1086 height 522
click at [957, 371] on div "Your Order Qualifies for Bonus Dahlias ( Select 1 ) Add to Cart I'M A HOTTIE (F…" at bounding box center [543, 261] width 1086 height 522
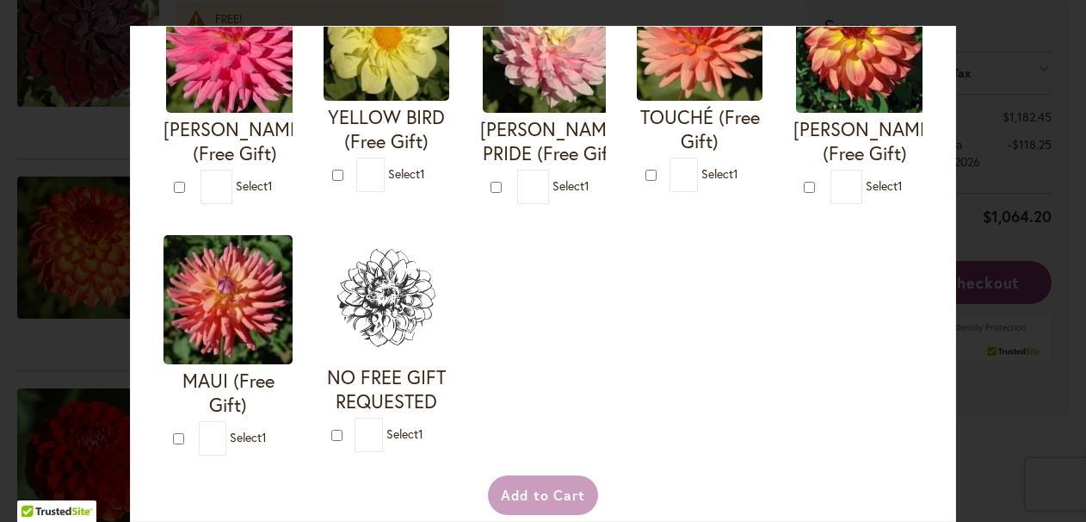
scroll to position [823, 0]
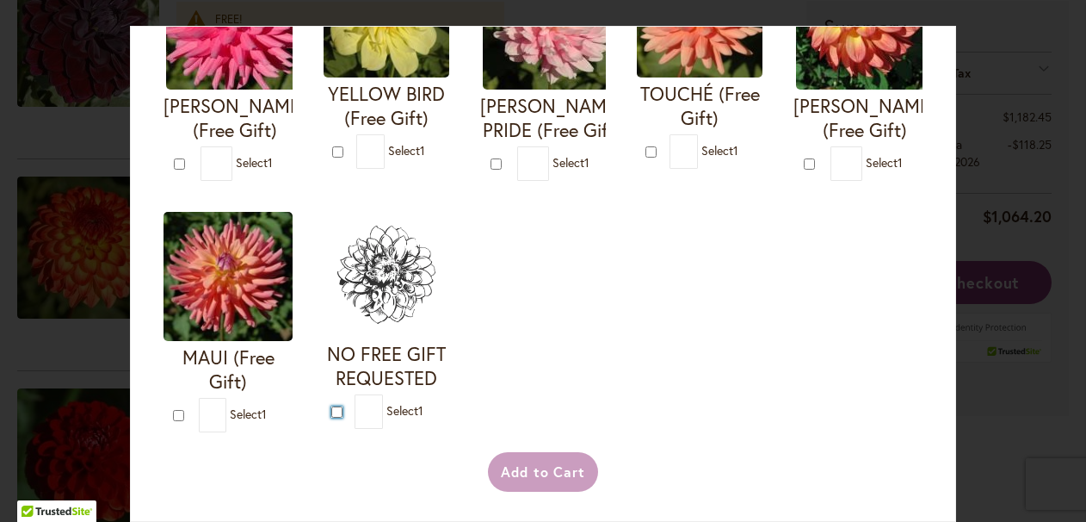
type input "*"
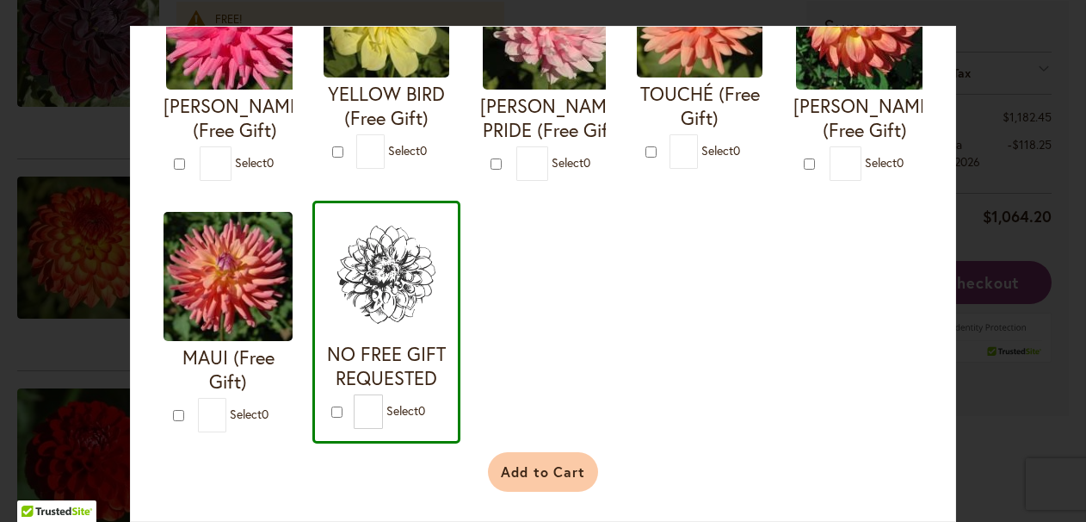
click at [537, 464] on button "Add to Cart" at bounding box center [543, 472] width 111 height 40
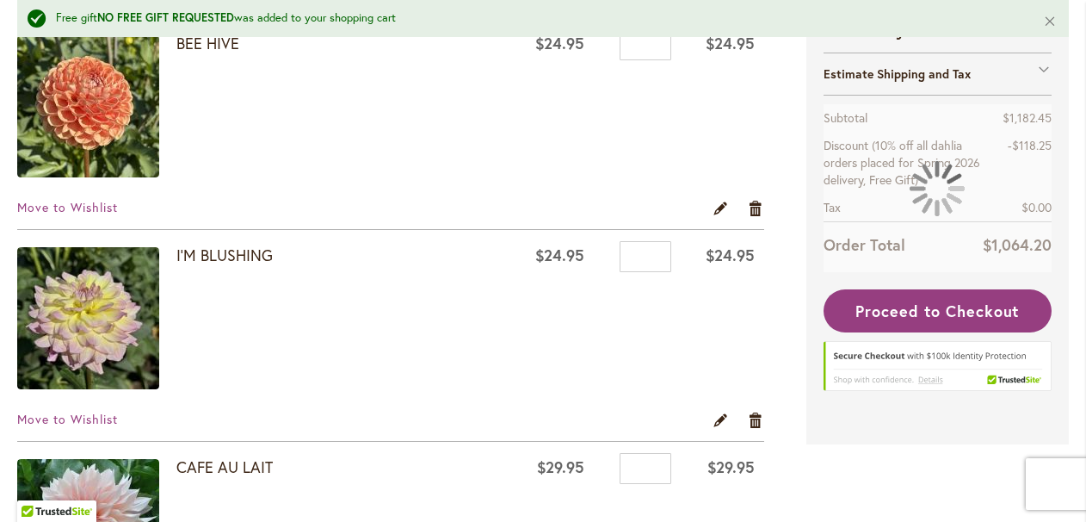
scroll to position [1470, 0]
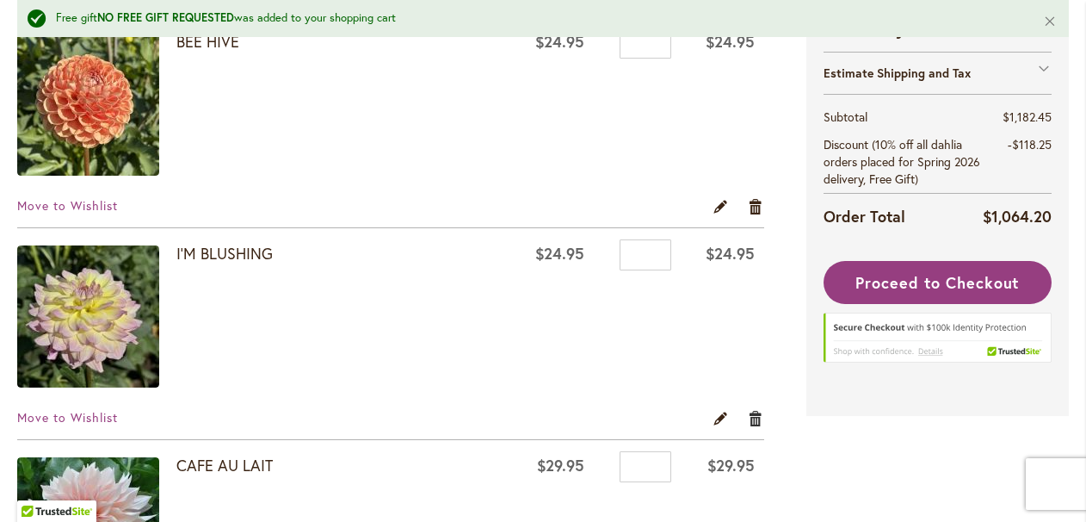
click at [753, 422] on link "Remove item" at bounding box center [756, 418] width 16 height 19
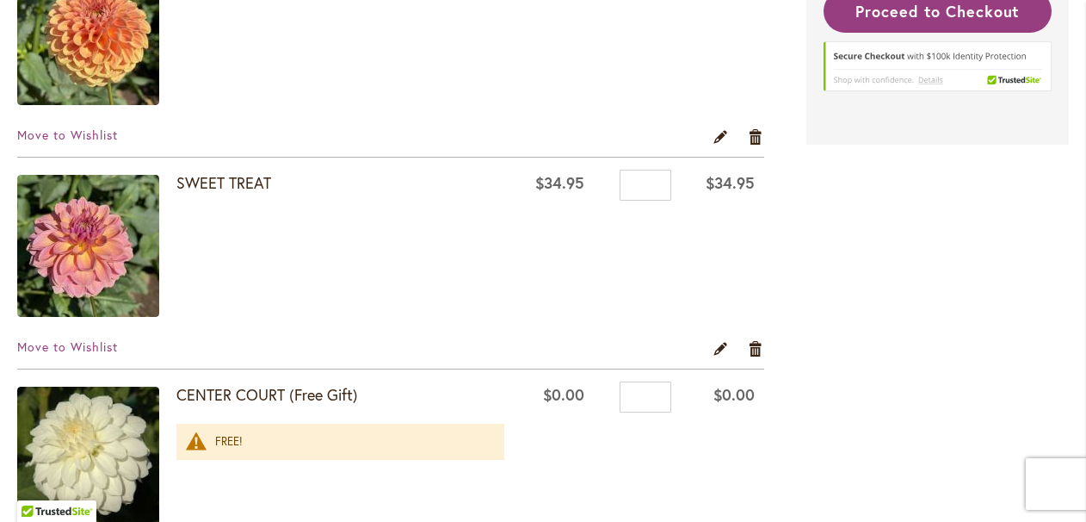
scroll to position [2134, 0]
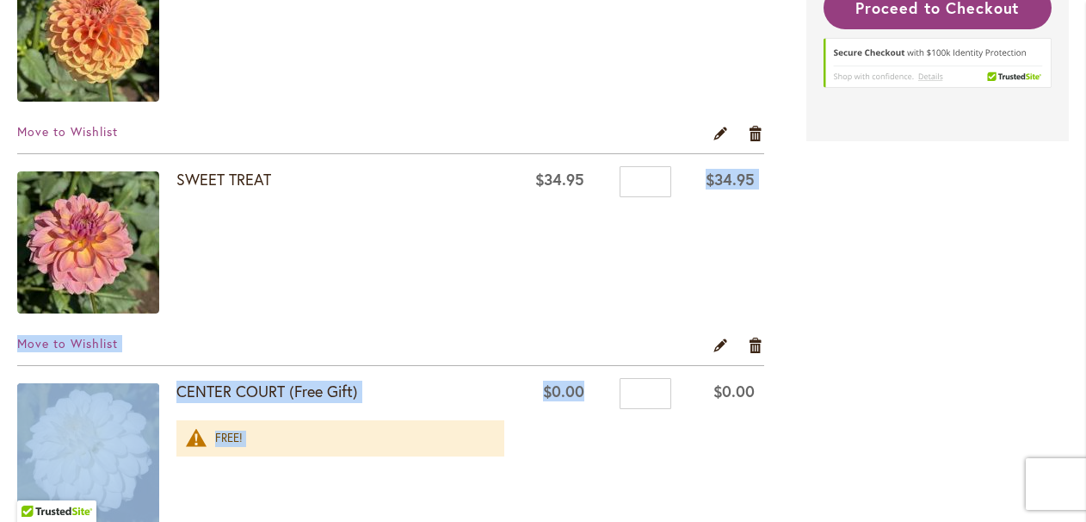
drag, startPoint x: 564, startPoint y: 507, endPoint x: 564, endPoint y: 232, distance: 274.6
click at [564, 232] on table "Shopping Cart Items Item Price Qty Subtotal MANGO MADNESS $24.95 Qty * $24.95" at bounding box center [390, 348] width 747 height 4271
click at [564, 232] on td "$34.95" at bounding box center [553, 245] width 84 height 182
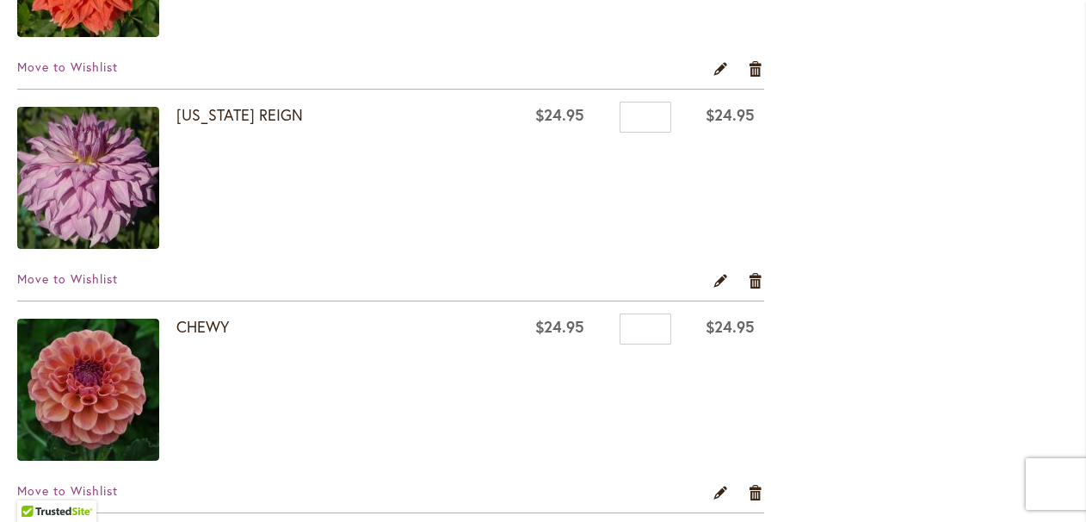
scroll to position [0, 0]
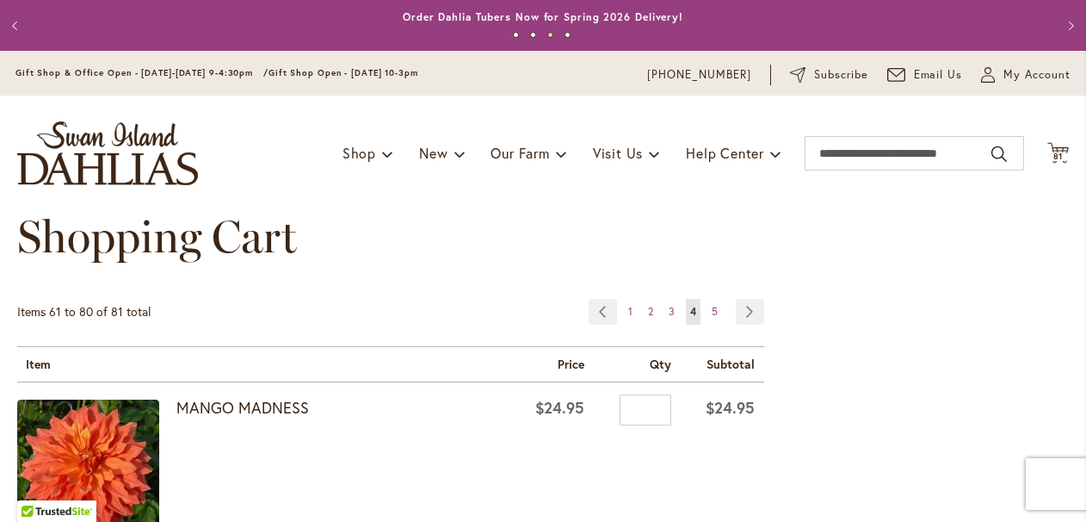
click at [577, 226] on div "Shopping Cart" at bounding box center [543, 254] width 1052 height 86
click at [670, 306] on span "3" at bounding box center [672, 311] width 6 height 13
click at [667, 377] on th "Qty" at bounding box center [637, 364] width 86 height 35
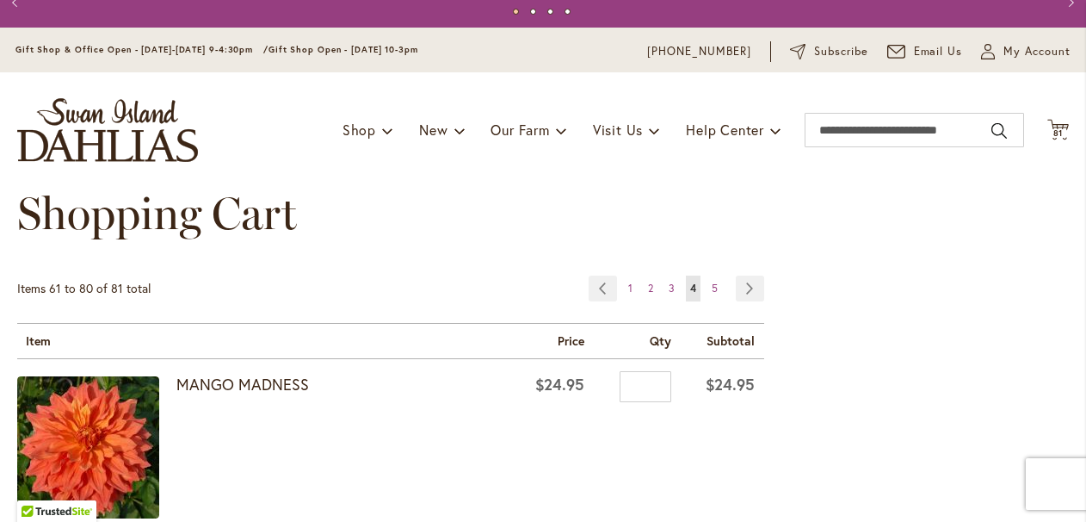
scroll to position [50, 0]
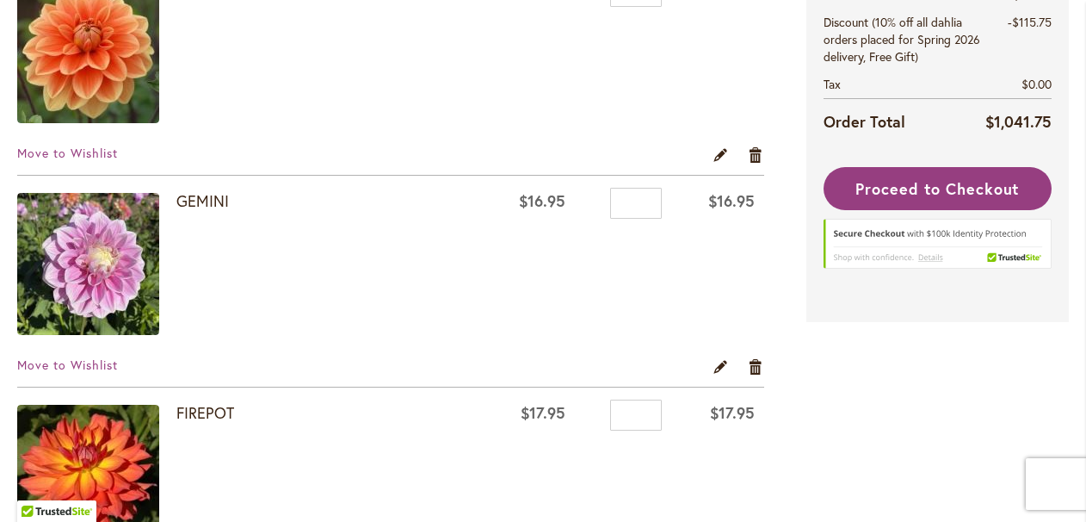
scroll to position [422, 0]
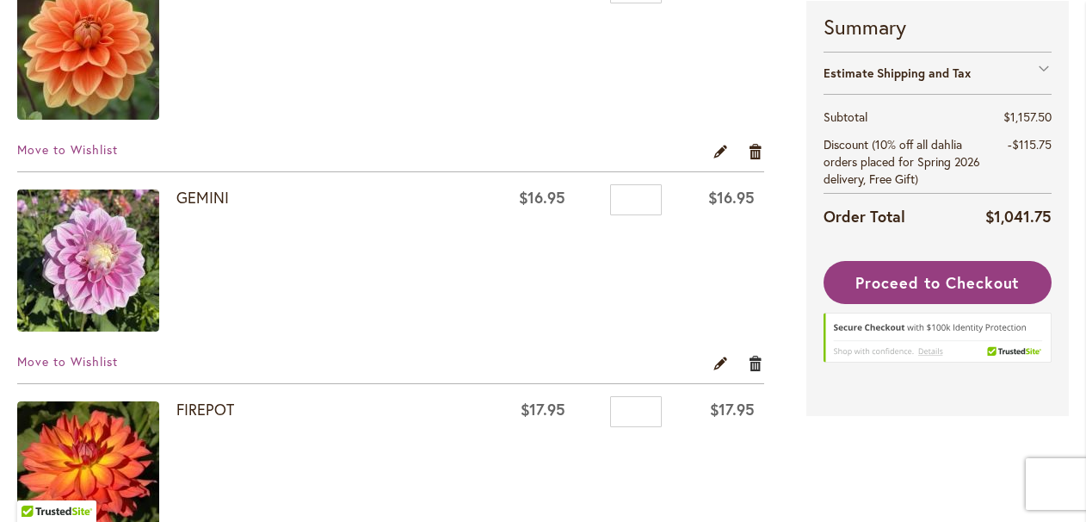
click at [756, 361] on link "Remove item" at bounding box center [756, 362] width 16 height 19
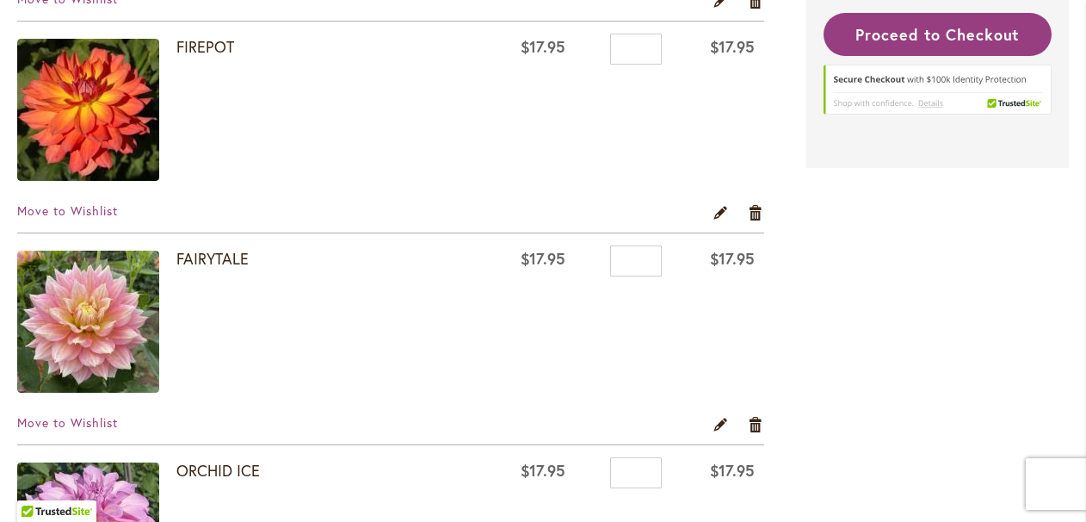
scroll to position [574, 0]
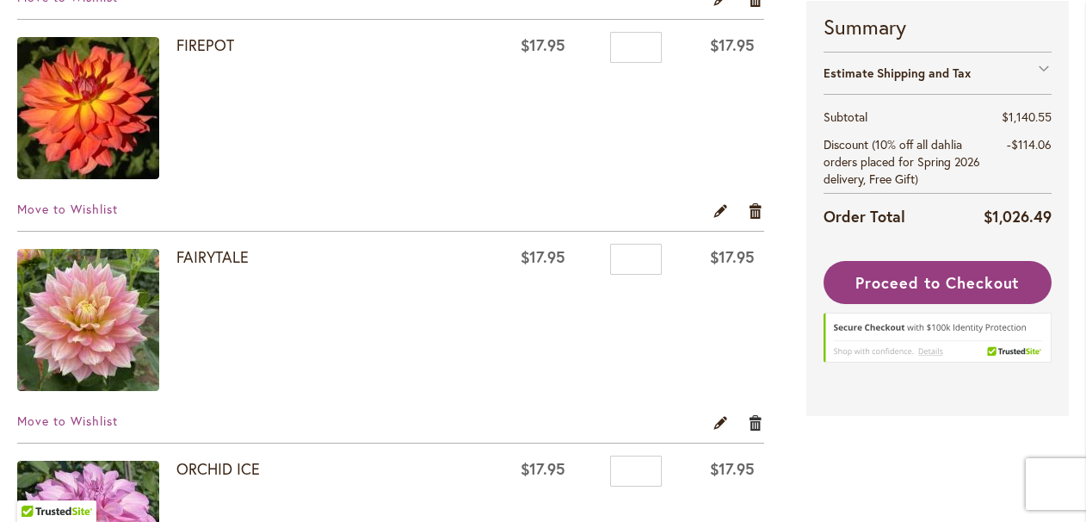
click at [759, 426] on link "Remove item" at bounding box center [756, 421] width 16 height 19
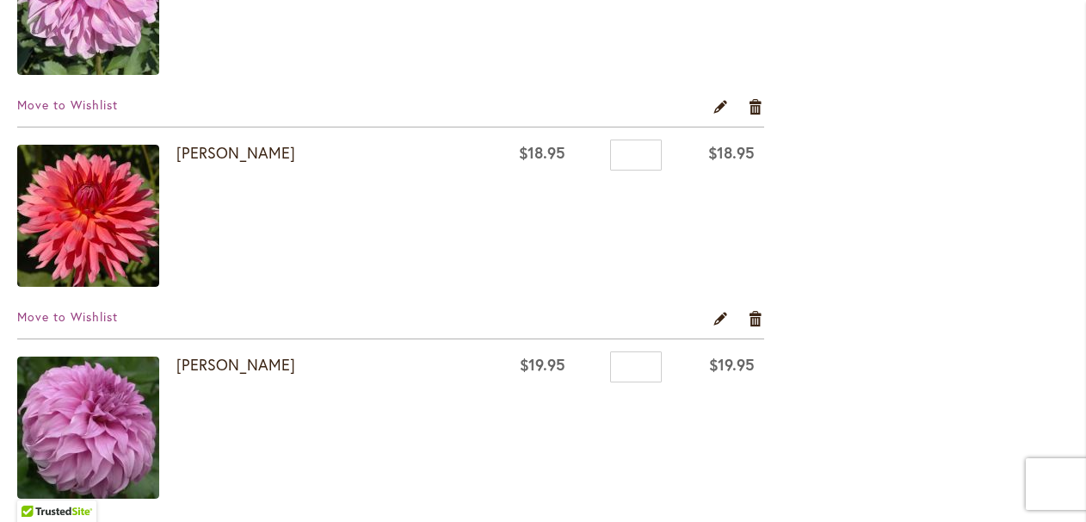
scroll to position [893, 0]
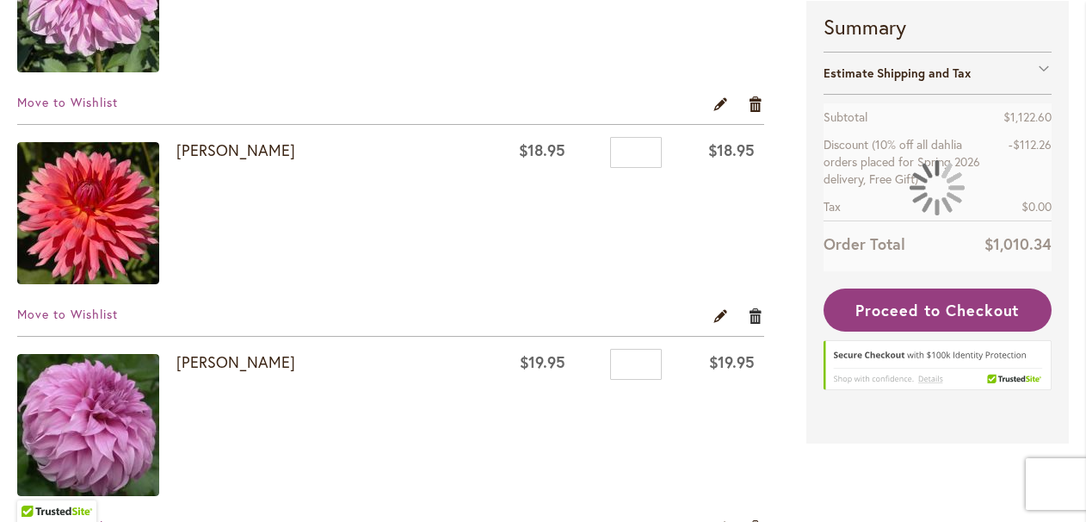
click at [757, 317] on link "Remove item" at bounding box center [756, 315] width 16 height 19
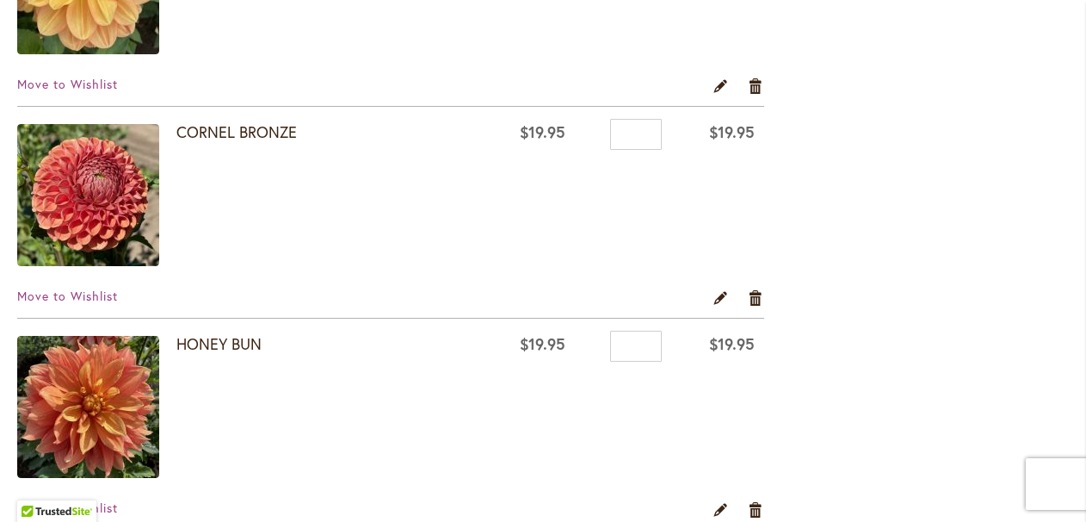
scroll to position [3031, 0]
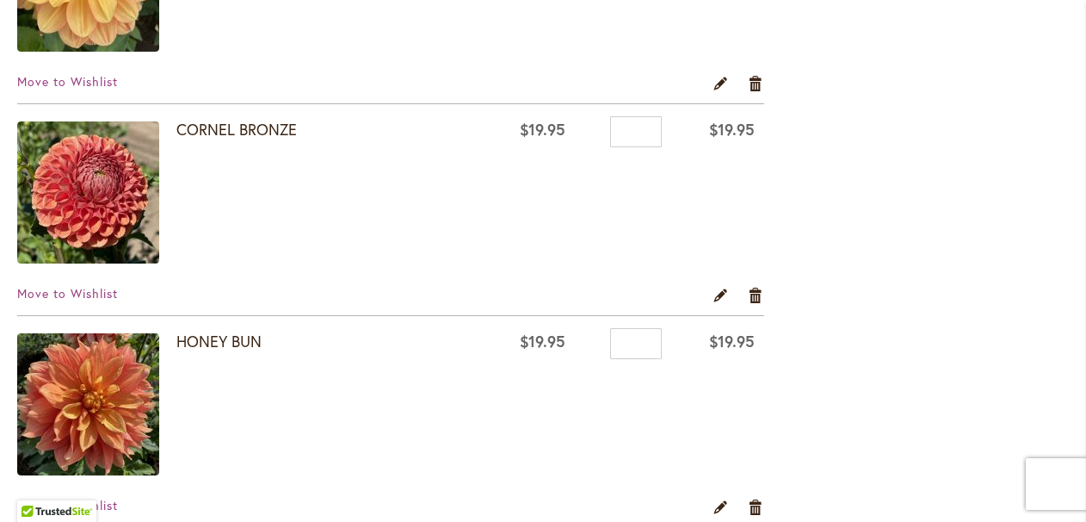
click at [71, 224] on img at bounding box center [88, 192] width 142 height 142
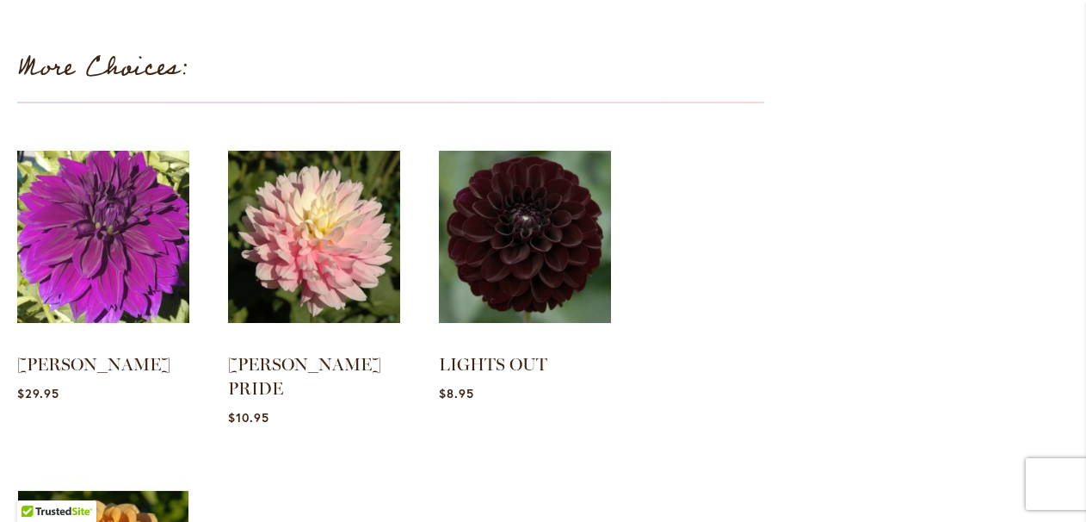
scroll to position [4941, 0]
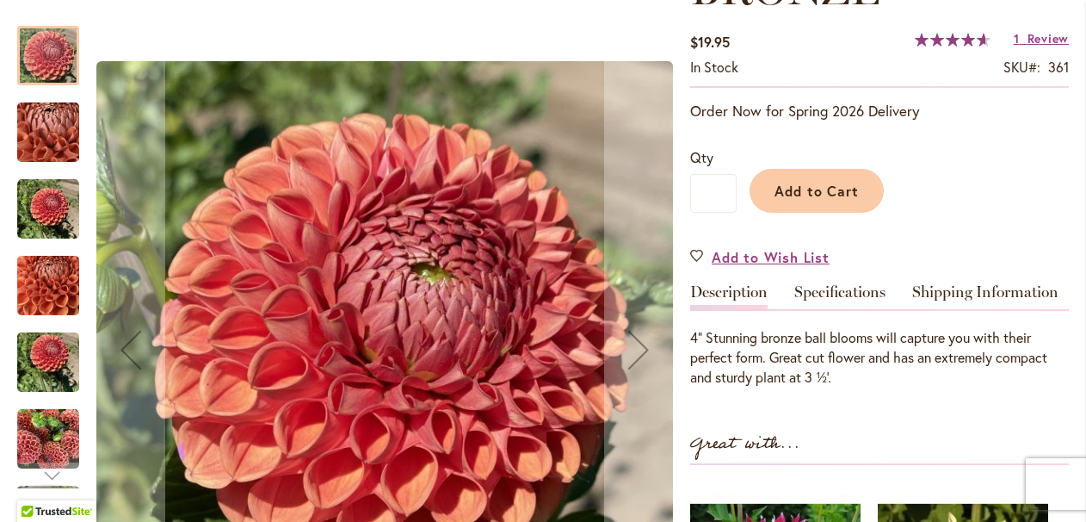
scroll to position [347, 0]
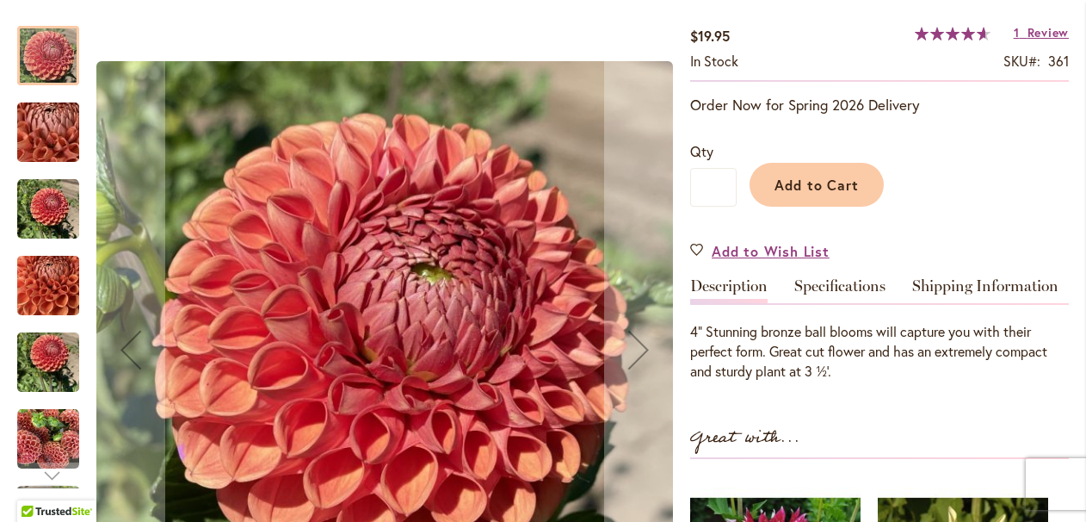
click at [48, 417] on img "CORNEL BRONZE" at bounding box center [48, 439] width 62 height 62
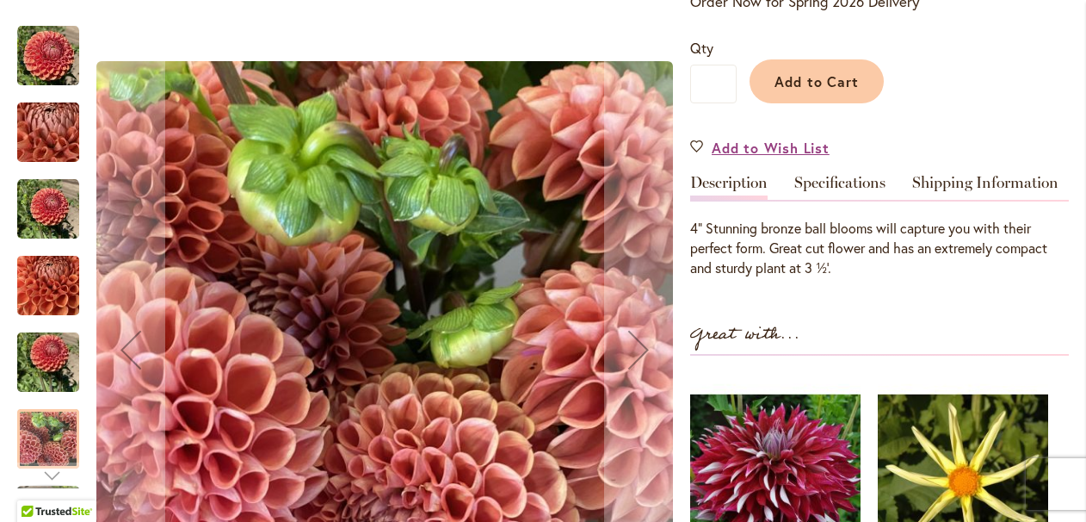
scroll to position [449, 0]
